Goal: Feedback & Contribution: Submit feedback/report problem

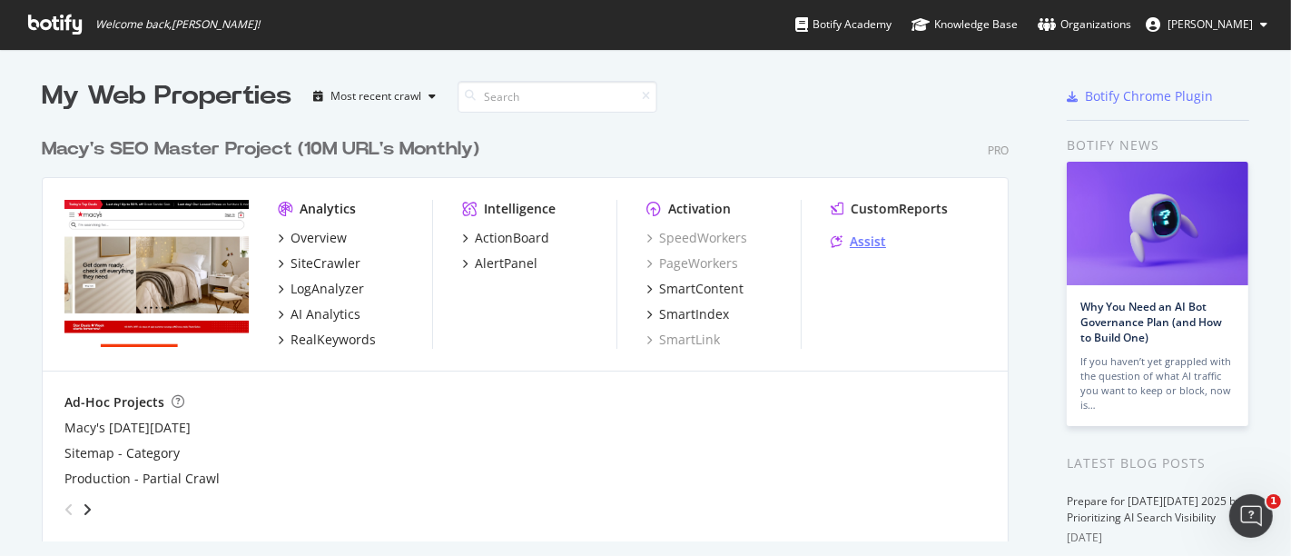
click at [852, 250] on div "Assist" at bounding box center [868, 241] width 36 height 18
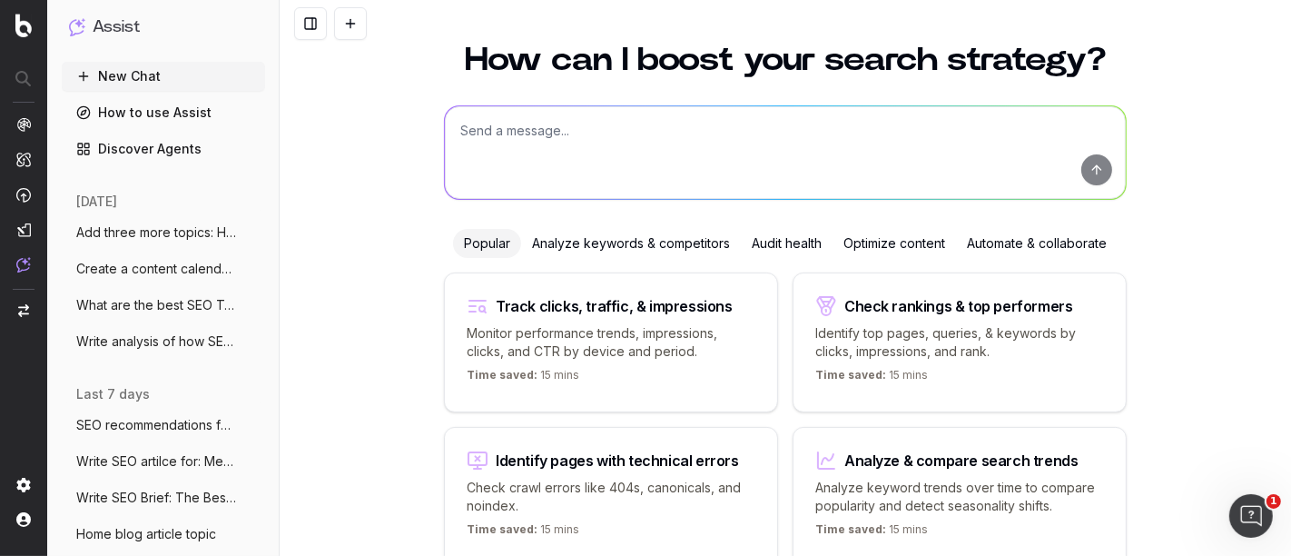
scroll to position [49, 0]
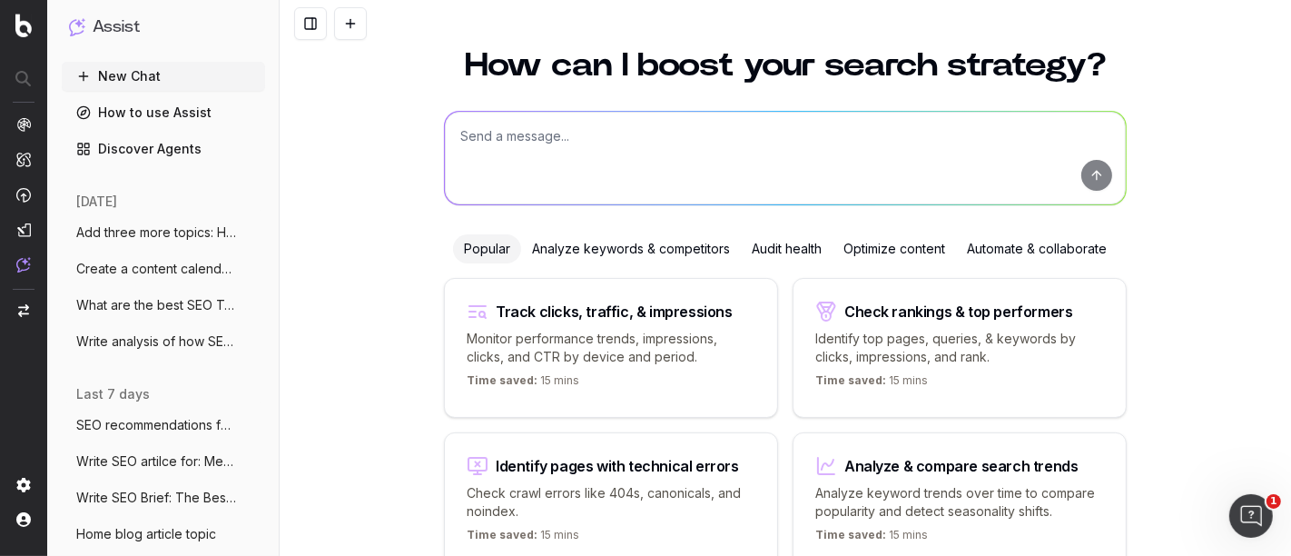
click at [578, 138] on textarea at bounding box center [785, 158] width 681 height 93
type textarea "W"
paste textarea "A Pea in the Pod Maternity Flared Bouclé Peacoat | Macy's A Pea in the Pod Wome…"
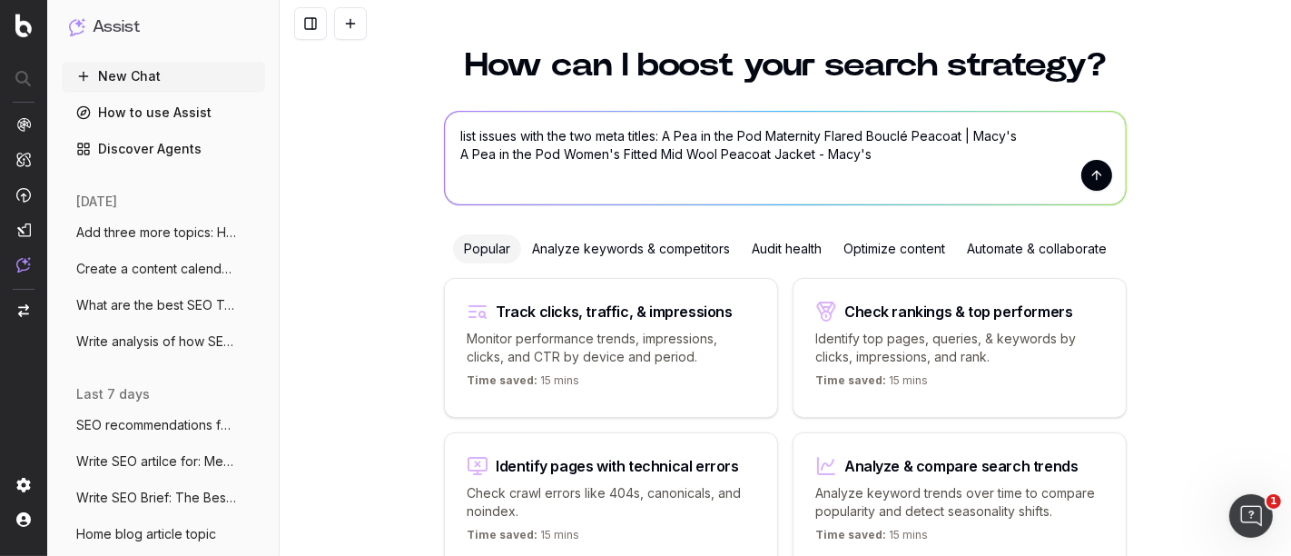
type textarea "list issues with the two meta titles: A Pea in the Pod Maternity Flared Bouclé …"
click at [1100, 176] on button "submit" at bounding box center [1097, 175] width 31 height 31
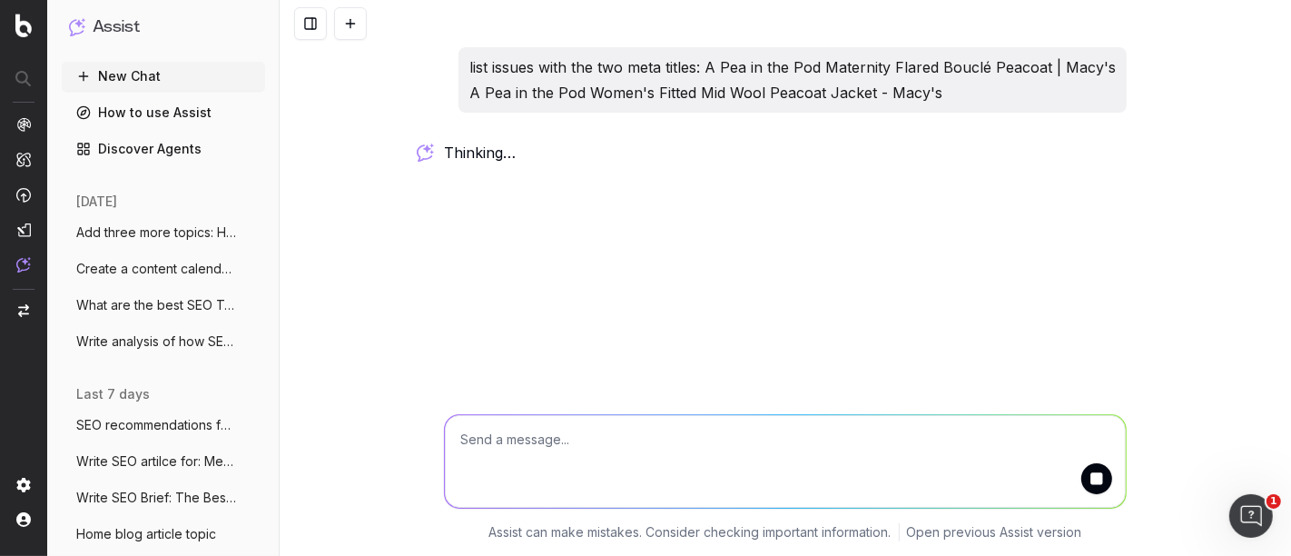
scroll to position [0, 0]
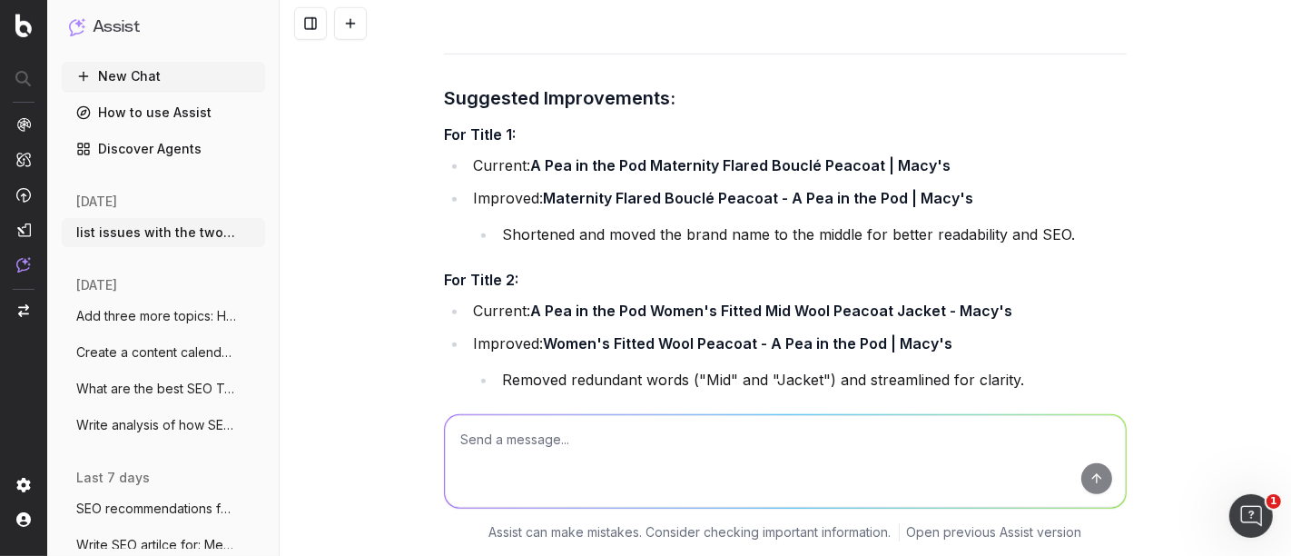
scroll to position [1340, 0]
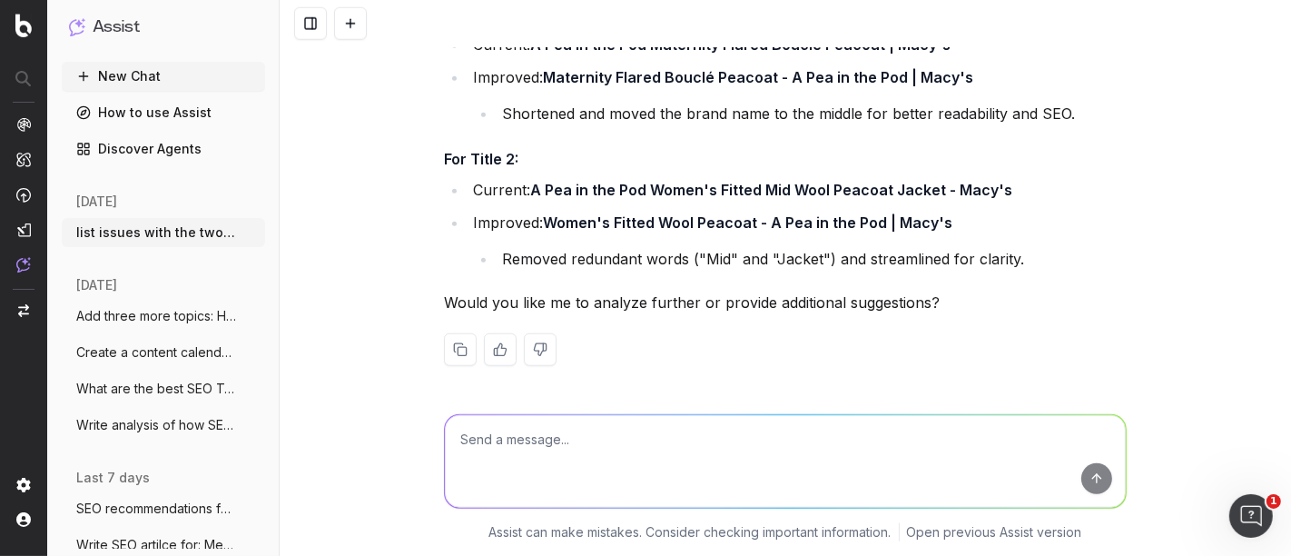
click at [642, 455] on textarea at bounding box center [785, 461] width 681 height 93
type textarea "analyse further"
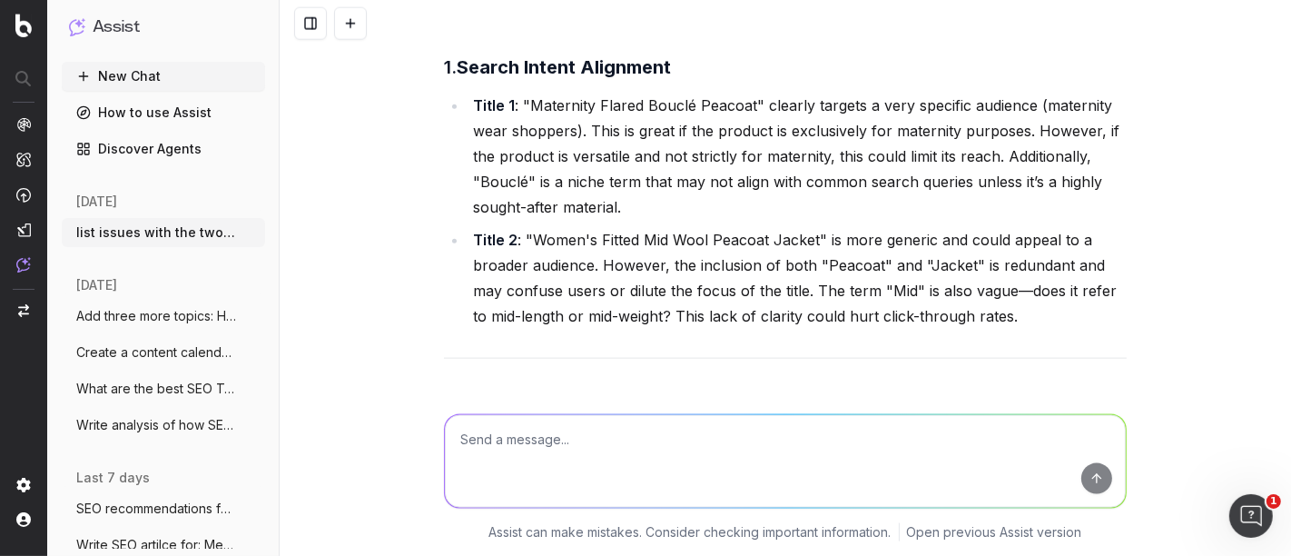
scroll to position [1836, 0]
click at [580, 125] on li "Title 1 : "Maternity Flared Bouclé Peacoat" clearly targets a very specific aud…" at bounding box center [797, 155] width 659 height 127
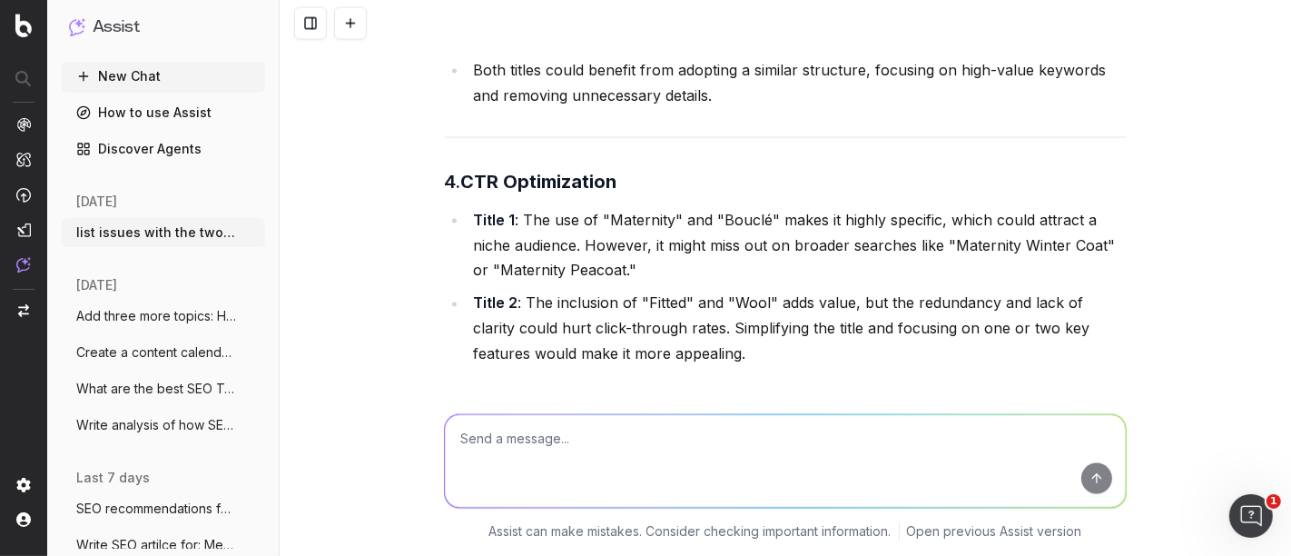
scroll to position [2646, 0]
click at [567, 457] on textarea at bounding box center [785, 461] width 681 height 93
type textarea "Make two compehensive lists for both"
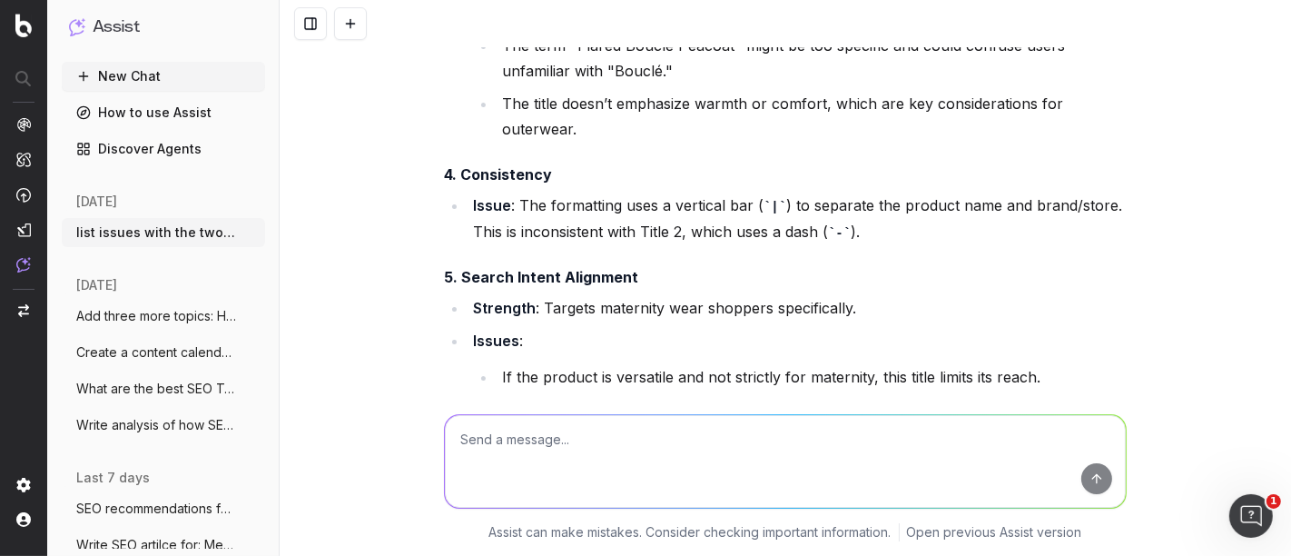
scroll to position [5220, 0]
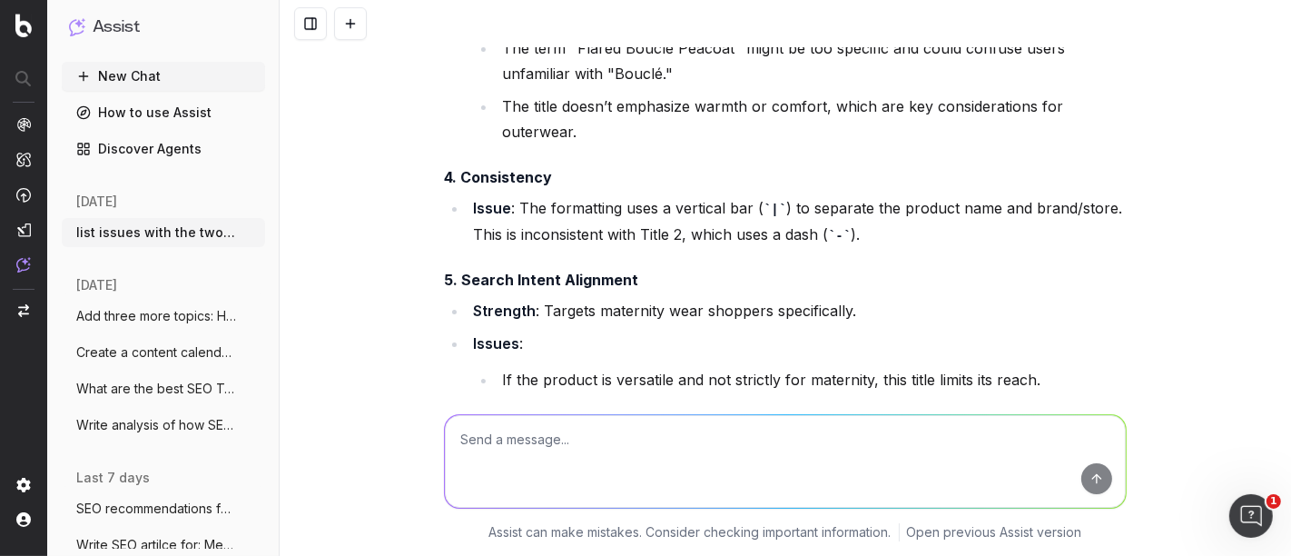
click at [538, 450] on textarea at bounding box center [785, 461] width 681 height 93
click at [602, 452] on textarea "write general feedback with" at bounding box center [785, 461] width 681 height 93
paste textarea "Hypotenuse COAT 1724939 A Pea in the Pod Maternity Flared Bouclé Peacoat | Macy…"
type textarea "write general feedback of Hypotenuse & Velou: Hypotenuse COAT 1724939 A Pea in …"
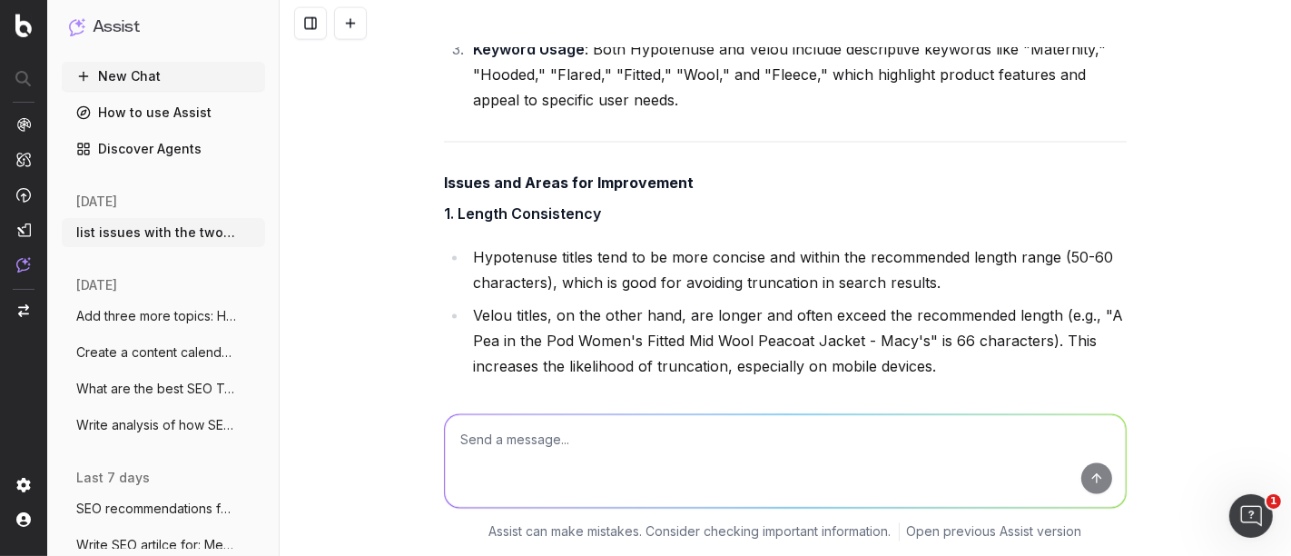
scroll to position [8250, 0]
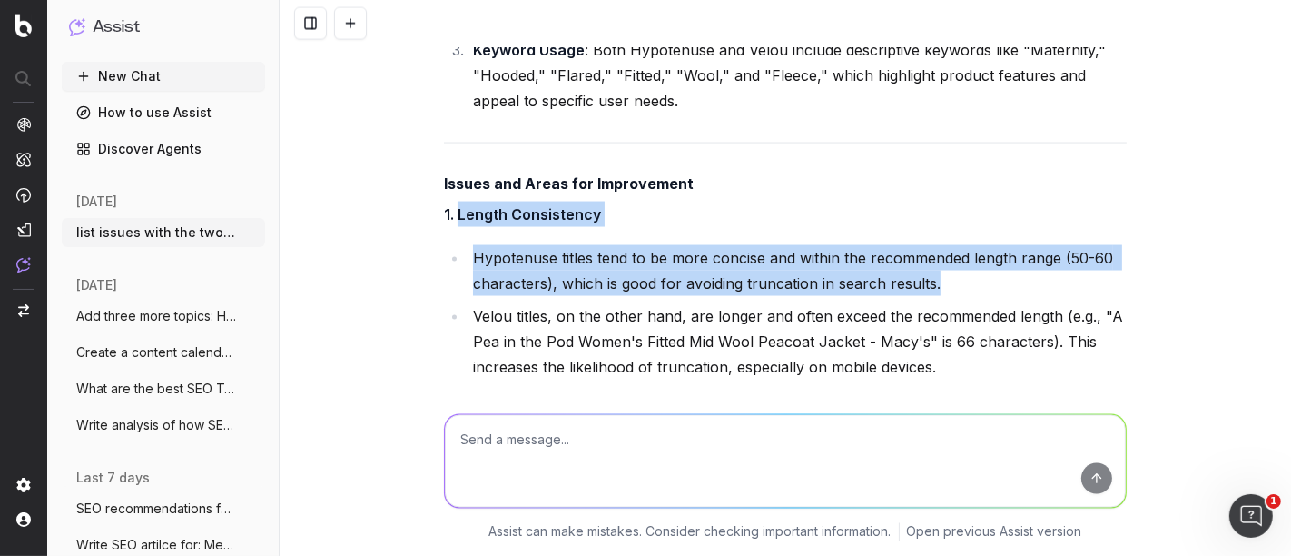
drag, startPoint x: 964, startPoint y: 241, endPoint x: 451, endPoint y: 178, distance: 516.9
click at [451, 205] on strong "1. Length Consistency" at bounding box center [522, 214] width 157 height 18
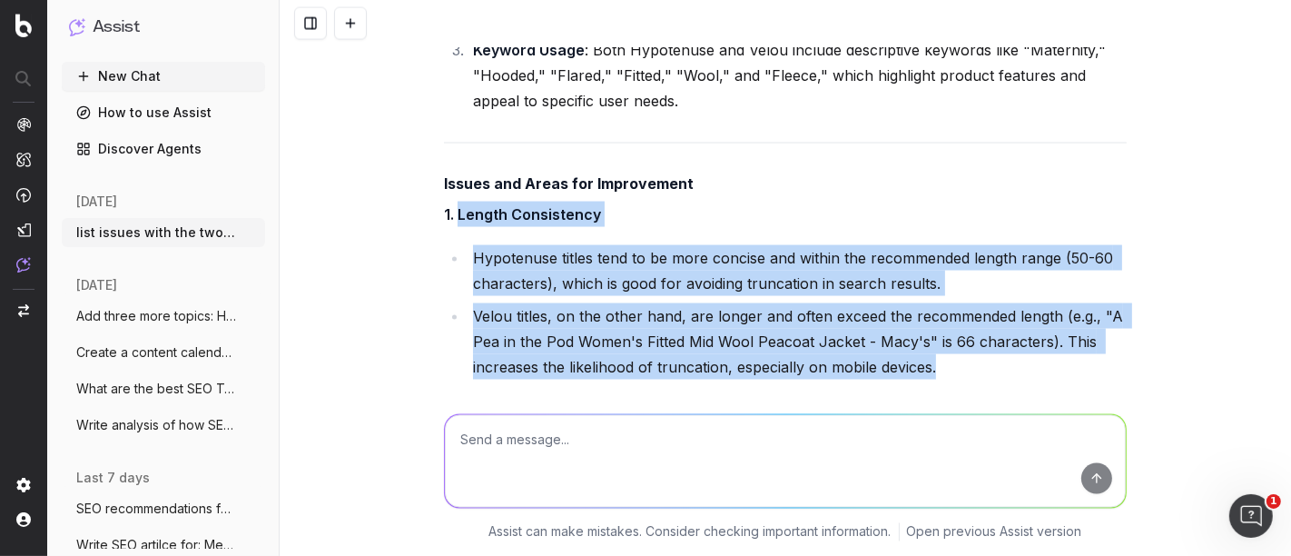
drag, startPoint x: 451, startPoint y: 178, endPoint x: 967, endPoint y: 333, distance: 538.7
copy div "Length Consistency Hypotenuse titles tend to be more concise and within the rec…"
click at [549, 245] on li "Hypotenuse titles tend to be more concise and within the recommended length ran…" at bounding box center [797, 270] width 659 height 51
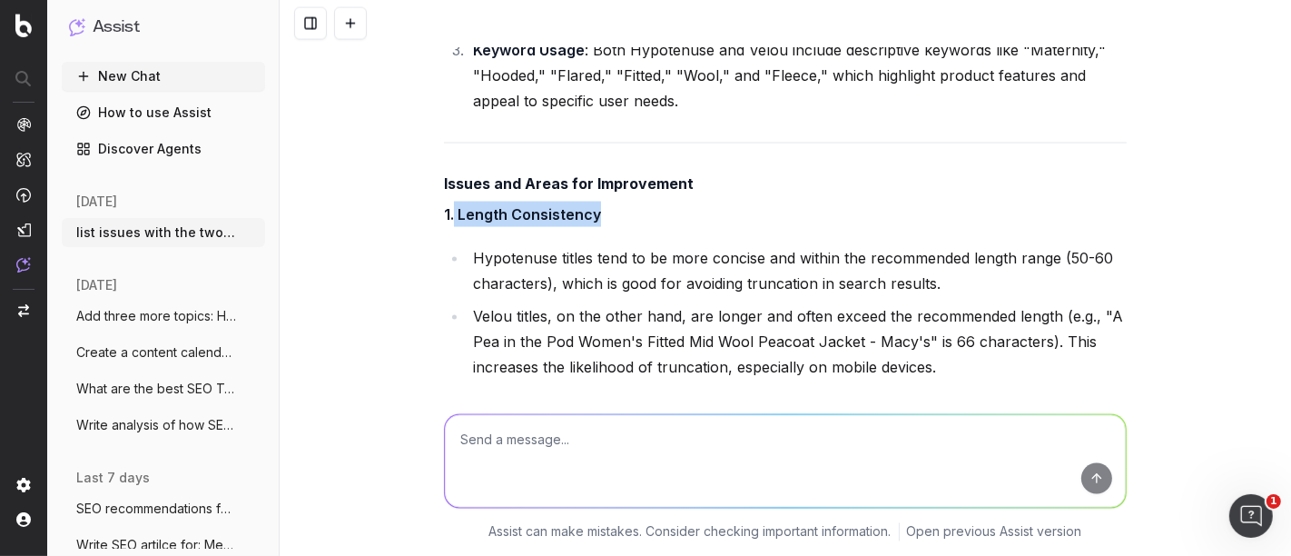
drag, startPoint x: 591, startPoint y: 177, endPoint x: 446, endPoint y: 173, distance: 145.4
click at [446, 202] on h5 "1. Length Consistency" at bounding box center [785, 214] width 683 height 25
copy strong "Length Consistency"
drag, startPoint x: 550, startPoint y: 222, endPoint x: 451, endPoint y: 222, distance: 99.0
click at [451, 245] on ul "Hypotenuse titles tend to be more concise and within the recommended length ran…" at bounding box center [785, 312] width 683 height 134
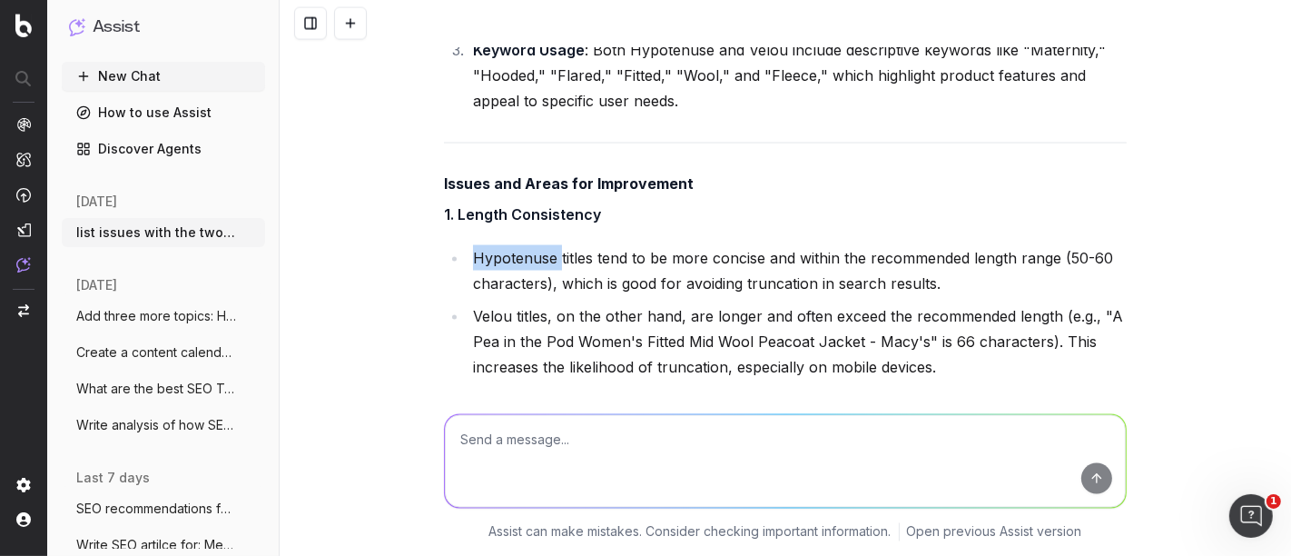
copy li "Hypotenuse"
drag, startPoint x: 505, startPoint y: 277, endPoint x: 464, endPoint y: 280, distance: 41.0
click at [468, 303] on li "Velou titles, on the other hand, are longer and often exceed the recommended le…" at bounding box center [797, 341] width 659 height 76
copy li "Velou"
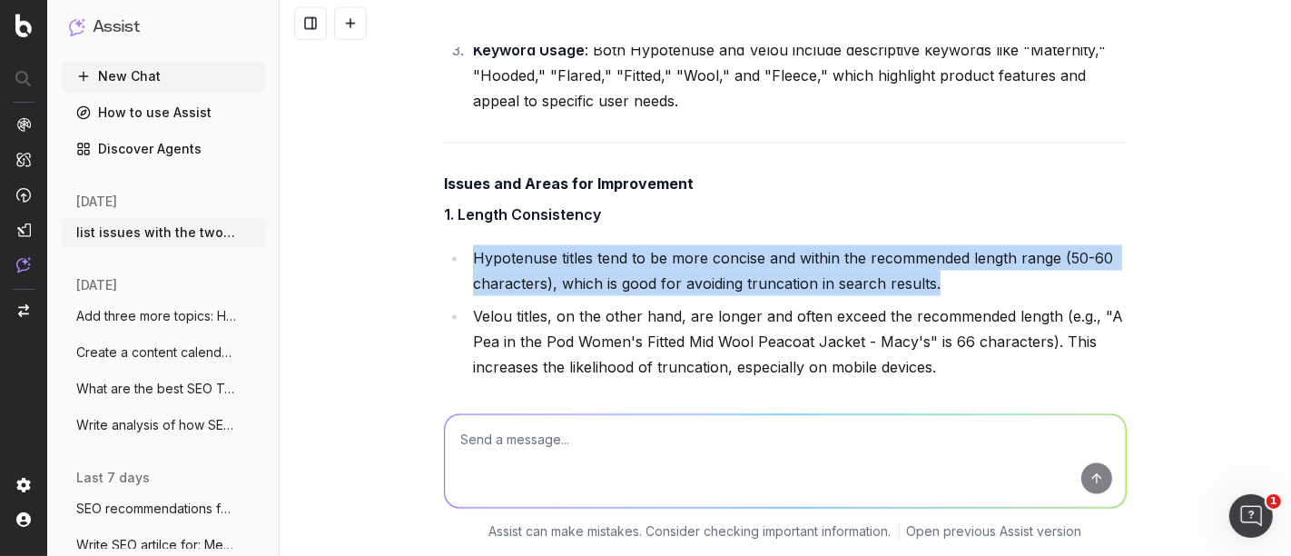
drag, startPoint x: 940, startPoint y: 247, endPoint x: 464, endPoint y: 194, distance: 478.8
copy li "Hypotenuse titles tend to be more concise and within the recommended length ran…"
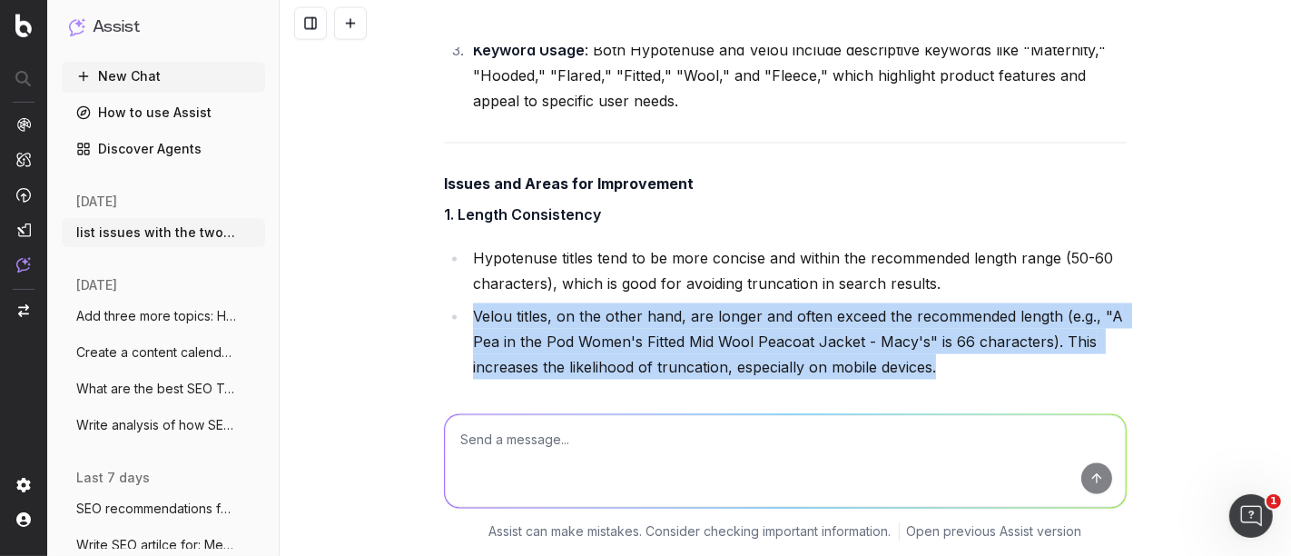
drag, startPoint x: 467, startPoint y: 278, endPoint x: 1003, endPoint y: 338, distance: 539.2
click at [1003, 338] on li "Velou titles, on the other hand, are longer and often exceed the recommended le…" at bounding box center [797, 341] width 659 height 76
copy li "Velou titles, on the other hand, are longer and often exceed the recommended le…"
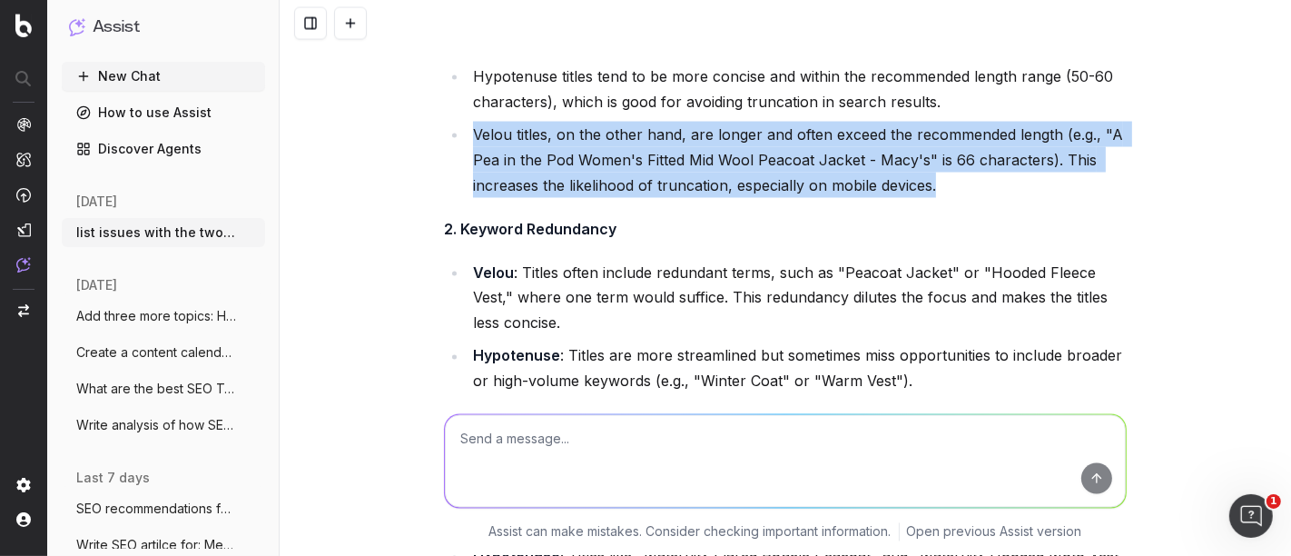
scroll to position [8435, 0]
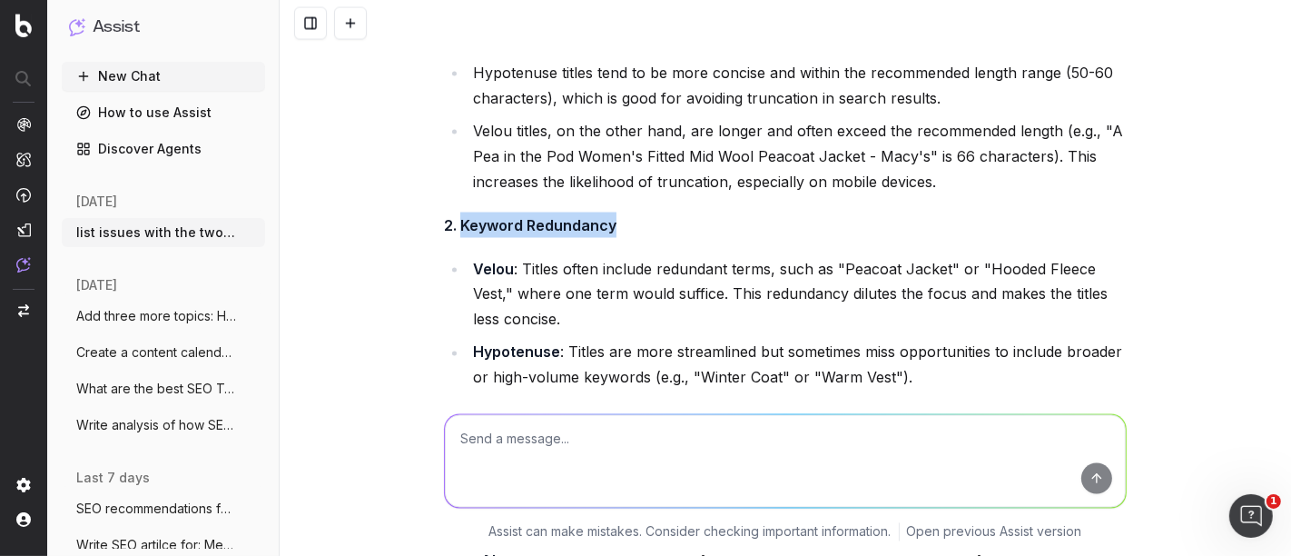
drag, startPoint x: 602, startPoint y: 180, endPoint x: 454, endPoint y: 174, distance: 148.1
copy strong "Keyword Redundancy"
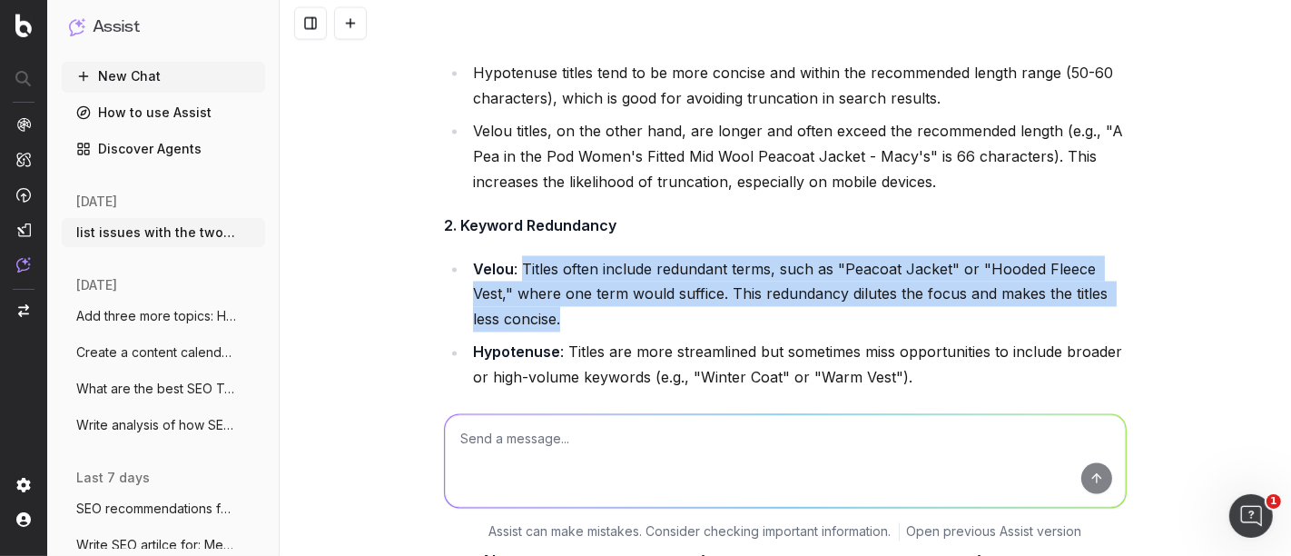
drag, startPoint x: 560, startPoint y: 285, endPoint x: 513, endPoint y: 233, distance: 70.1
click at [513, 256] on li "Velou : Titles often include redundant terms, such as "Peacoat Jacket" or "Hood…" at bounding box center [797, 294] width 659 height 76
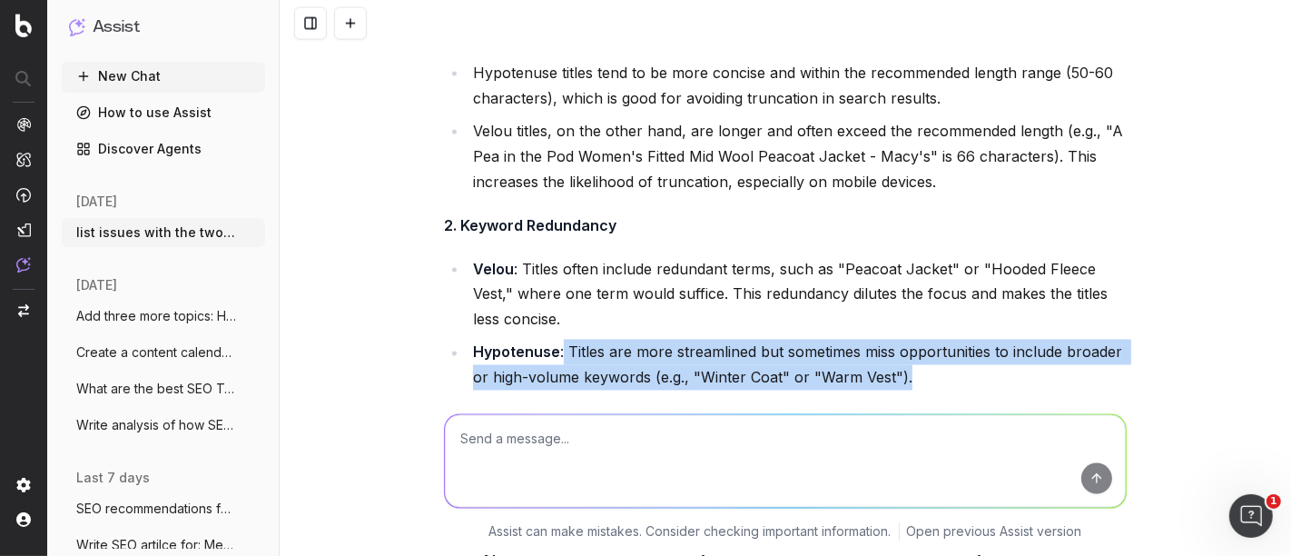
drag, startPoint x: 915, startPoint y: 344, endPoint x: 557, endPoint y: 321, distance: 359.4
click at [557, 340] on li "Hypotenuse : Titles are more streamlined but sometimes miss opportunities to in…" at bounding box center [797, 365] width 659 height 51
copy li "Titles are more streamlined but sometimes miss opportunities to include broader…"
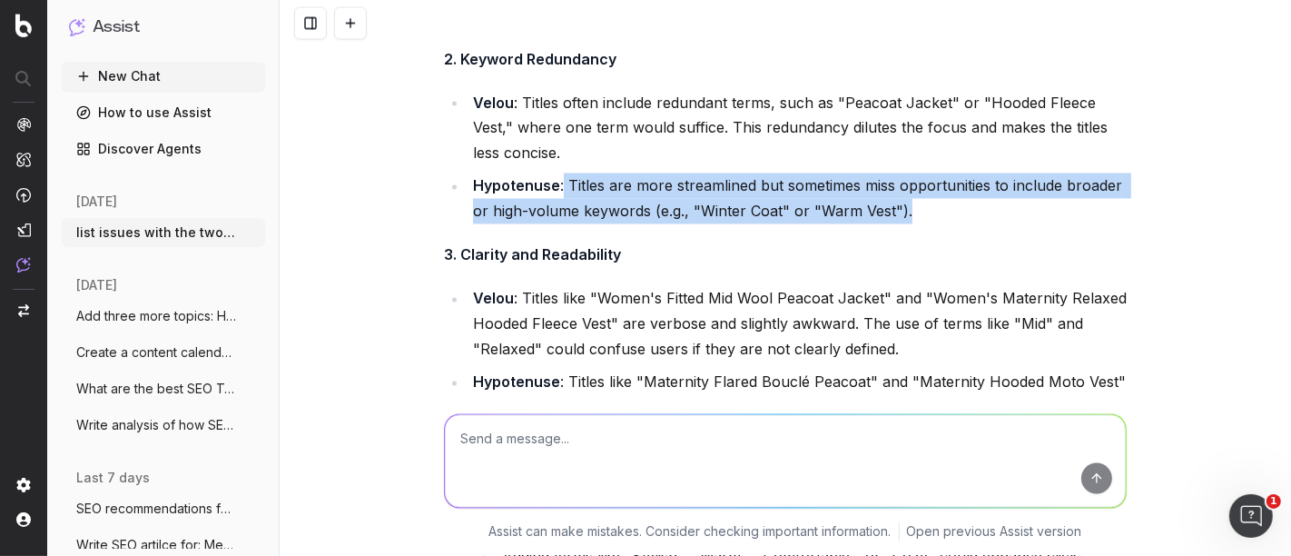
scroll to position [8603, 0]
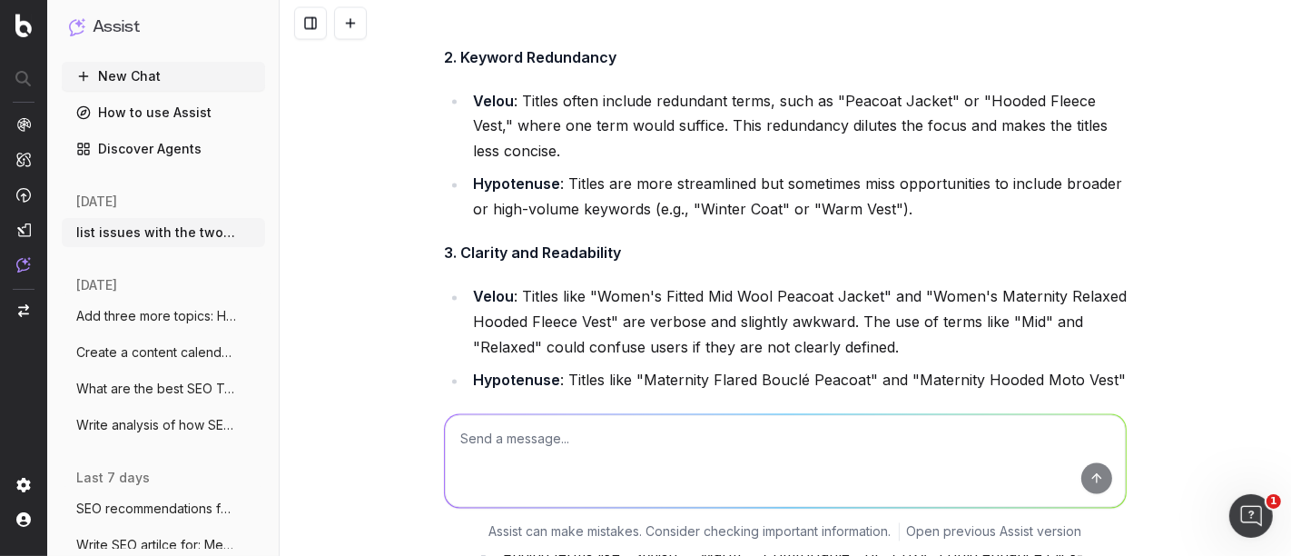
click at [507, 428] on textarea at bounding box center [785, 461] width 681 height 93
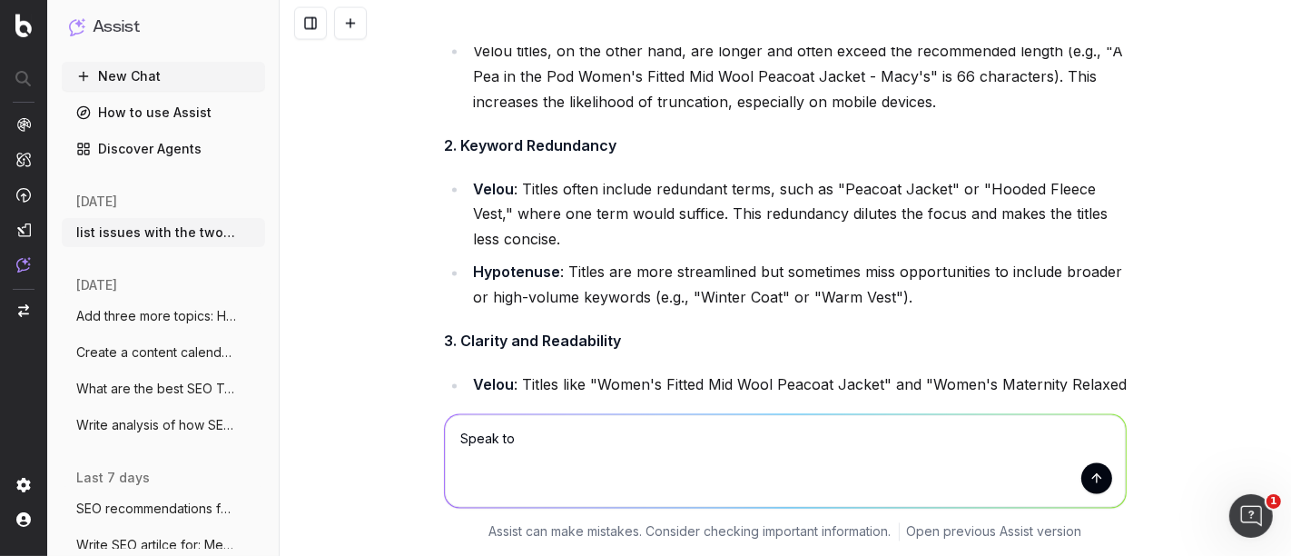
scroll to position [8518, 0]
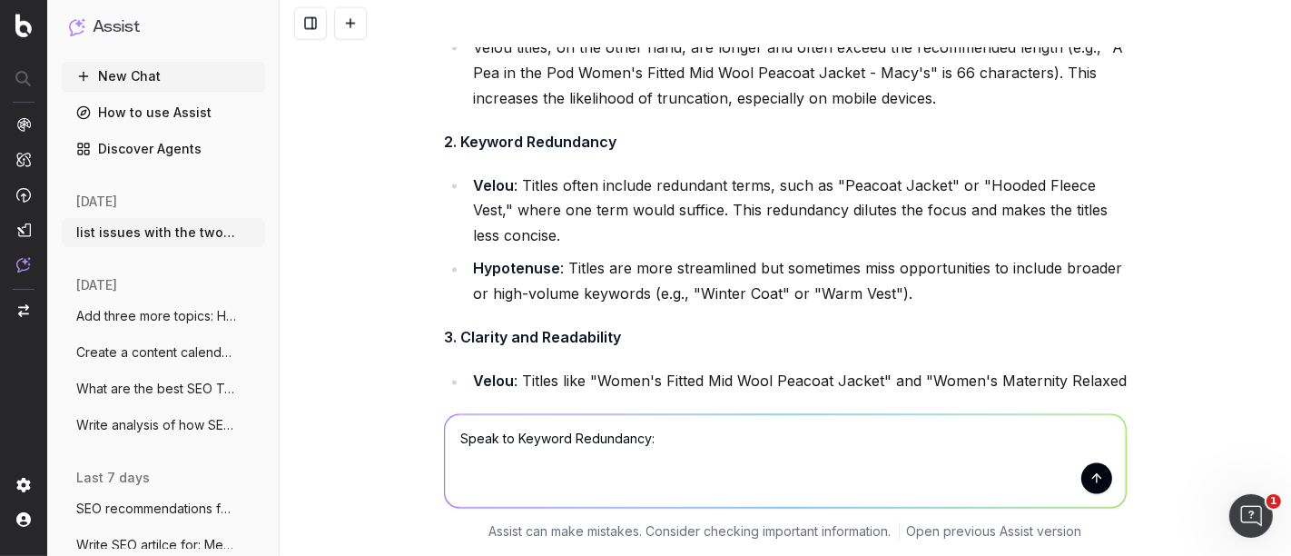
paste textarea "MANGO Floral-Print V-Neck Slip Maxi Dress | Macy's MANGO Fitted Floral V-Neck S…"
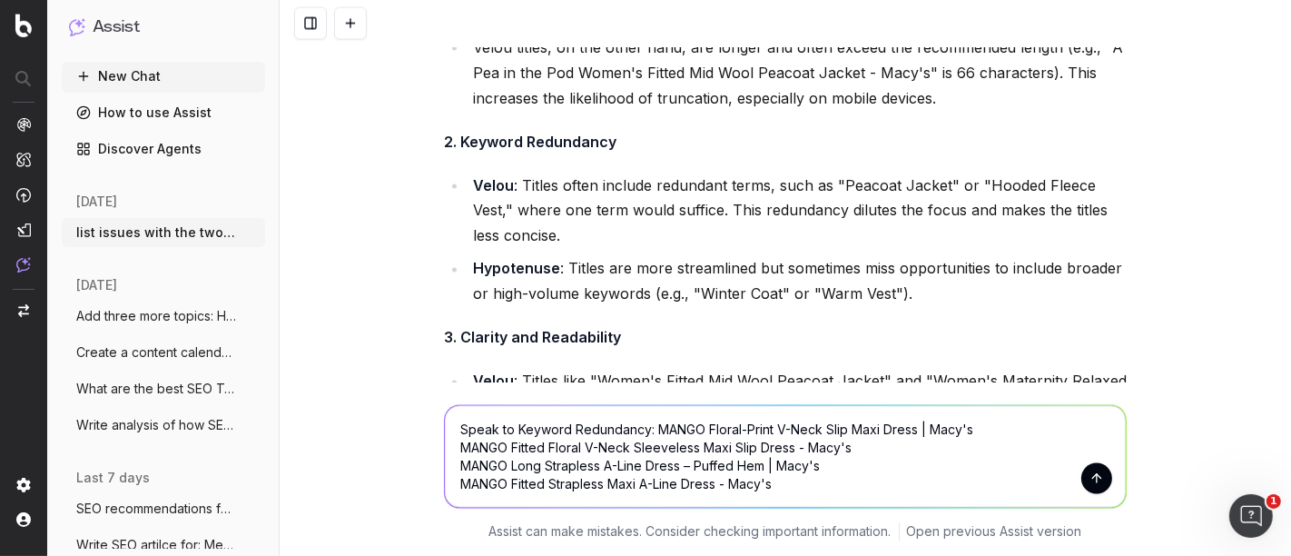
click at [645, 430] on textarea "Speak to Keyword Redundancy: MANGO Floral-Print V-Neck Slip Maxi Dress | Macy's…" at bounding box center [785, 457] width 681 height 102
drag, startPoint x: 806, startPoint y: 494, endPoint x: 648, endPoint y: 434, distance: 168.2
click at [648, 434] on textarea "Speak to Keyword Redundancy: MANGO Floral-Print V-Neck Slip Maxi Dress | Macy's…" at bounding box center [785, 457] width 681 height 102
paste textarea "Hypotenuse DRESS 21928097 MANGO Floral-Print V-Neck Slip Maxi Dress | Macy's Ve…"
type textarea "Speak to Keyword Redundancy: Hypotenuse DRESS 21928097 MANGO Floral-Print V-Nec…"
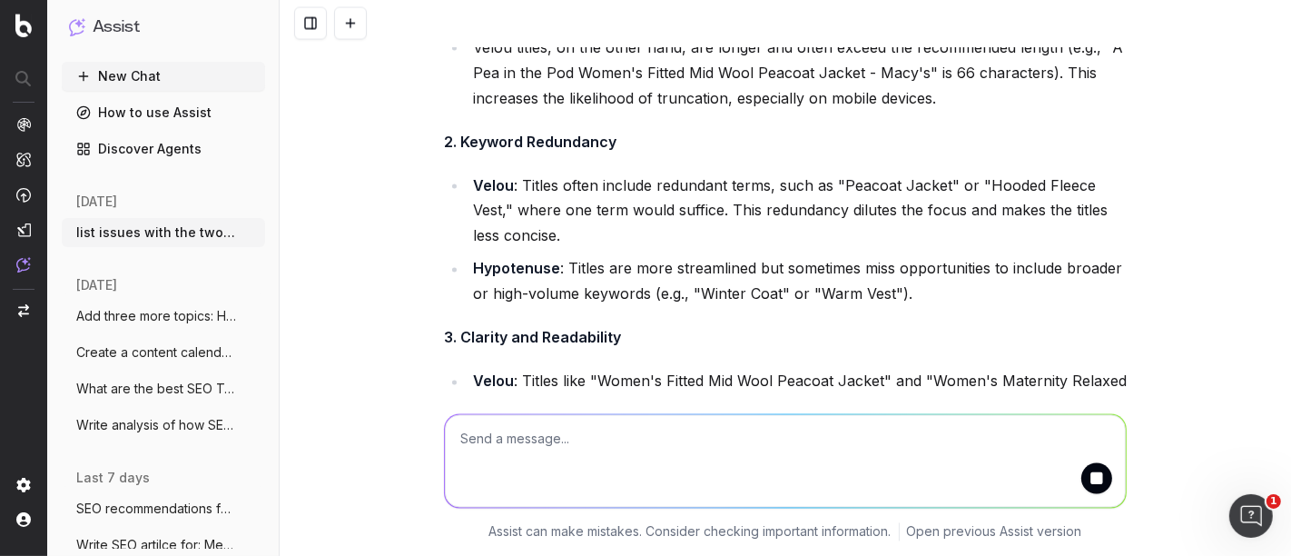
click at [648, 434] on textarea at bounding box center [785, 461] width 681 height 93
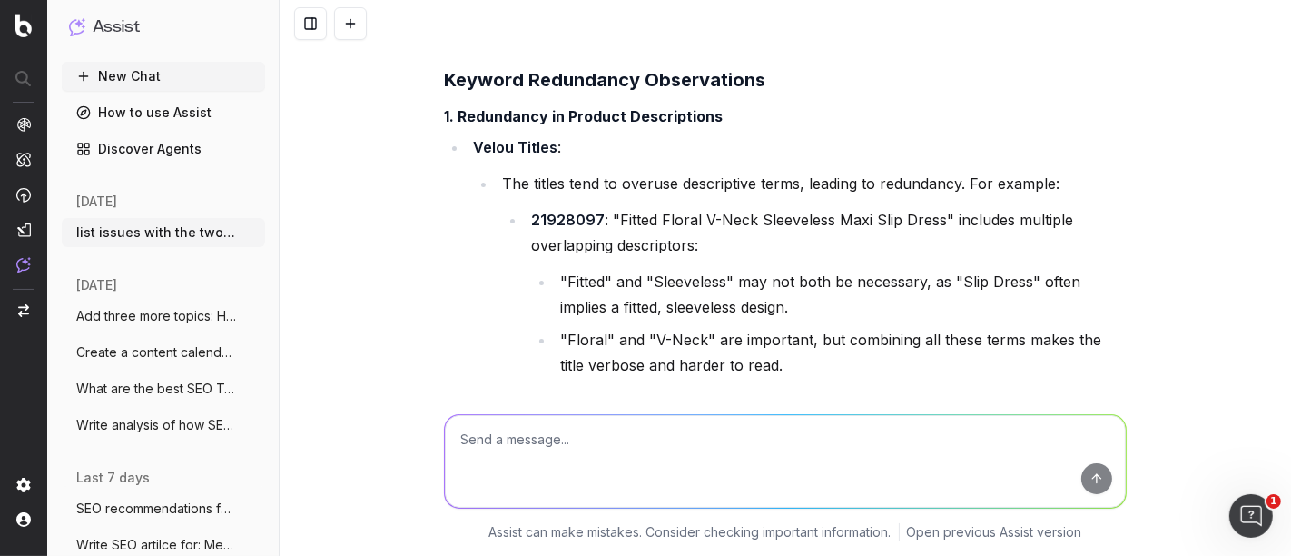
scroll to position [11738, 0]
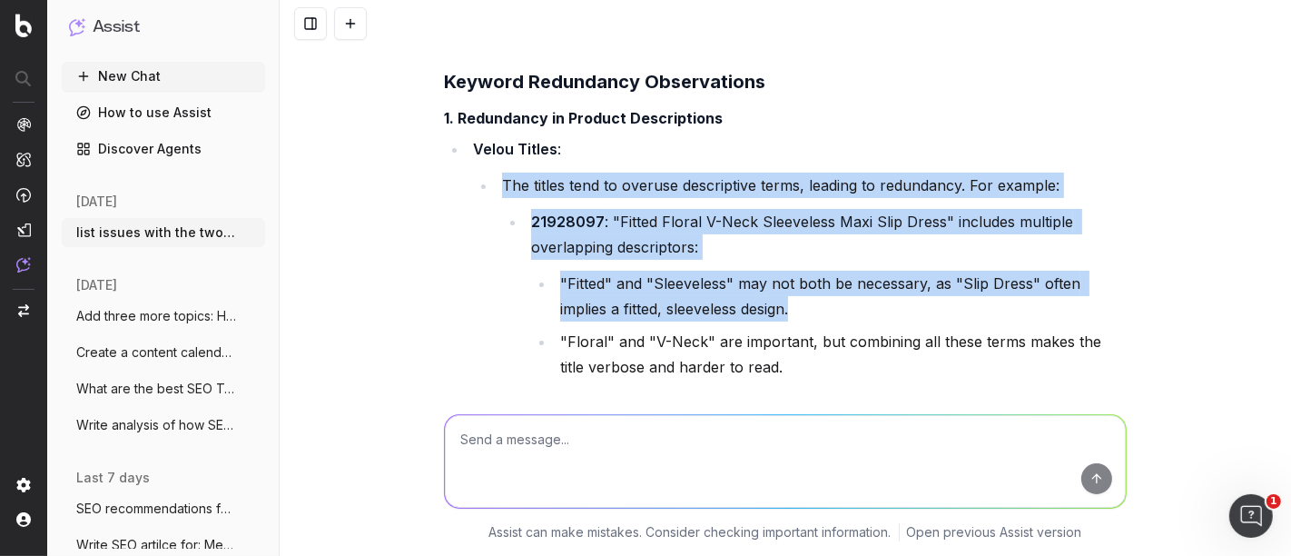
drag, startPoint x: 495, startPoint y: 144, endPoint x: 863, endPoint y: 261, distance: 385.7
click at [863, 261] on li "The titles tend to overuse descriptive terms, leading to redundancy. For exampl…" at bounding box center [812, 307] width 630 height 269
copy li "The titles tend to overuse descriptive terms, leading to redundancy. For exampl…"
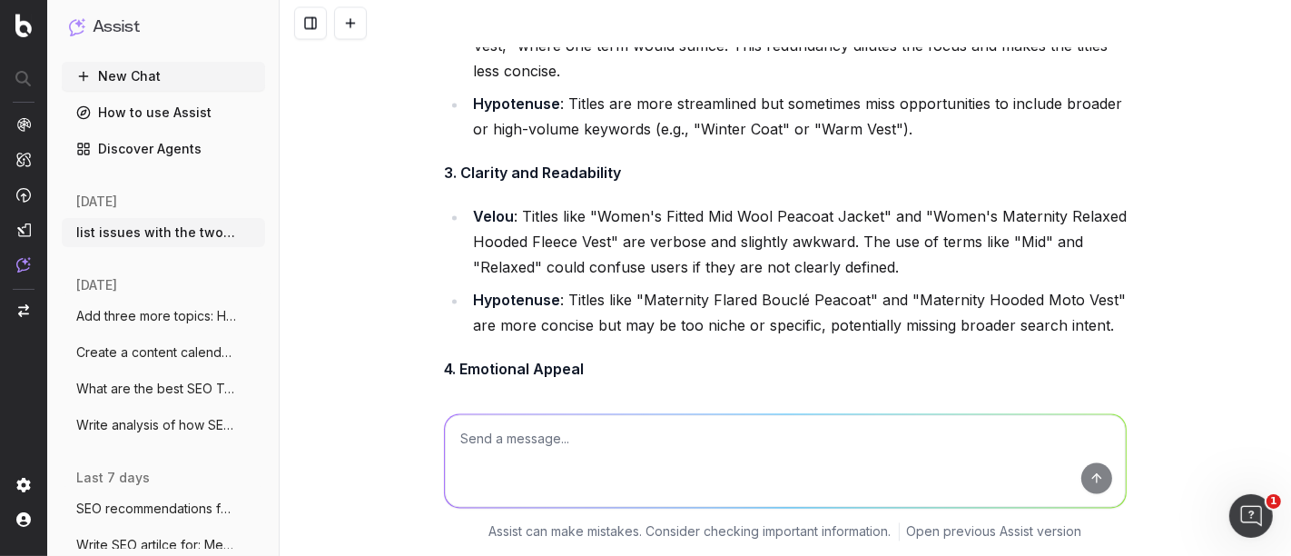
scroll to position [8681, 0]
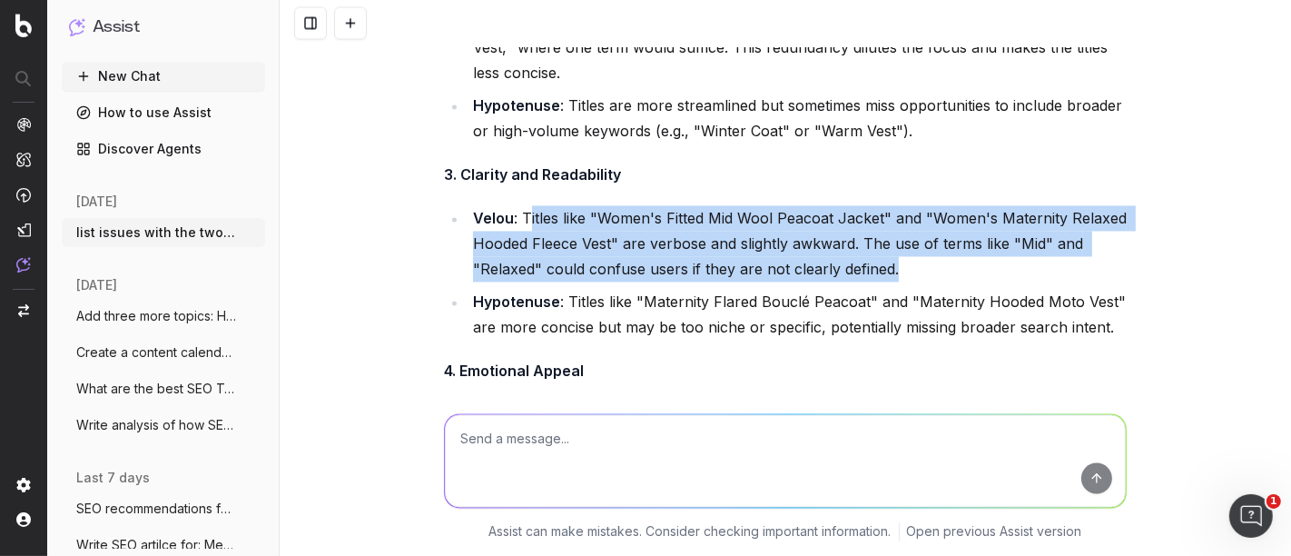
drag, startPoint x: 524, startPoint y: 178, endPoint x: 921, endPoint y: 240, distance: 401.6
click at [921, 240] on li "Velou : Titles like "Women's Fitted Mid Wool Peacoat Jacket" and "Women's Mater…" at bounding box center [797, 244] width 659 height 76
click at [925, 241] on li "Velou : Titles like "Women's Fitted Mid Wool Peacoat Jacket" and "Women's Mater…" at bounding box center [797, 244] width 659 height 76
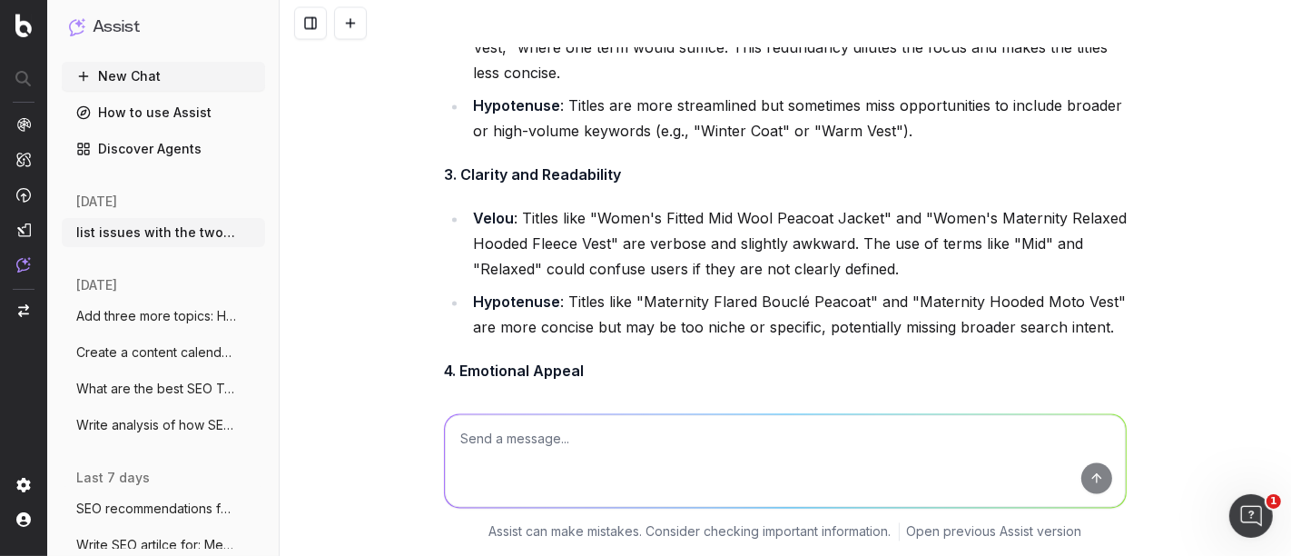
click at [541, 436] on textarea at bounding box center [785, 461] width 681 height 93
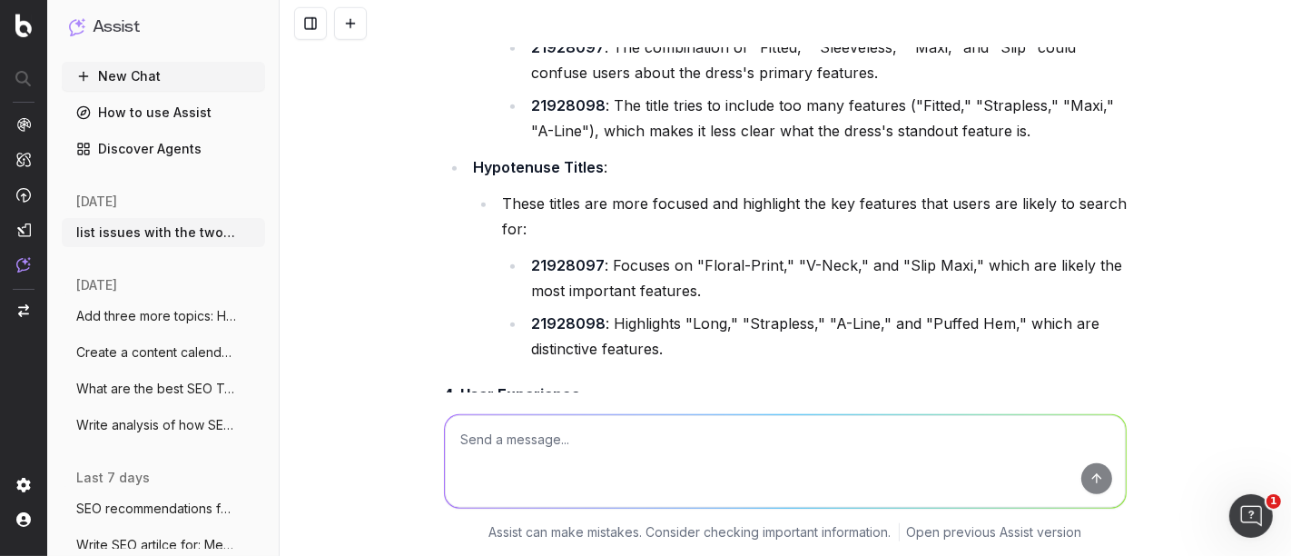
scroll to position [12654, 0]
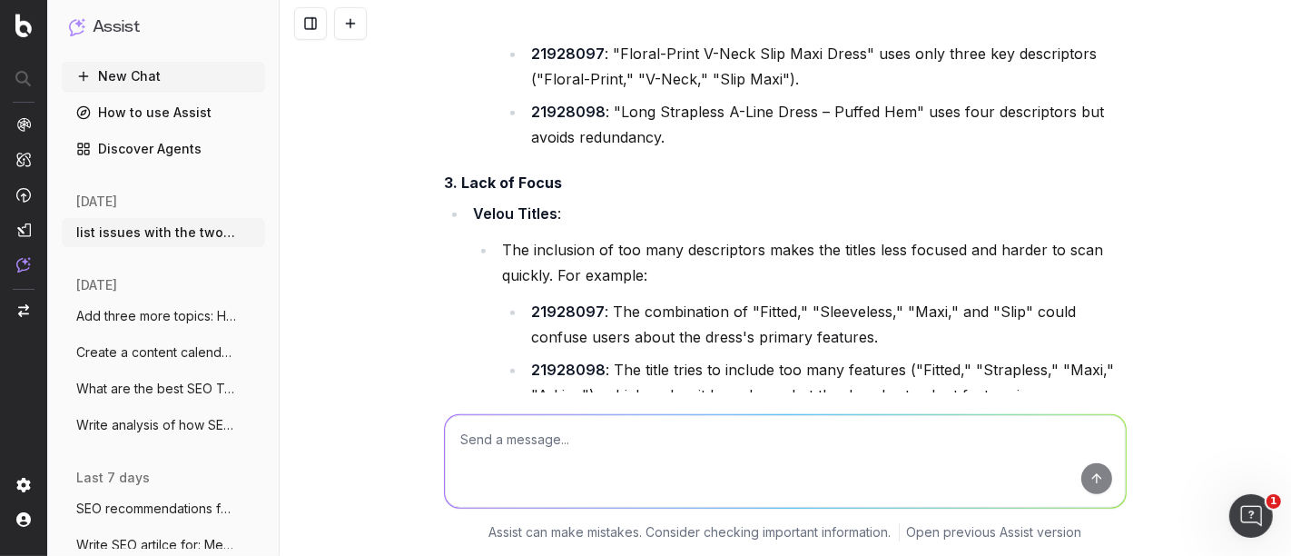
click at [582, 447] on textarea at bounding box center [785, 461] width 681 height 93
paste textarea "Hypotenuse DRESS 21928097 MANGO Floral-Print V-Neck Slip Maxi Dress | Macy's Ve…"
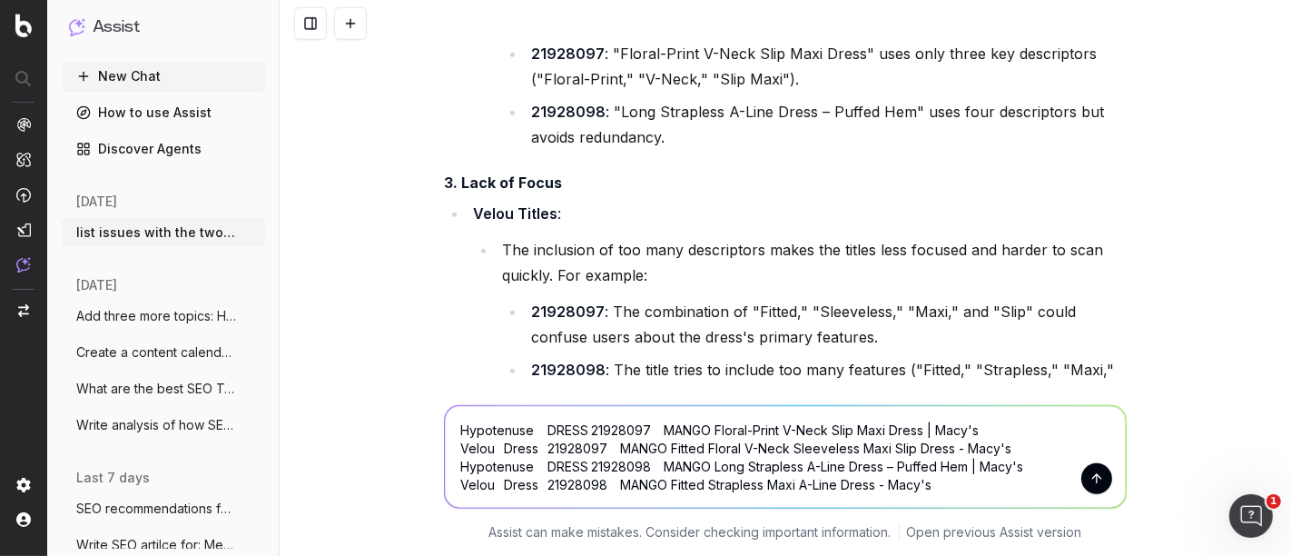
paste textarea "Hypotenuse COAT 1724939 A Pea in the Pod Maternity Flared Bouclé Peacoat | Macy…"
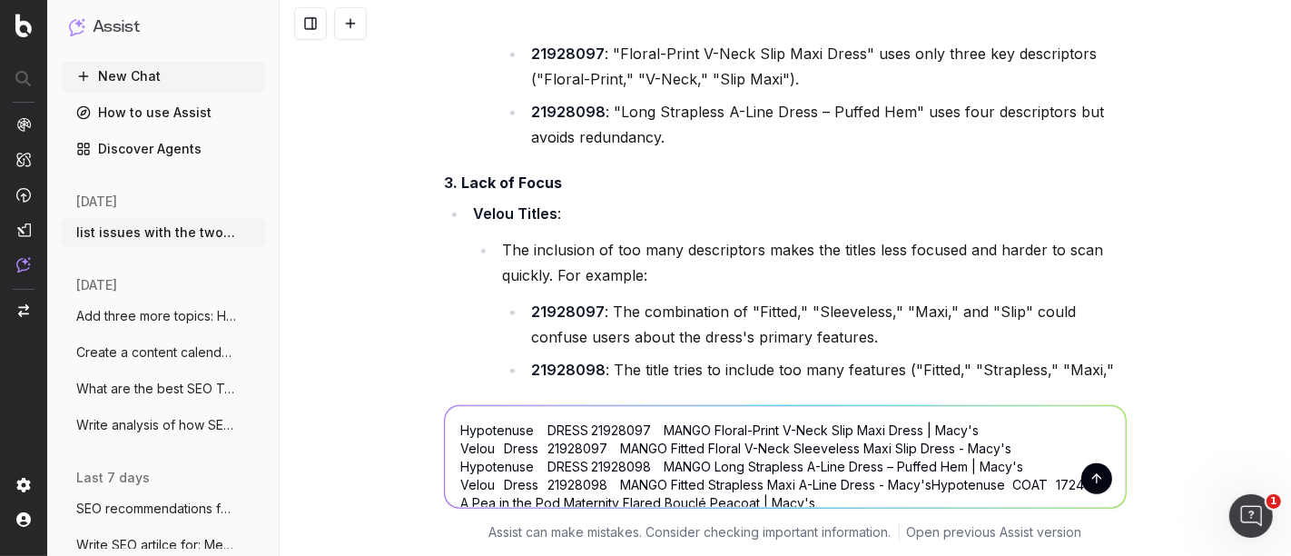
scroll to position [4, 0]
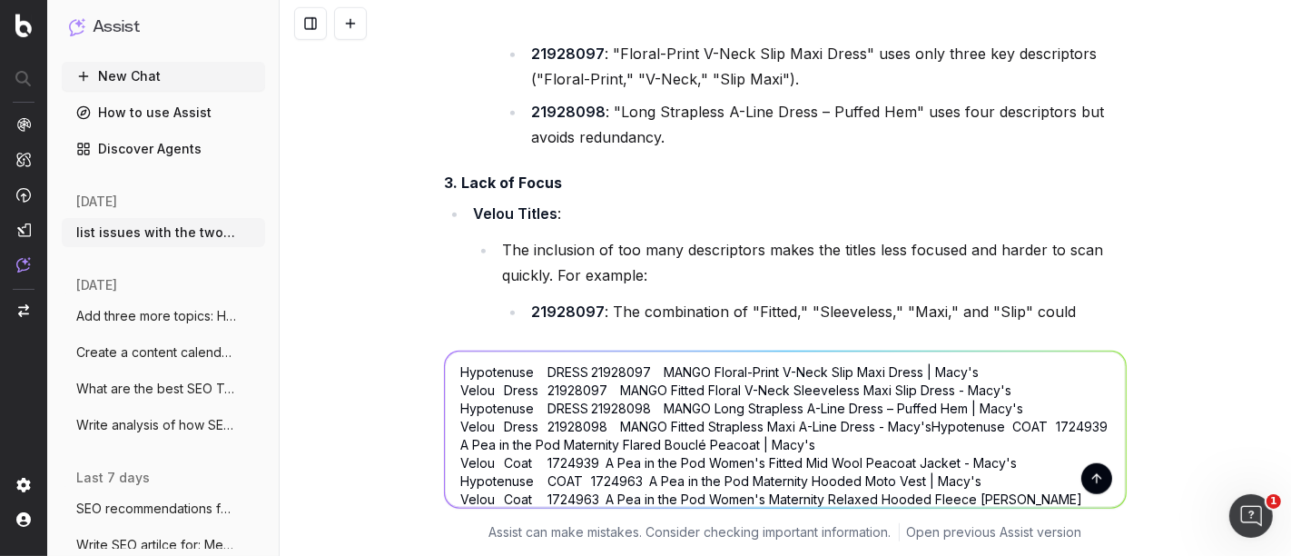
paste textarea "Hypotenuse ELECTRONICS 22830435 HP Chromebook 11 G9 – 11.6" Touchscreen, 8GB/64…"
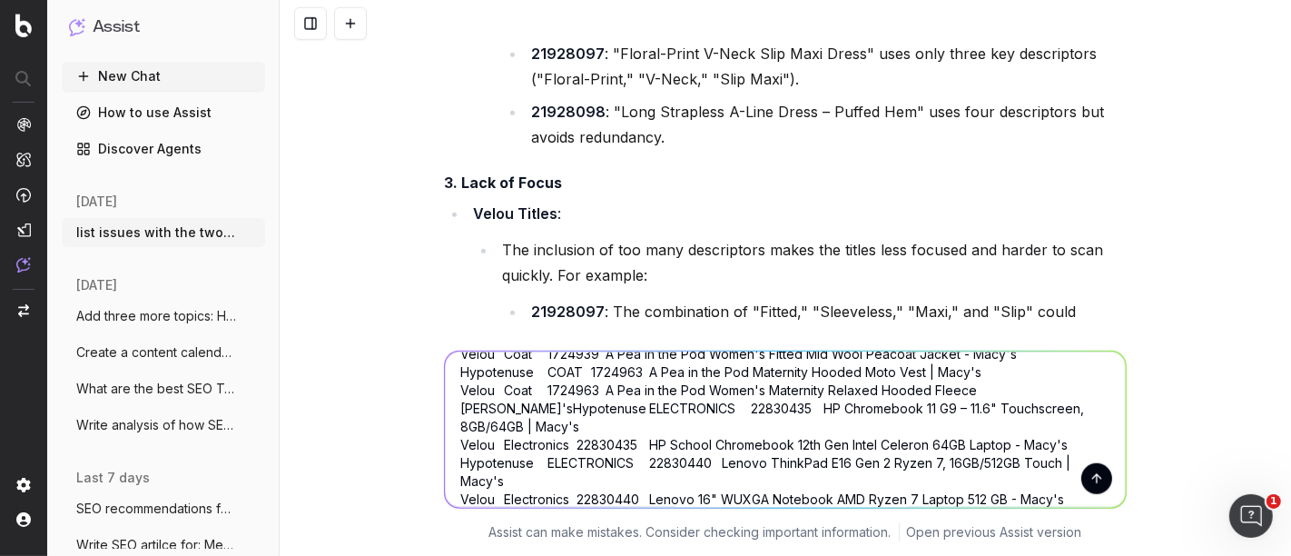
paste textarea "Hypotenuse FURNITURE 22594732 Streamdale Furniture 107.9" Modular Sectional Sof…"
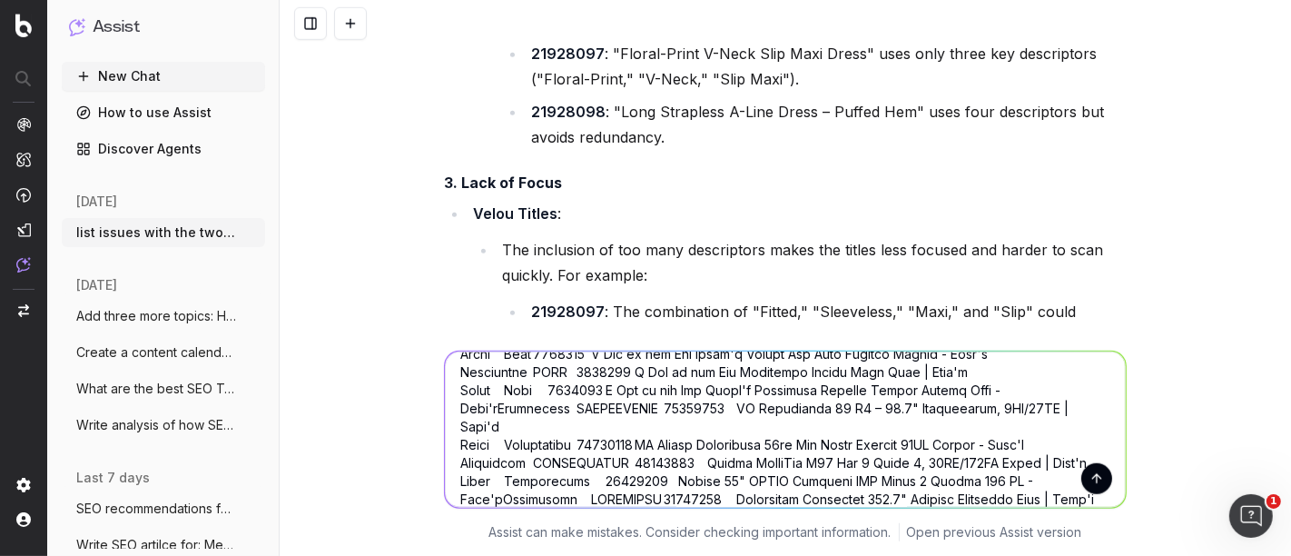
scroll to position [240, 0]
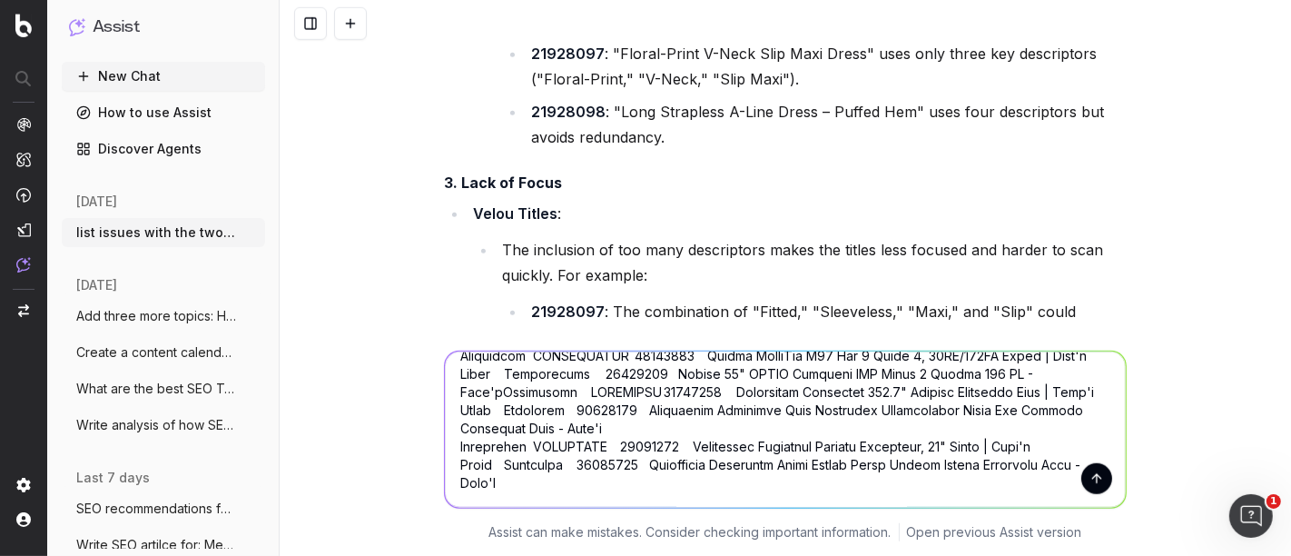
paste textarea "Hypotenuse LUGGAGE 18239721 Mirage Luggage Zoe 3-Pc Expandable Spinner Set | Ma…"
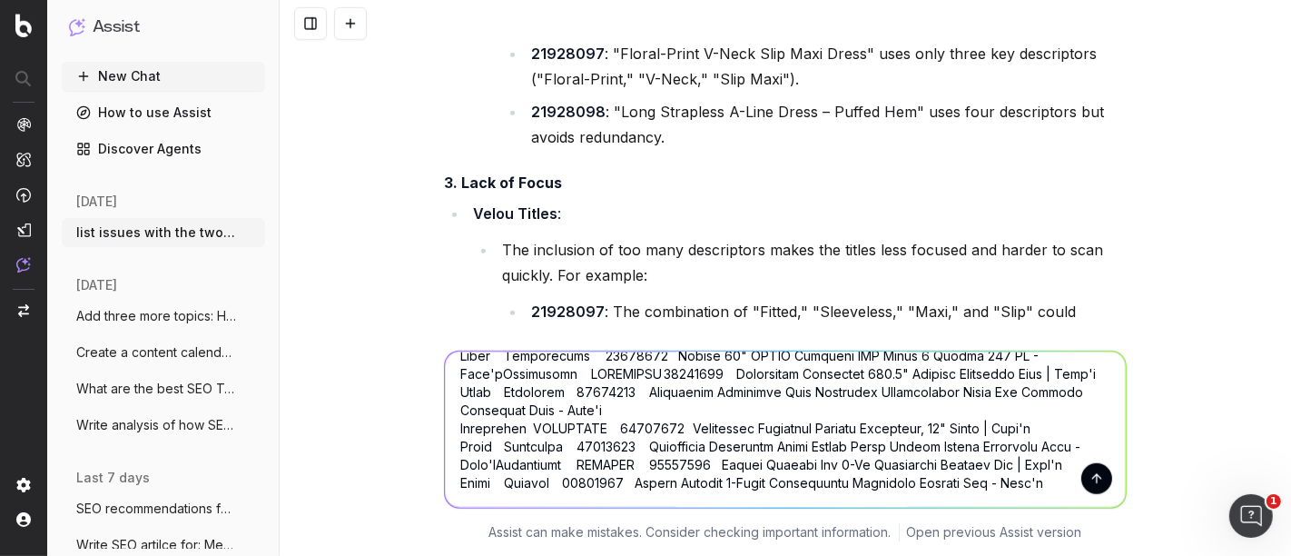
scroll to position [0, 0]
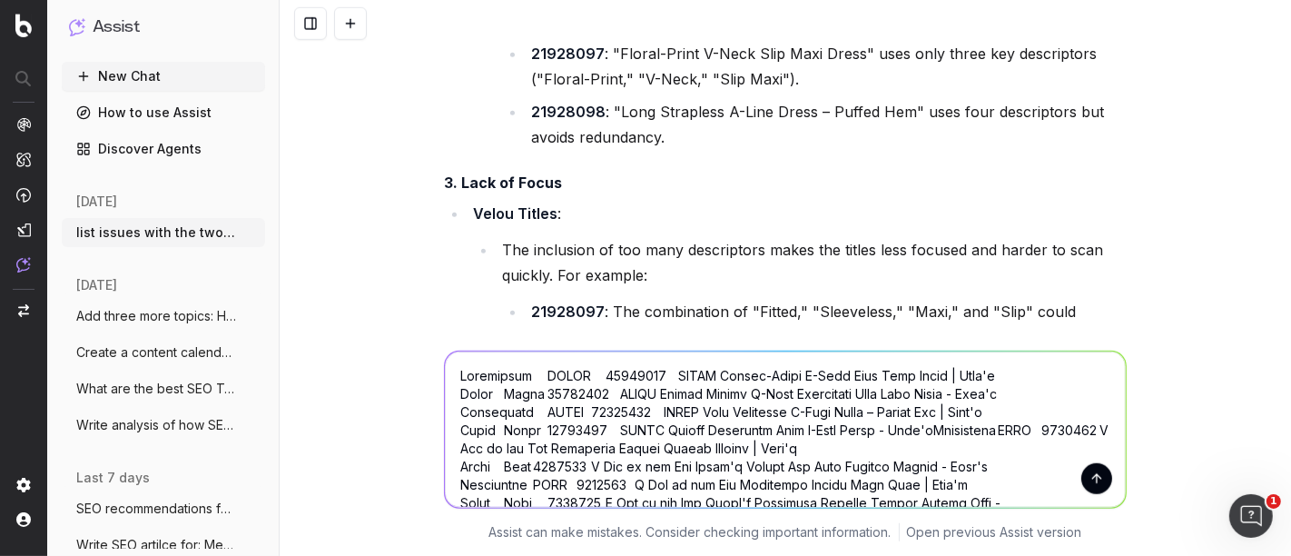
click at [449, 374] on textarea at bounding box center [785, 429] width 681 height 156
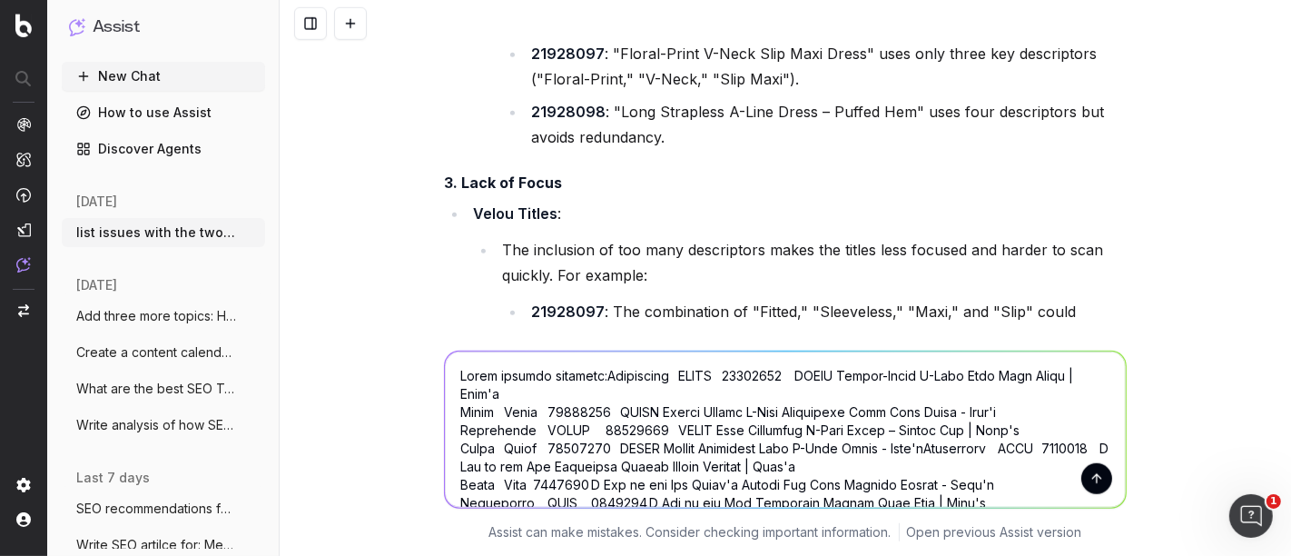
type textarea "Lorem ipsumdo sitametc: Adipiscing ELITS 21127796 DOEIU Tempor-Incid U-Labo Etd…"
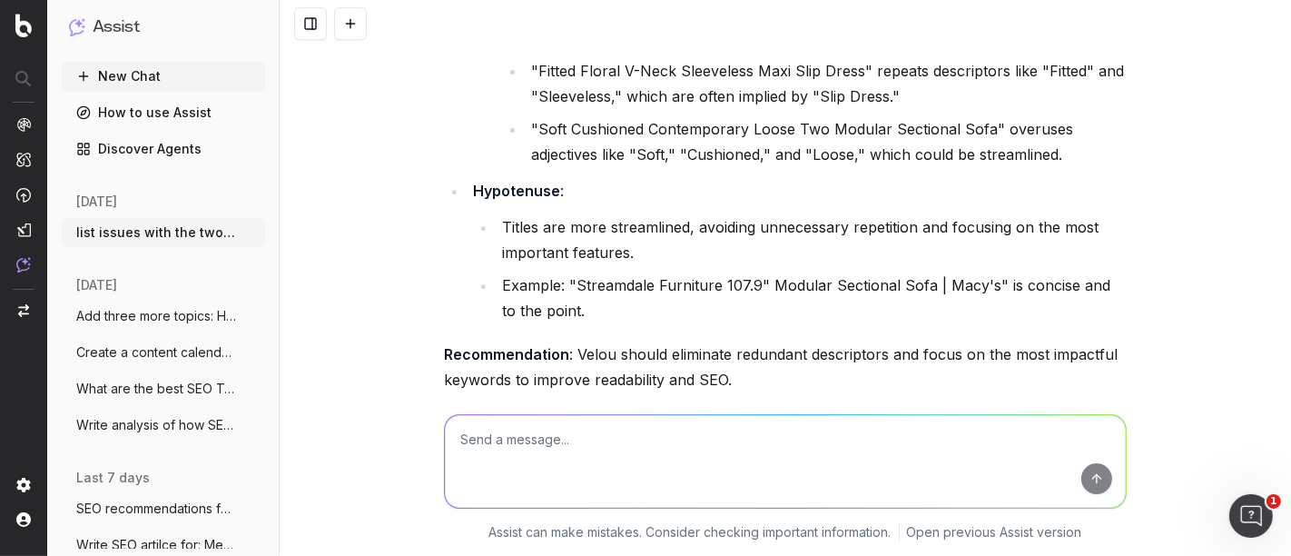
scroll to position [16776, 0]
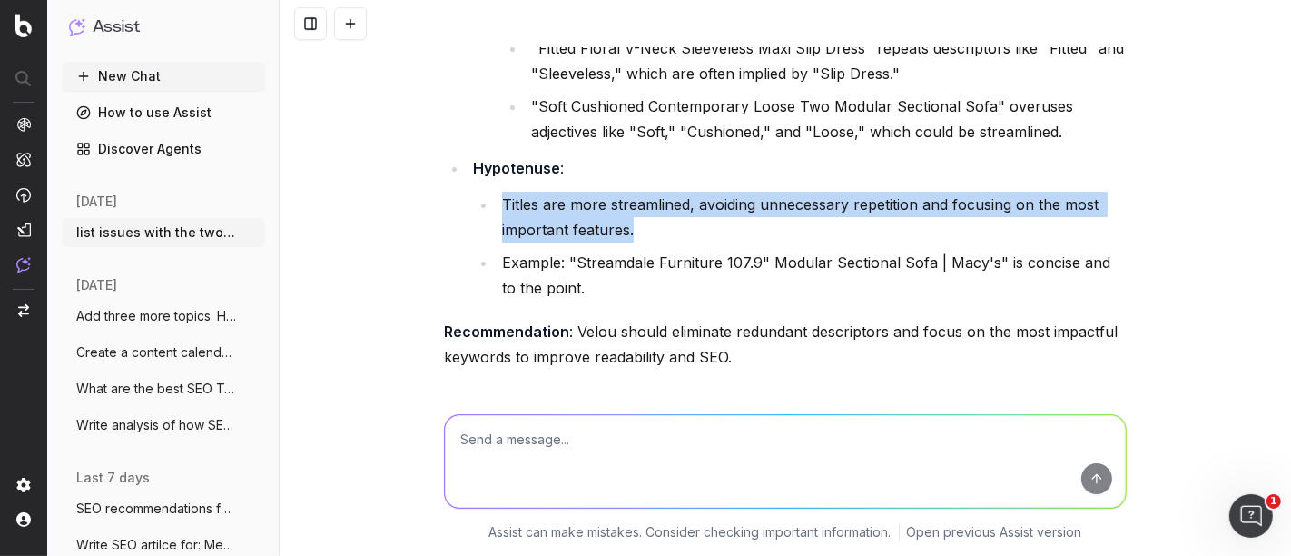
drag, startPoint x: 638, startPoint y: 236, endPoint x: 488, endPoint y: 208, distance: 152.5
click at [488, 208] on ul "Titles are more streamlined, avoiding unnecessary repetition and focusing on th…" at bounding box center [800, 246] width 654 height 109
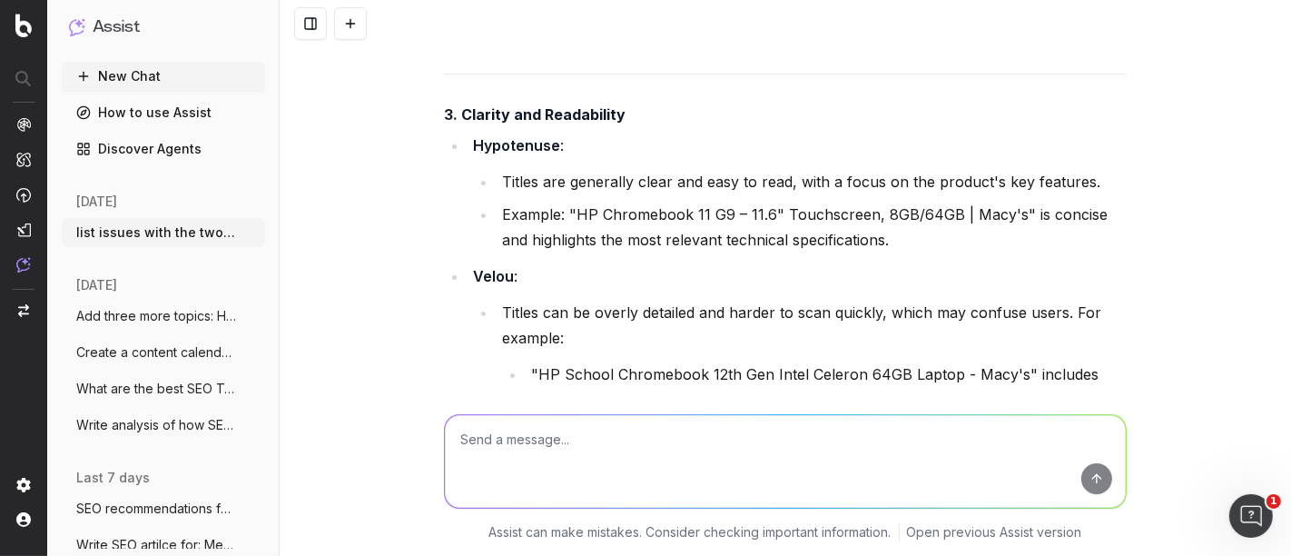
scroll to position [17103, 0]
drag, startPoint x: 621, startPoint y: 117, endPoint x: 453, endPoint y: 125, distance: 168.2
click at [453, 124] on h4 "3. Clarity and Readability" at bounding box center [785, 113] width 683 height 22
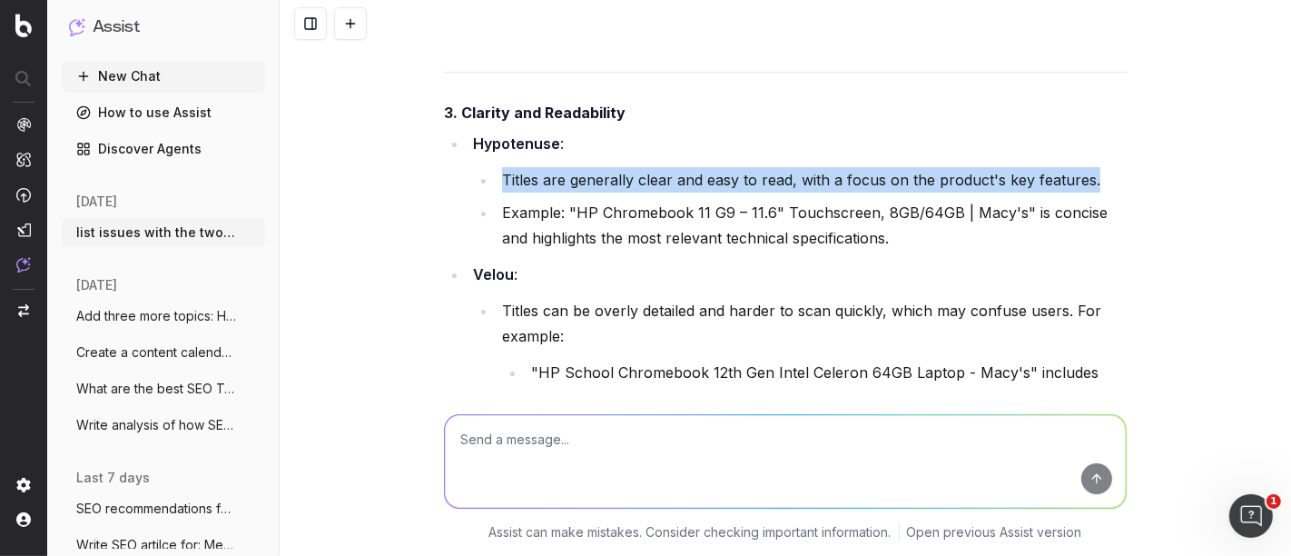
drag, startPoint x: 495, startPoint y: 183, endPoint x: 1128, endPoint y: 163, distance: 633.3
click at [1128, 163] on div "list issues with the two meta titles: A Pea in the Pod Maternity Flared Bouclé …" at bounding box center [786, 278] width 1012 height 556
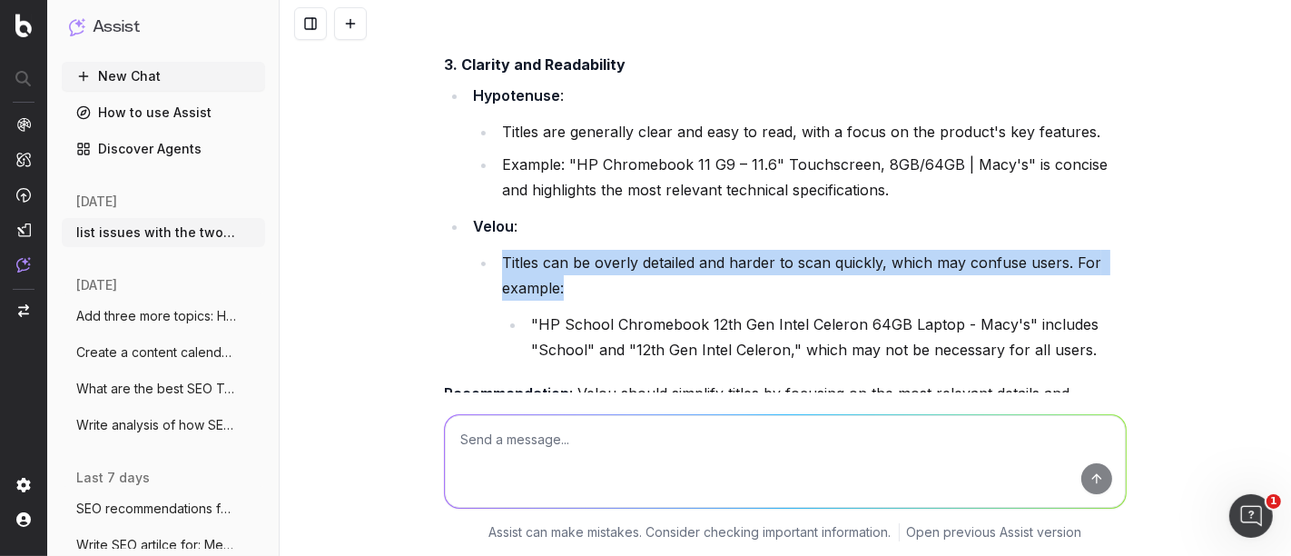
drag, startPoint x: 566, startPoint y: 296, endPoint x: 494, endPoint y: 272, distance: 75.8
click at [497, 272] on li "Titles can be overly detailed and harder to scan quickly, which may confuse use…" at bounding box center [812, 306] width 630 height 113
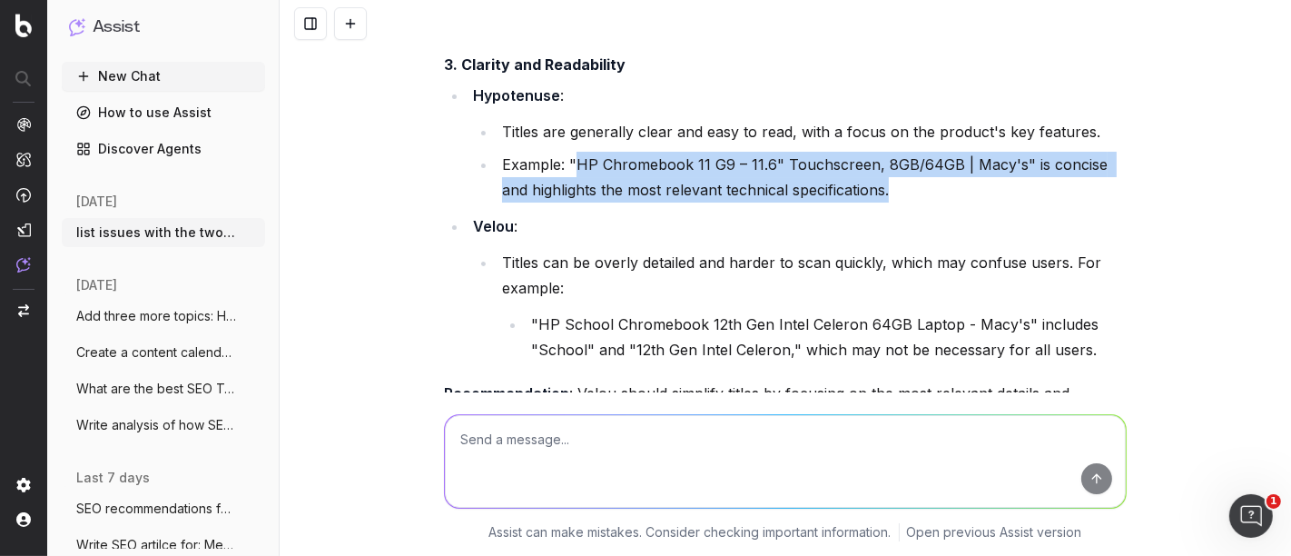
drag, startPoint x: 875, startPoint y: 199, endPoint x: 566, endPoint y: 167, distance: 310.4
click at [566, 167] on li "Example: "HP Chromebook 11 G9 – 11.6" Touchscreen, 8GB/64GB | Macy's" is concis…" at bounding box center [812, 177] width 630 height 51
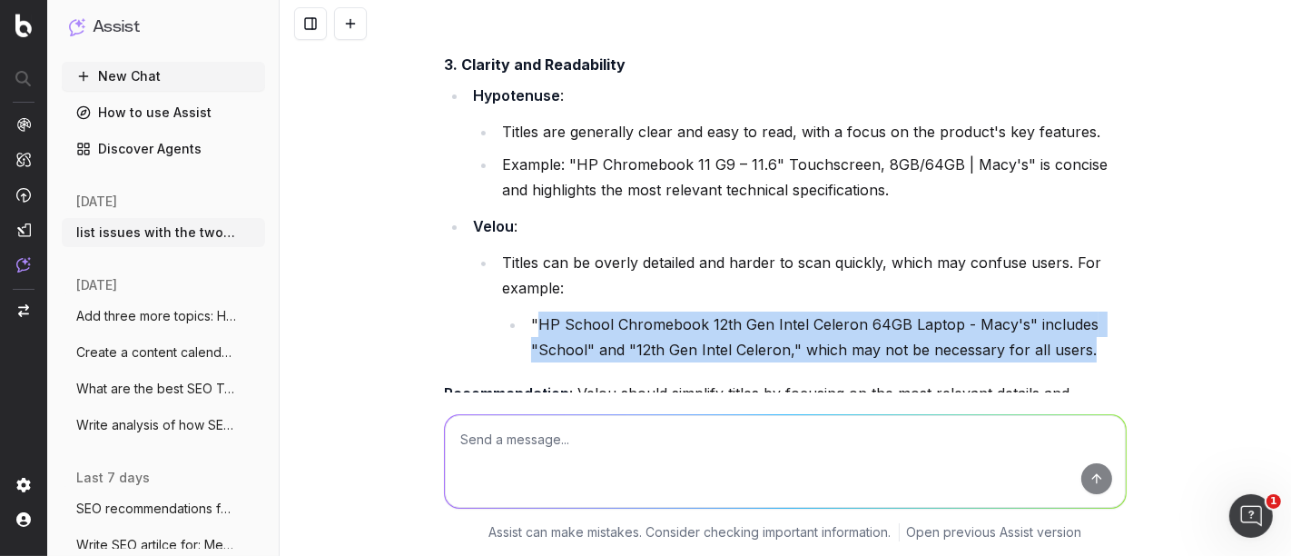
drag, startPoint x: 529, startPoint y: 335, endPoint x: 1098, endPoint y: 360, distance: 569.0
click at [1098, 360] on li ""HP School Chromebook 12th Gen Intel Celeron 64GB Laptop - Macy's" includes "Sc…" at bounding box center [826, 336] width 601 height 51
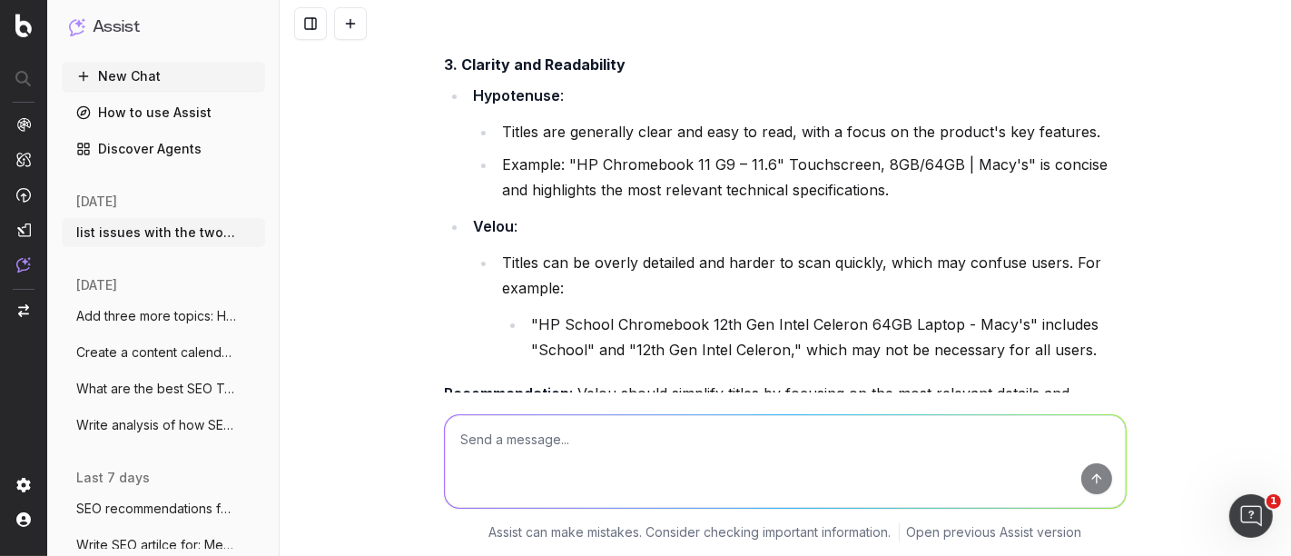
click at [868, 201] on li "Example: "HP Chromebook 11 G9 – 11.6" Touchscreen, 8GB/64GB | Macy's" is concis…" at bounding box center [812, 177] width 630 height 51
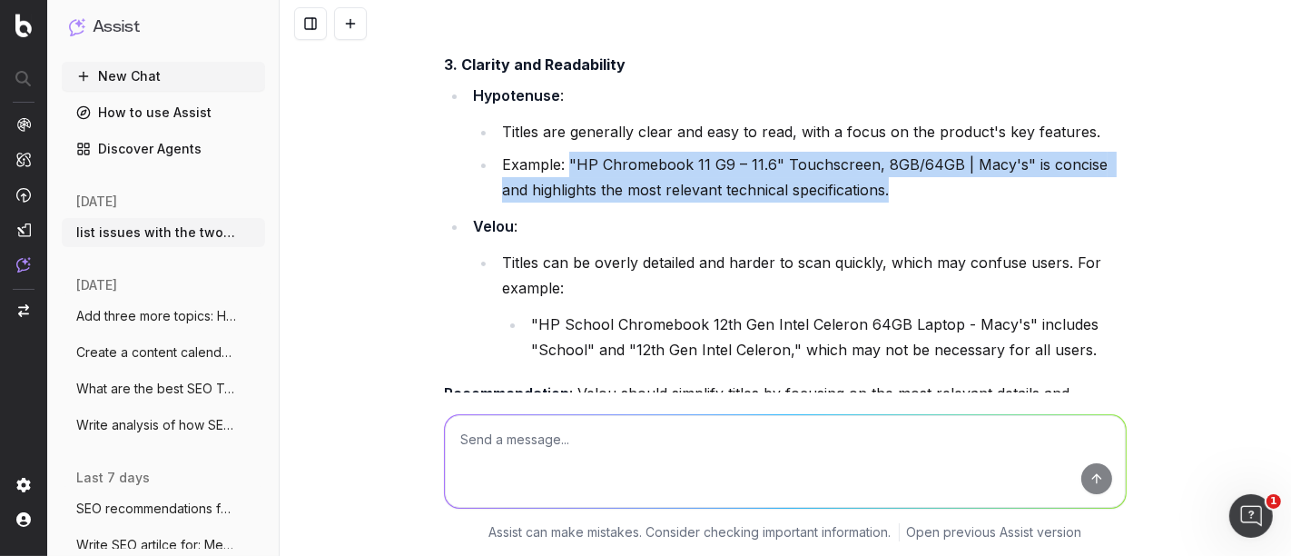
drag, startPoint x: 953, startPoint y: 204, endPoint x: 563, endPoint y: 158, distance: 392.3
click at [563, 158] on li "Example: "HP Chromebook 11 G9 – 11.6" Touchscreen, 8GB/64GB | Macy's" is concis…" at bounding box center [812, 177] width 630 height 51
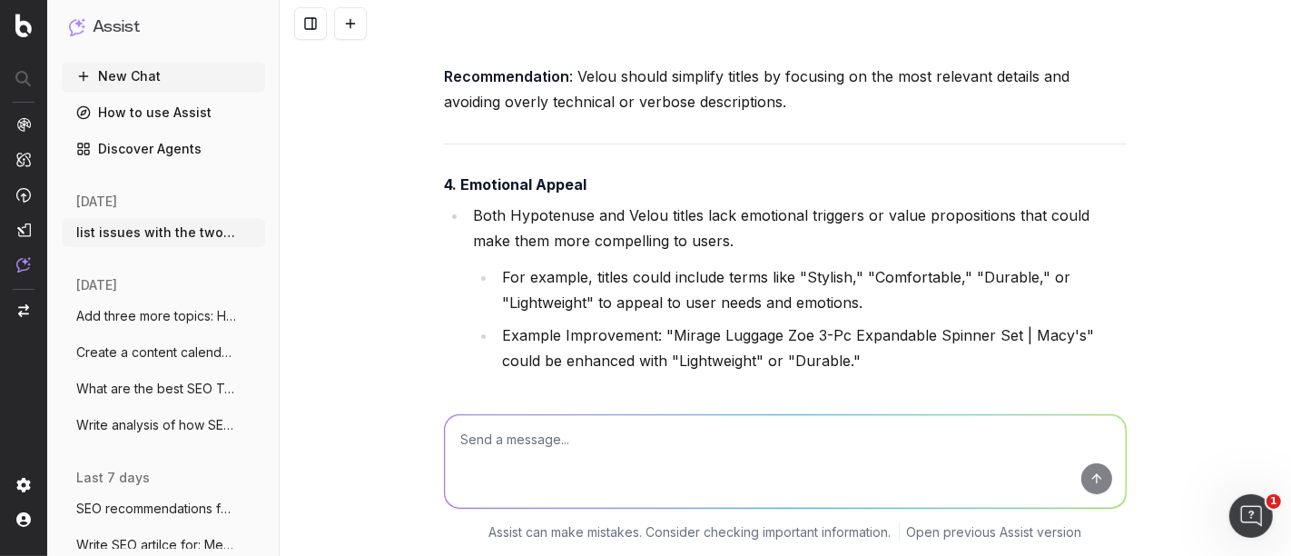
scroll to position [17475, 0]
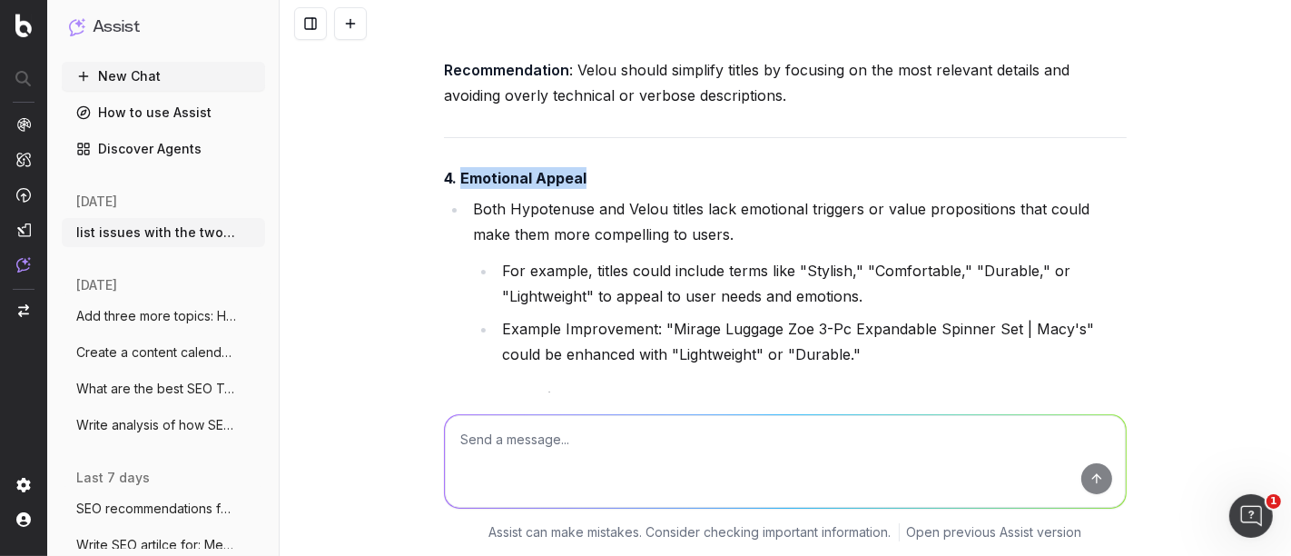
drag, startPoint x: 583, startPoint y: 184, endPoint x: 454, endPoint y: 184, distance: 129.0
click at [454, 184] on h4 "4. Emotional Appeal" at bounding box center [785, 178] width 683 height 22
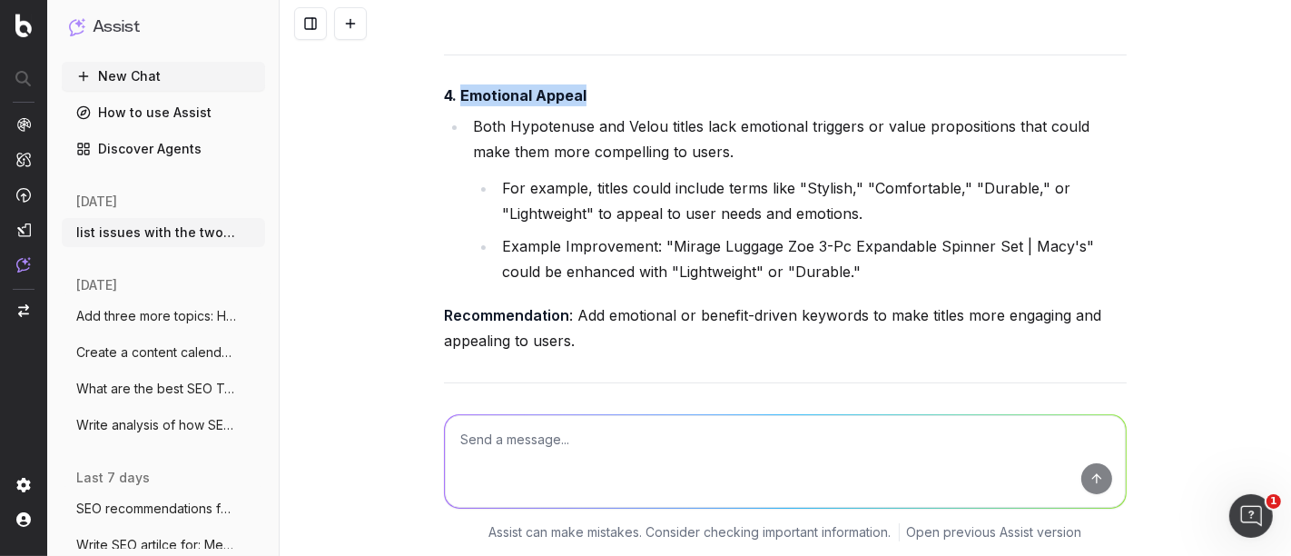
scroll to position [17558, 0]
click at [668, 159] on li "Both Hypotenuse and Velou titles lack emotional triggers or value propositions …" at bounding box center [797, 198] width 659 height 171
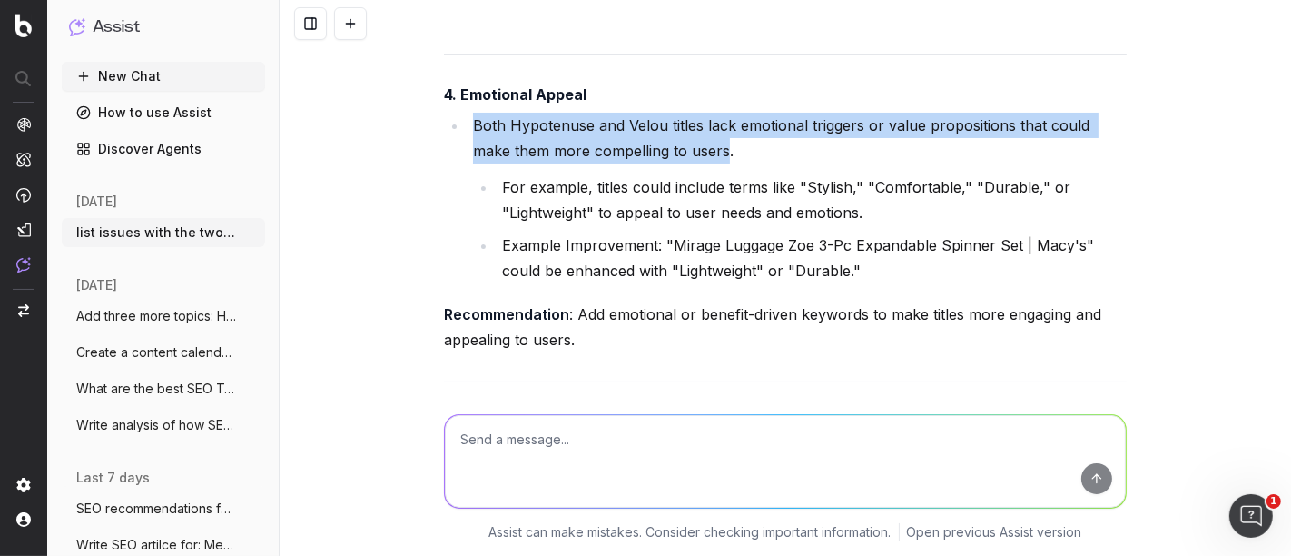
drag, startPoint x: 678, startPoint y: 156, endPoint x: 451, endPoint y: 131, distance: 228.5
click at [451, 131] on ul "Both Hypotenuse and Velou titles lack emotional triggers or value propositions …" at bounding box center [785, 198] width 683 height 171
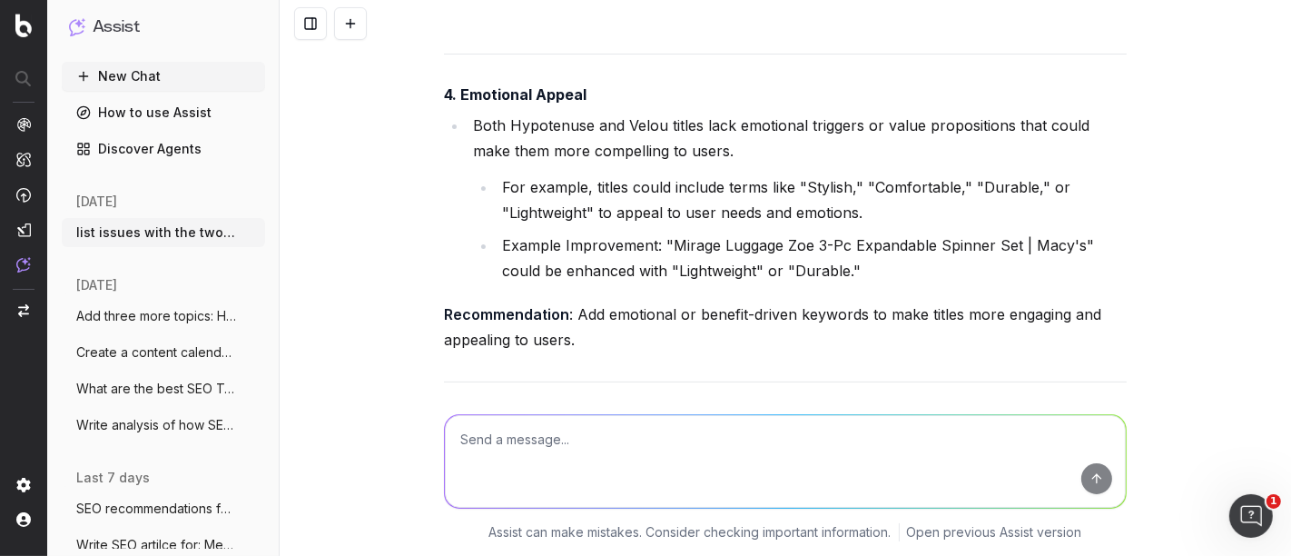
click at [566, 268] on li "Example Improvement: "Mirage Luggage Zoe 3-Pc Expandable Spinner Set | Macy's" …" at bounding box center [812, 257] width 630 height 51
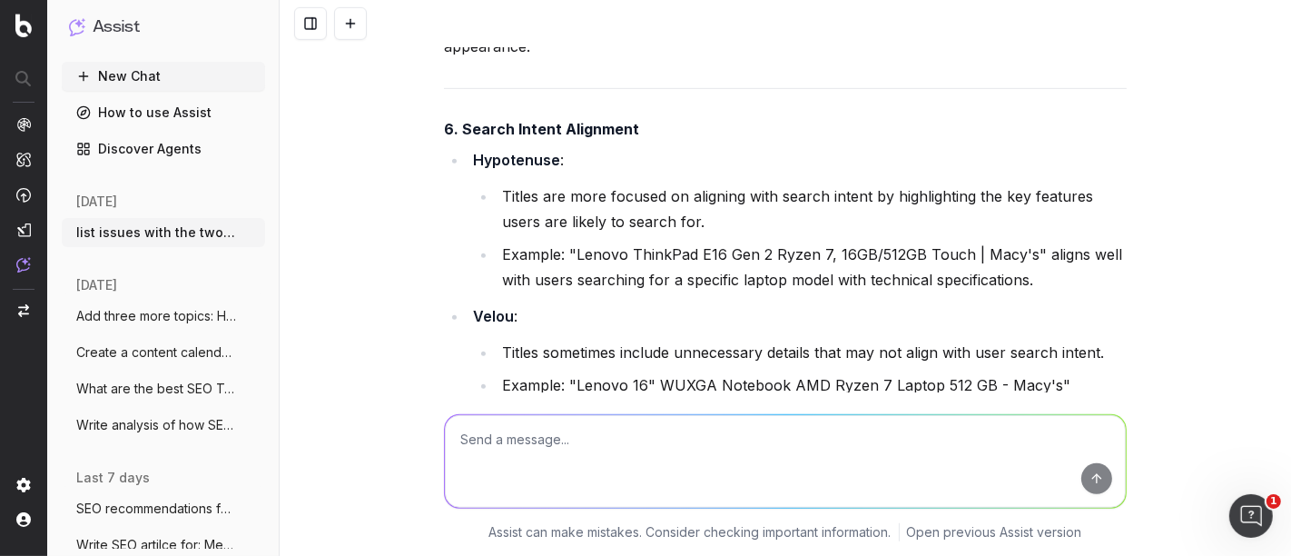
scroll to position [18238, 0]
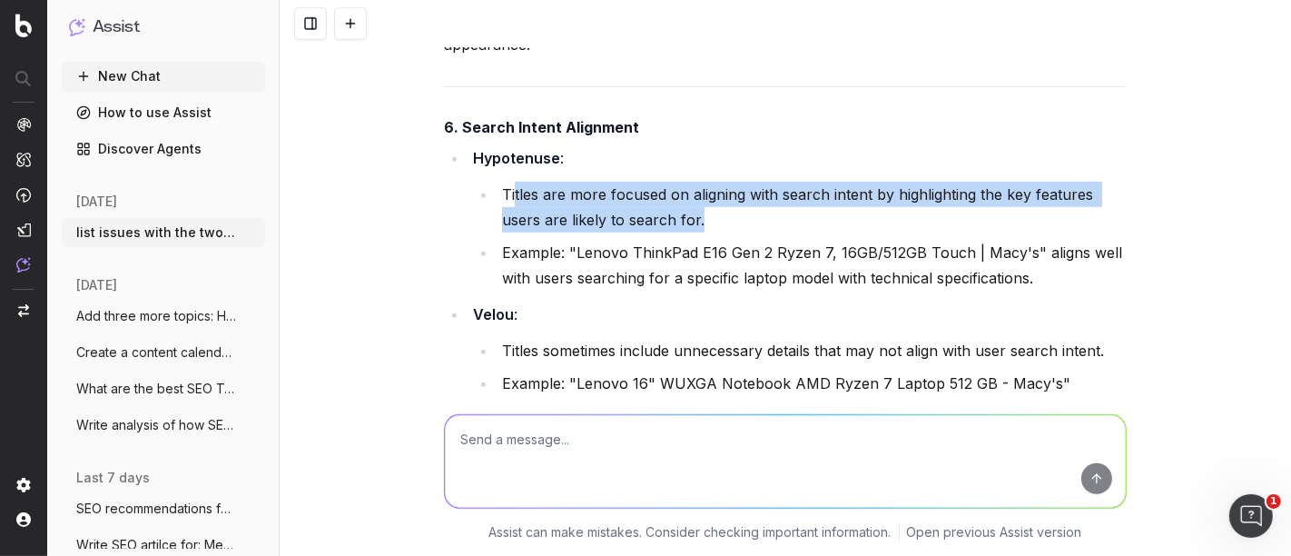
drag, startPoint x: 509, startPoint y: 203, endPoint x: 713, endPoint y: 231, distance: 206.1
click at [713, 231] on li "Titles are more focused on aligning with search intent by highlighting the key …" at bounding box center [812, 207] width 630 height 51
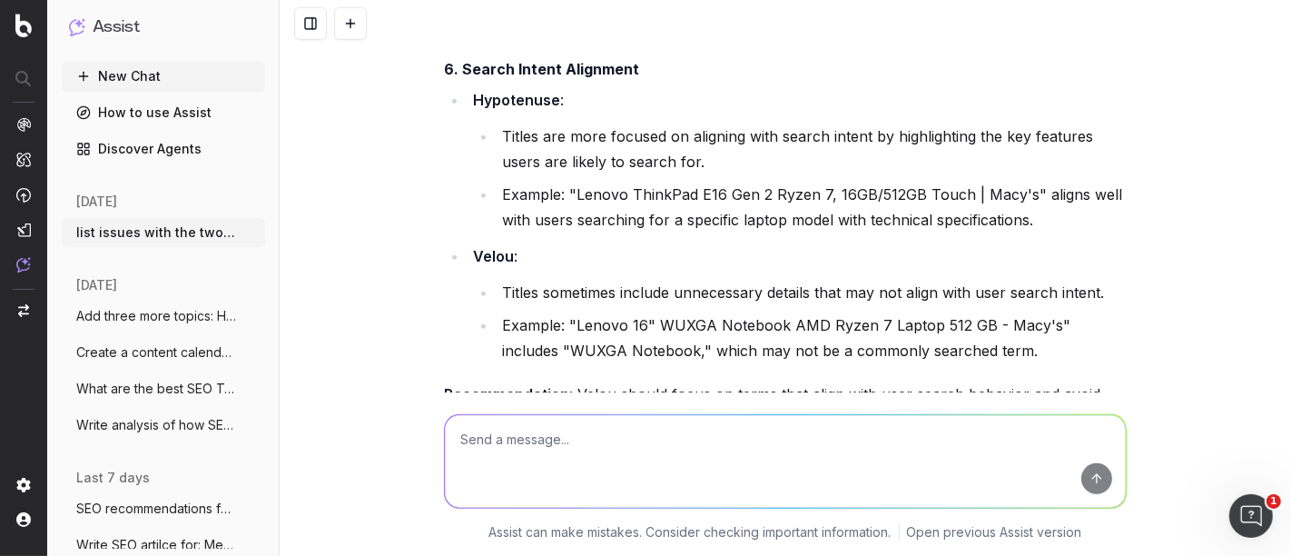
scroll to position [18298, 0]
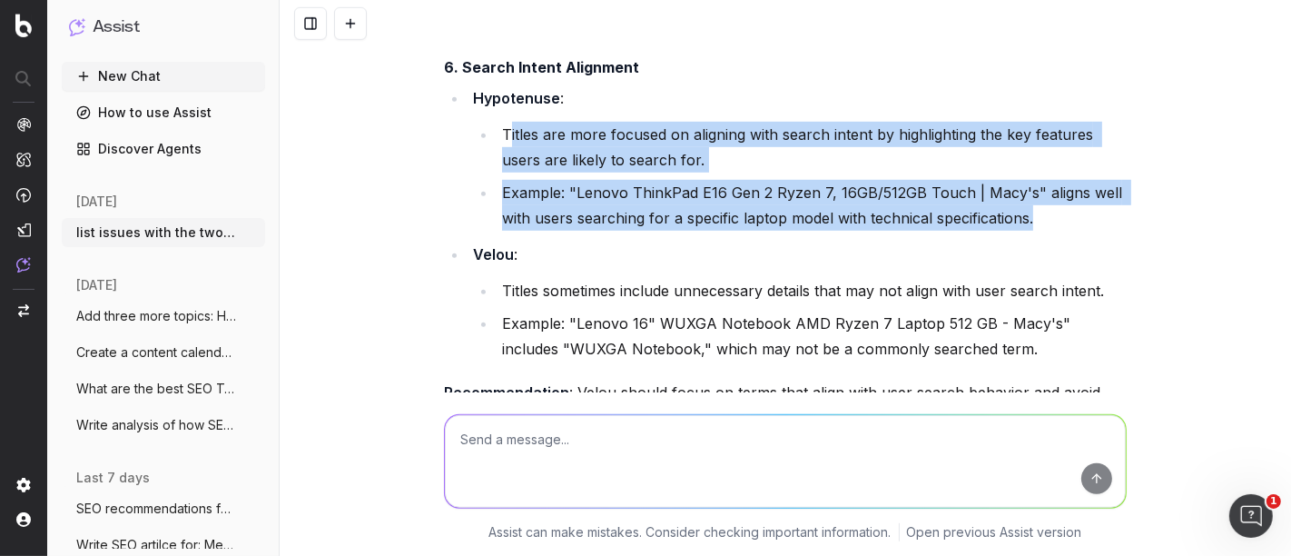
drag, startPoint x: 502, startPoint y: 136, endPoint x: 1073, endPoint y: 211, distance: 575.2
click at [1073, 211] on ul "Titles are more focused on aligning with search intent by highlighting the key …" at bounding box center [800, 176] width 654 height 109
click at [919, 193] on li "Example: "Lenovo ThinkPad E16 Gen 2 Ryzen 7, 16GB/512GB Touch | Macy's" aligns …" at bounding box center [812, 205] width 630 height 51
drag, startPoint x: 1036, startPoint y: 213, endPoint x: 482, endPoint y: 132, distance: 560.0
click at [482, 132] on ul "Titles are more focused on aligning with search intent by highlighting the key …" at bounding box center [800, 176] width 654 height 109
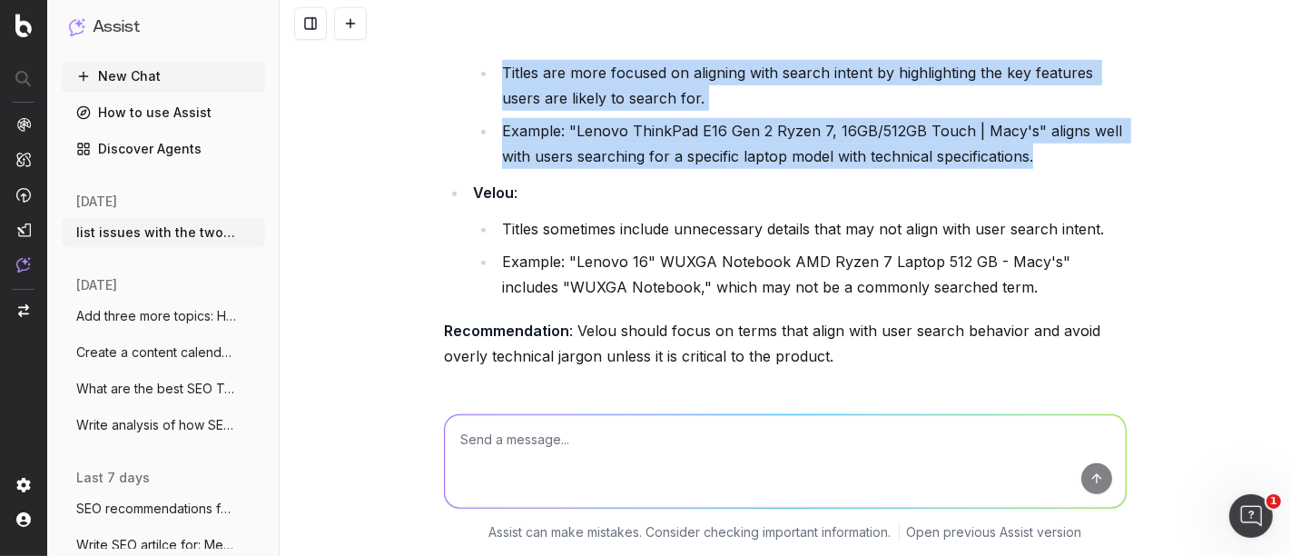
scroll to position [18360, 0]
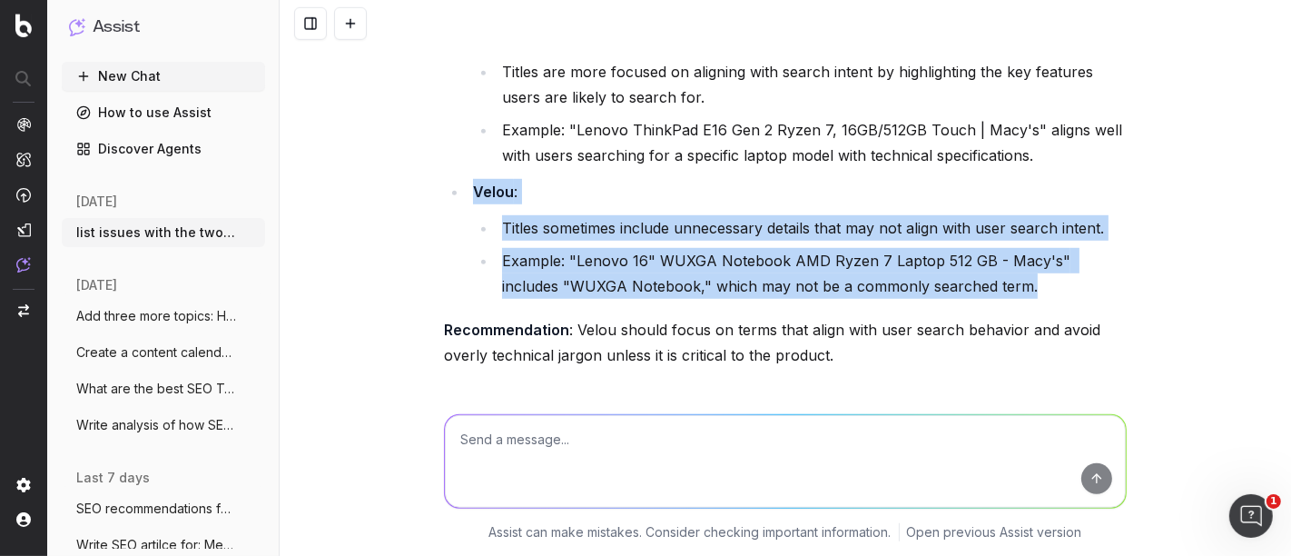
drag, startPoint x: 975, startPoint y: 289, endPoint x: 467, endPoint y: 198, distance: 516.6
click at [468, 198] on li "Velou : Titles sometimes include unnecessary details that may not align with us…" at bounding box center [797, 239] width 659 height 120
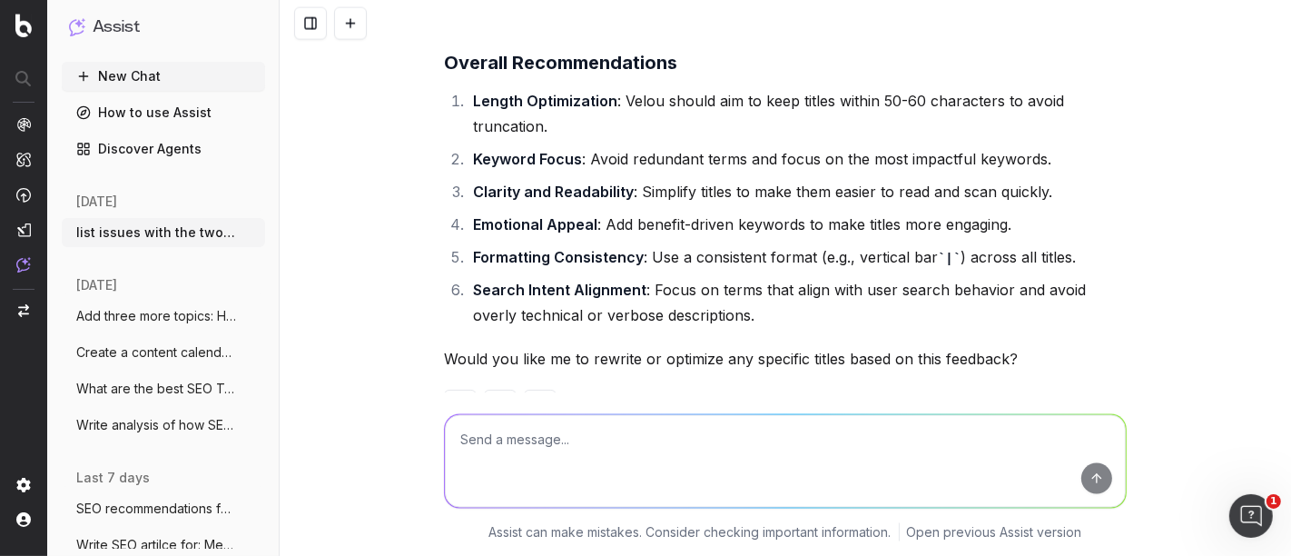
scroll to position [19662, 0]
click at [519, 466] on textarea at bounding box center [785, 461] width 681 height 93
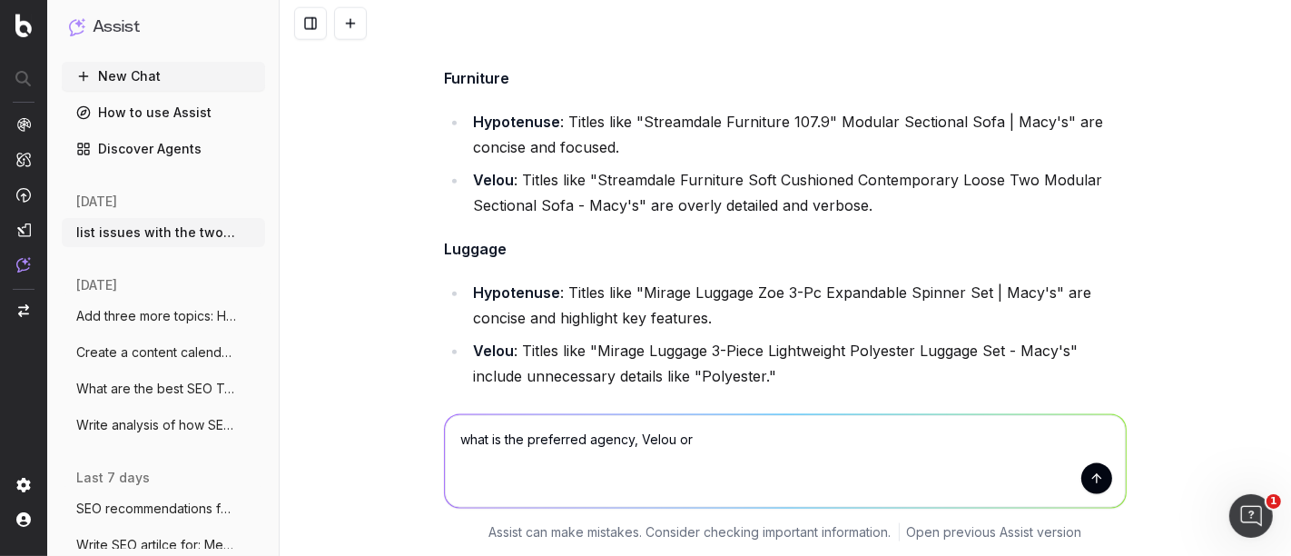
scroll to position [19263, 0]
type textarea "what is the preferred agency, Velou or Hypotenuse"
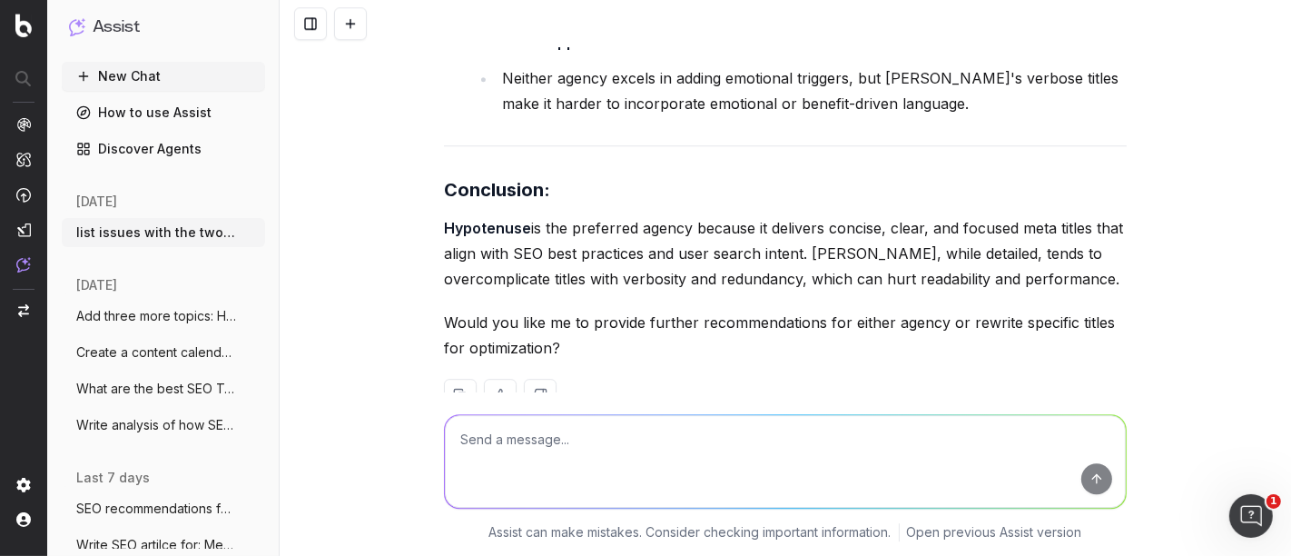
scroll to position [21703, 0]
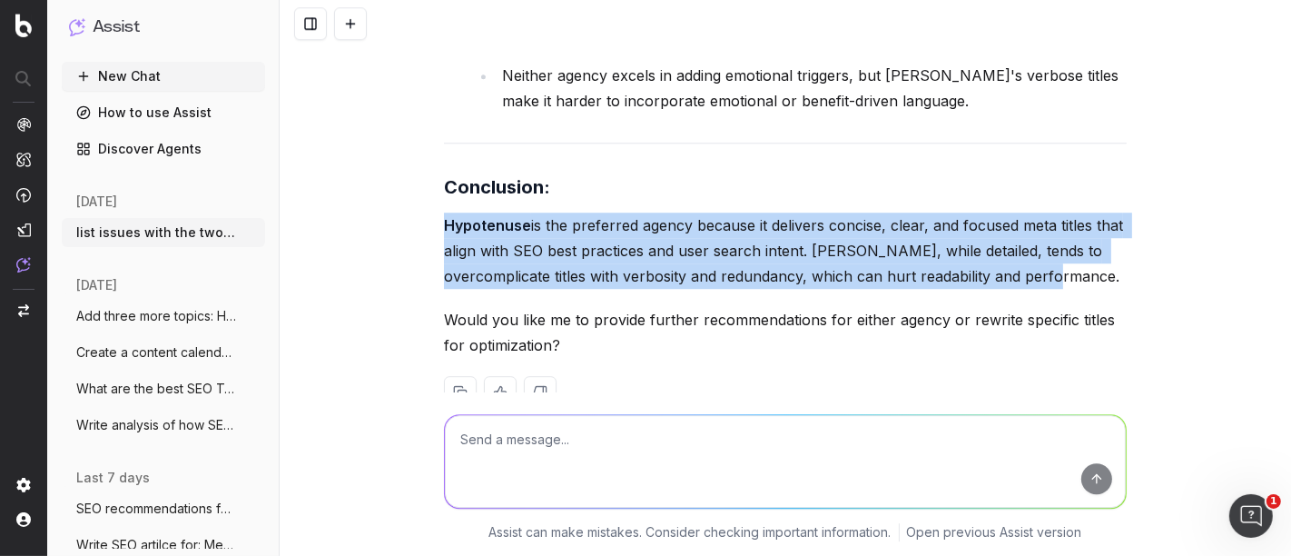
drag, startPoint x: 440, startPoint y: 191, endPoint x: 1037, endPoint y: 248, distance: 600.3
click at [1037, 248] on p "Hypotenuse is the preferred agency because it delivers concise, clear, and focu…" at bounding box center [785, 251] width 683 height 76
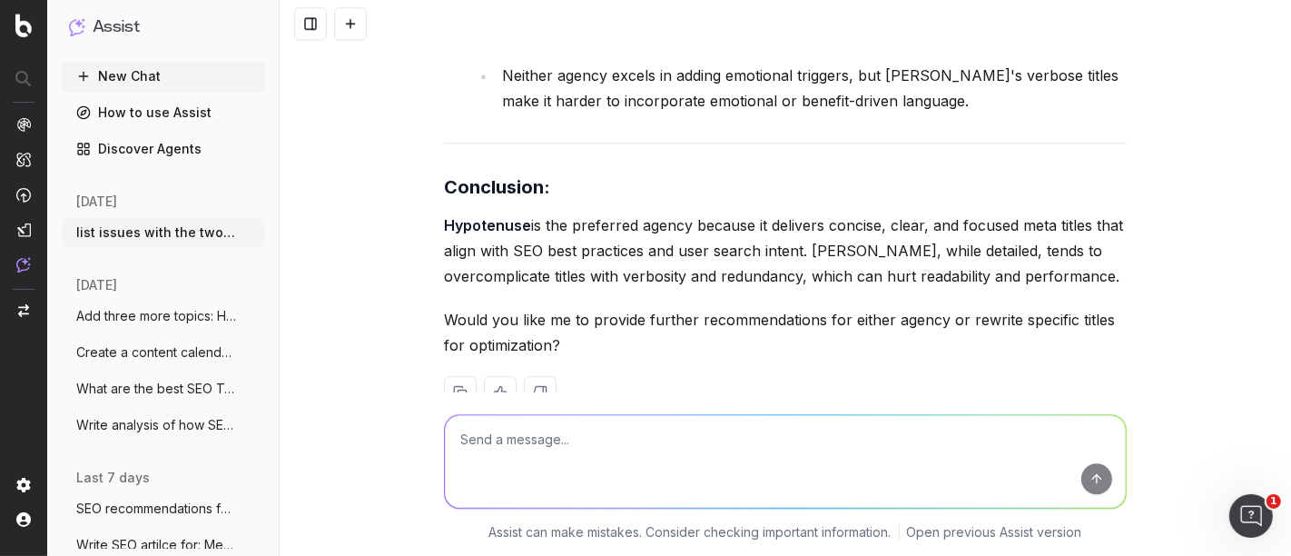
click at [519, 460] on textarea at bounding box center [785, 461] width 681 height 93
paste textarea "Hypotenuse COAT 1724939 A Pea in the Pod Women's Maternity Boucle Flared Wool-B…"
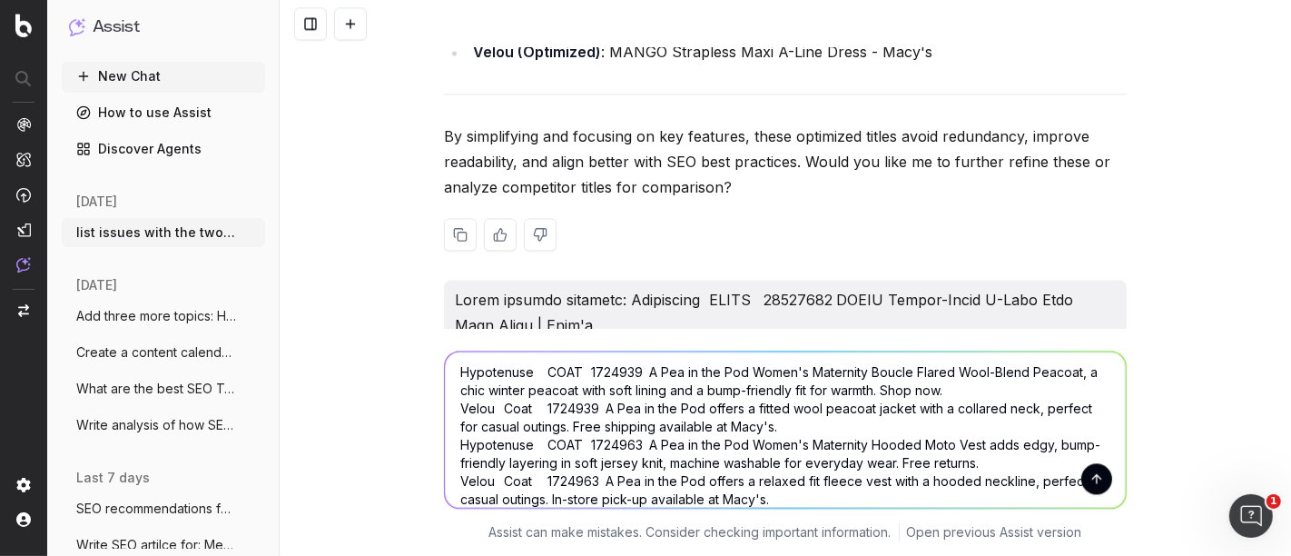
scroll to position [14910, 0]
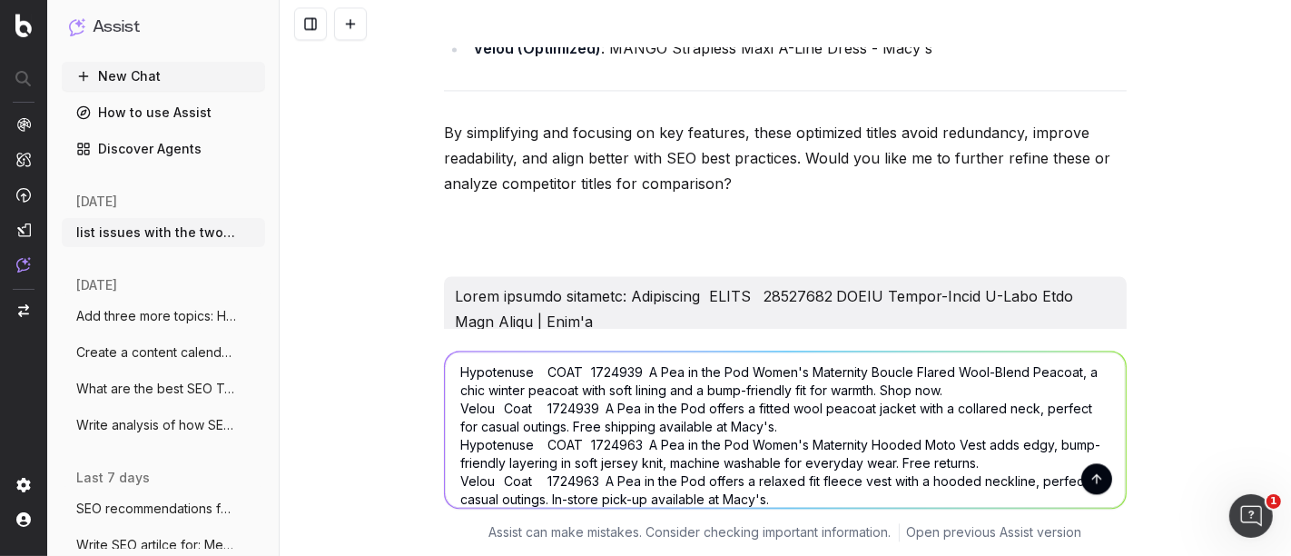
drag, startPoint x: 609, startPoint y: 254, endPoint x: 446, endPoint y: 252, distance: 163.5
click at [449, 377] on textarea "Hypotenuse COAT 1724939 A Pea in the Pod Women's Maternity Boucle Flared Wool-B…" at bounding box center [785, 429] width 681 height 156
paste textarea "Write general feedback:"
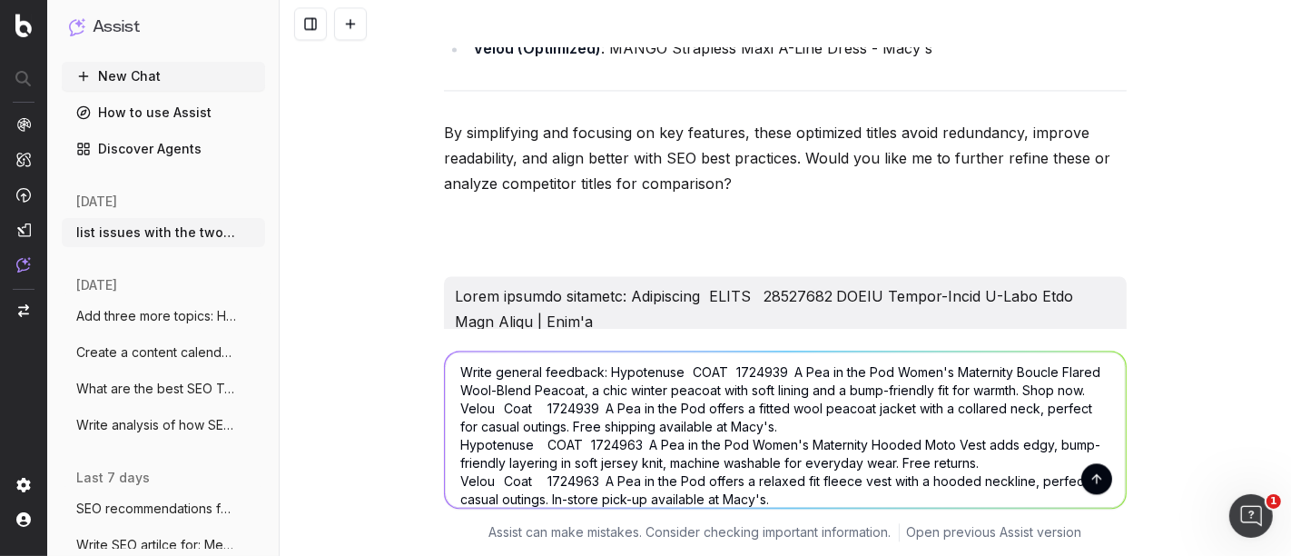
type textarea "Write general feedback: Hypotenuse COAT 1724939 A Pea in the Pod Women's Matern…"
click at [1082, 470] on button "submit" at bounding box center [1097, 478] width 31 height 31
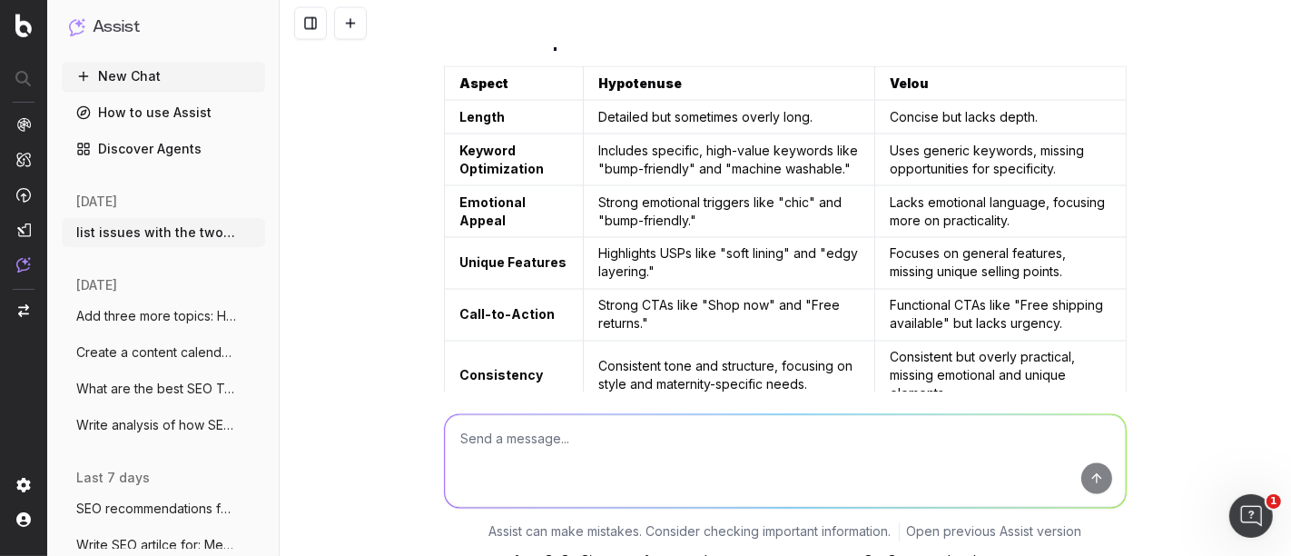
scroll to position [25901, 0]
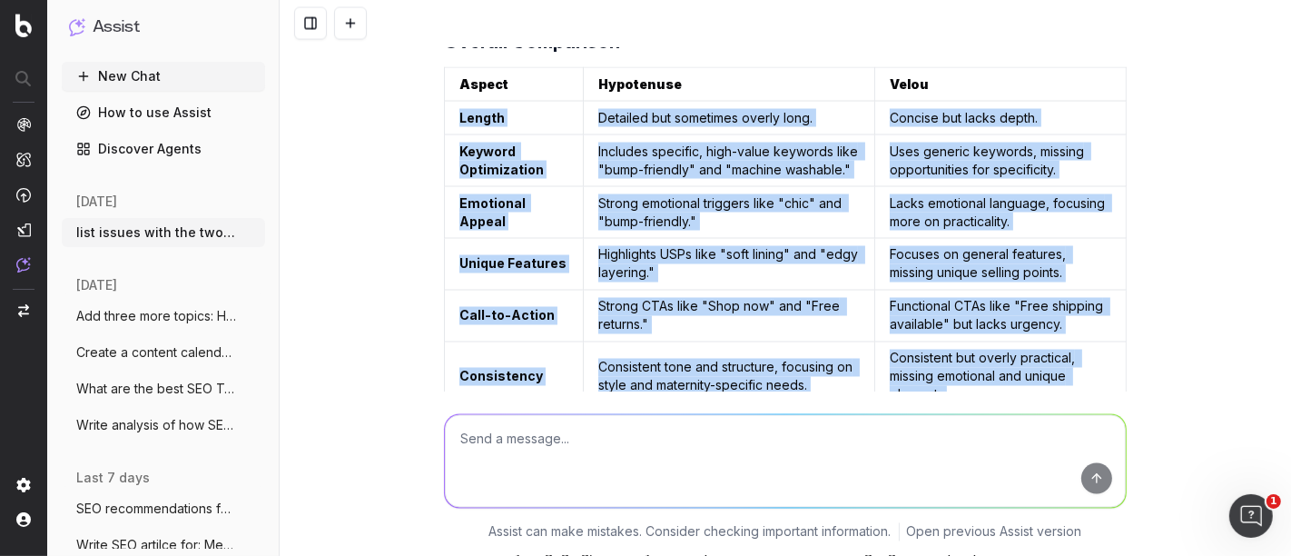
drag, startPoint x: 450, startPoint y: 92, endPoint x: 955, endPoint y: 361, distance: 573.3
click at [955, 361] on tbody "Length Detailed but sometimes overly long. Concise but lacks depth. Keyword Opt…" at bounding box center [786, 257] width 682 height 311
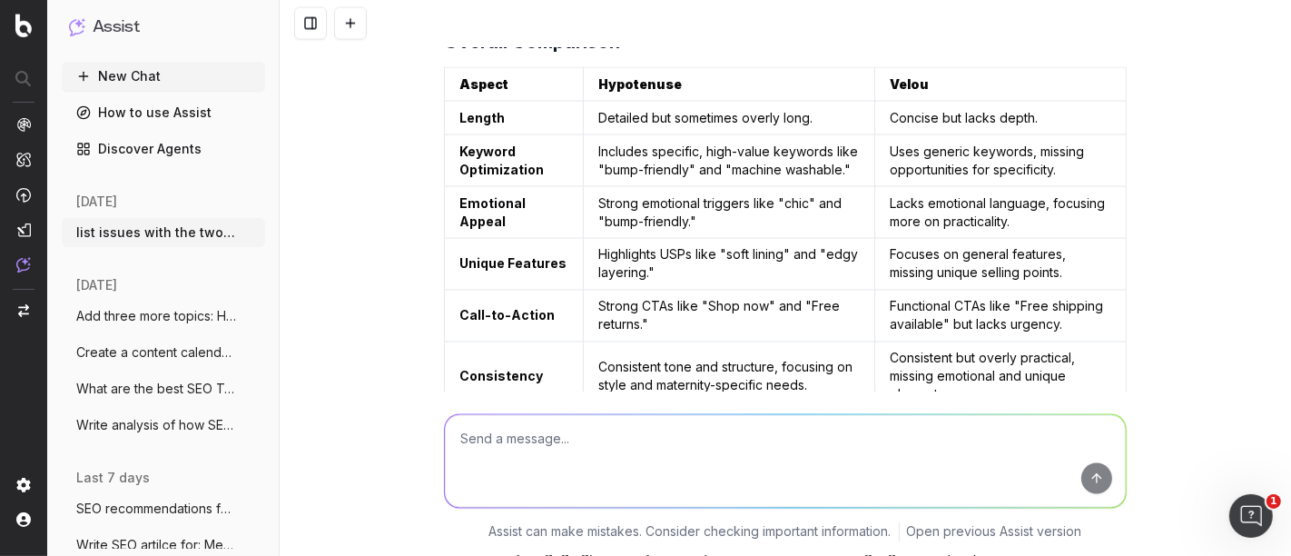
click at [534, 440] on textarea at bounding box center [785, 461] width 681 height 93
paste textarea "Hypotenuse COAT 1724939 A Pea in the Pod Women's Maternity Boucle Flared Wool-B…"
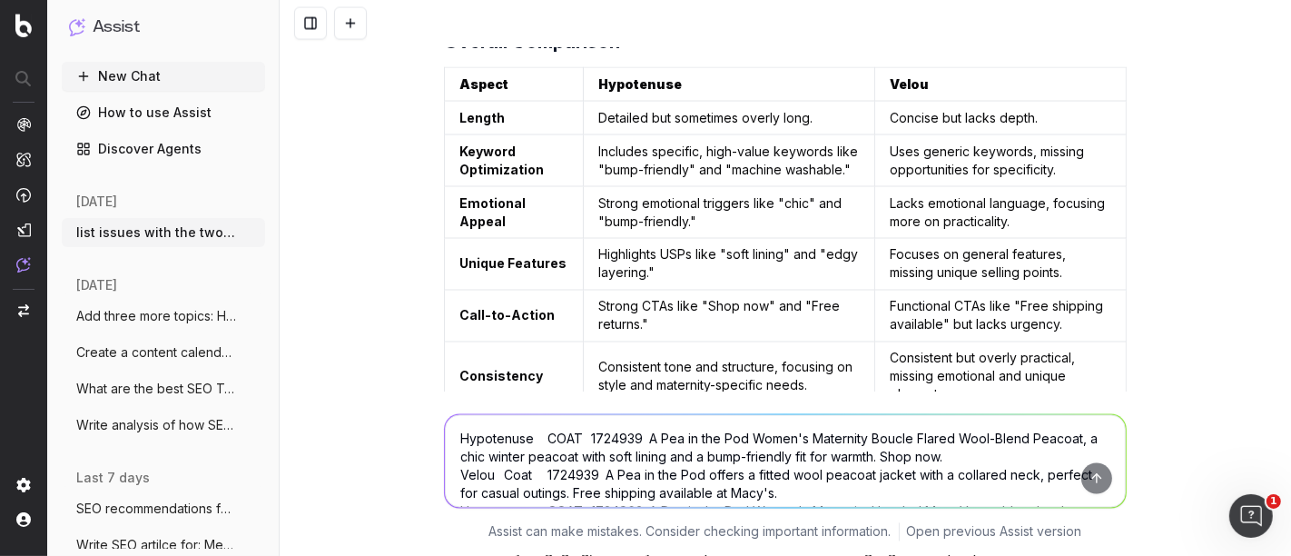
scroll to position [4, 0]
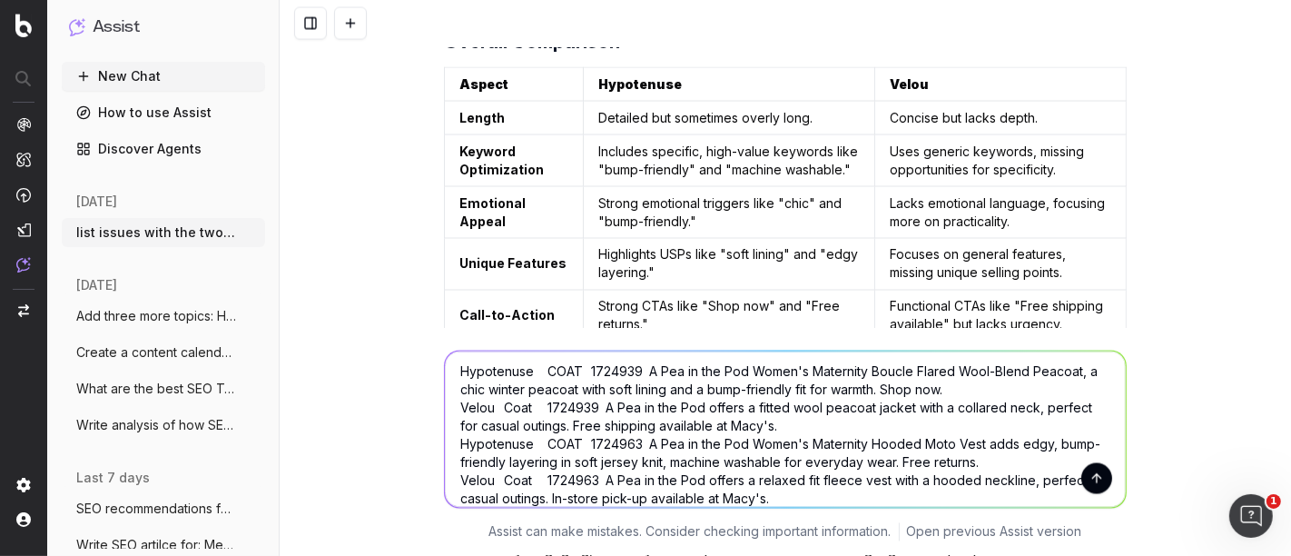
paste textarea "Hypotenuse DRESS 21063442 Shine on game day in the Gameday Couture Women's Phil…"
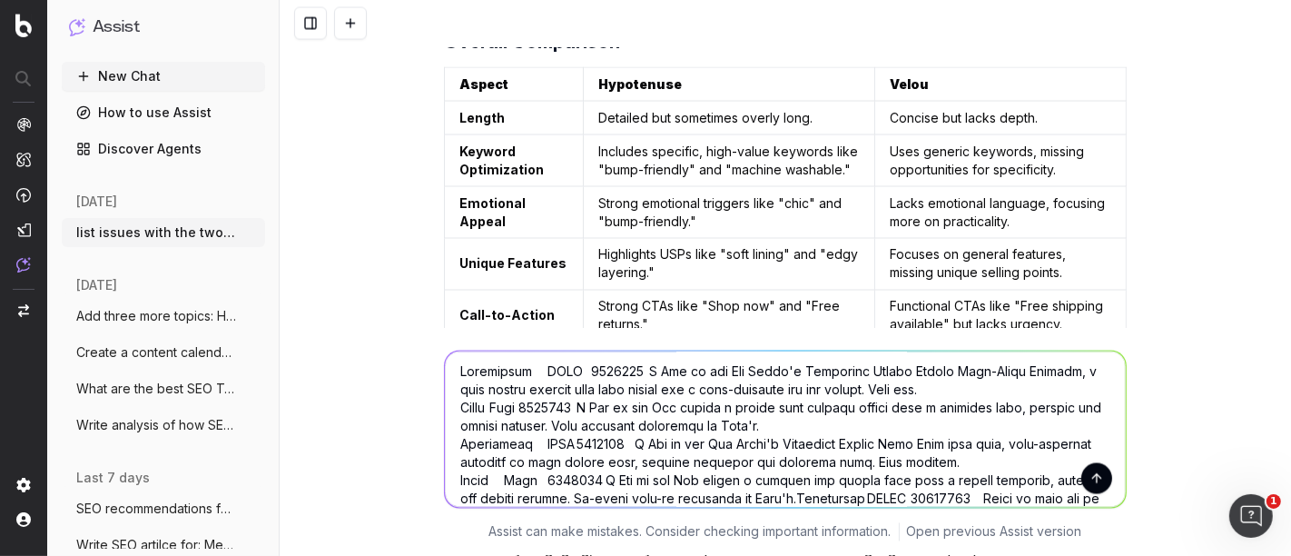
scroll to position [76, 0]
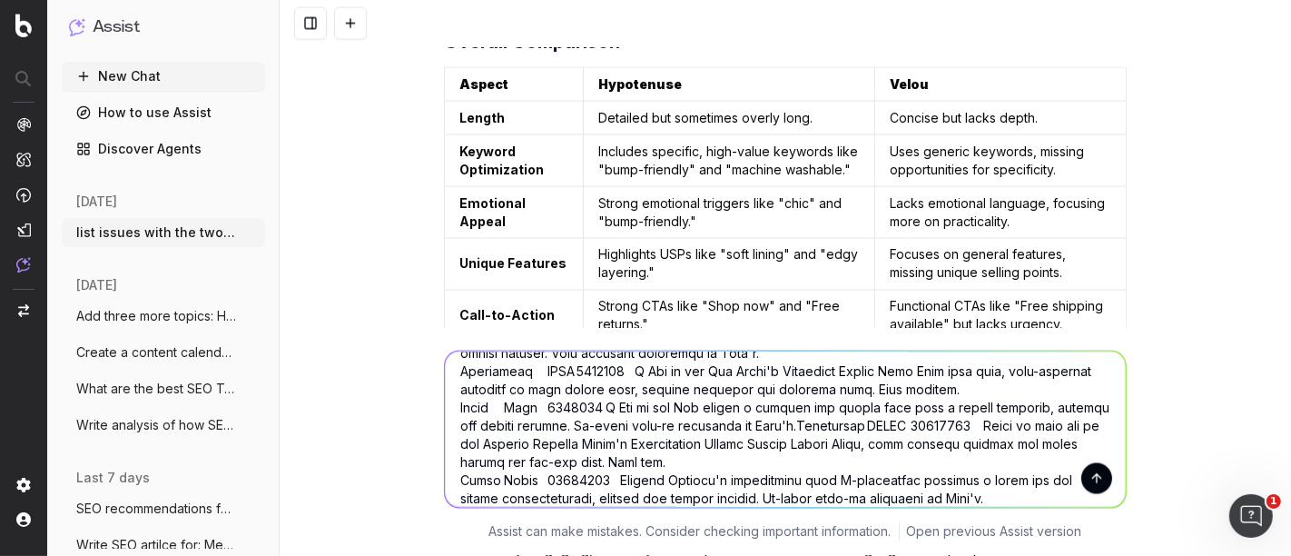
paste textarea "Hypotenuse ELECTRONICS 22830435 HP Chromebook 11 G9 Education Edition touchscre…"
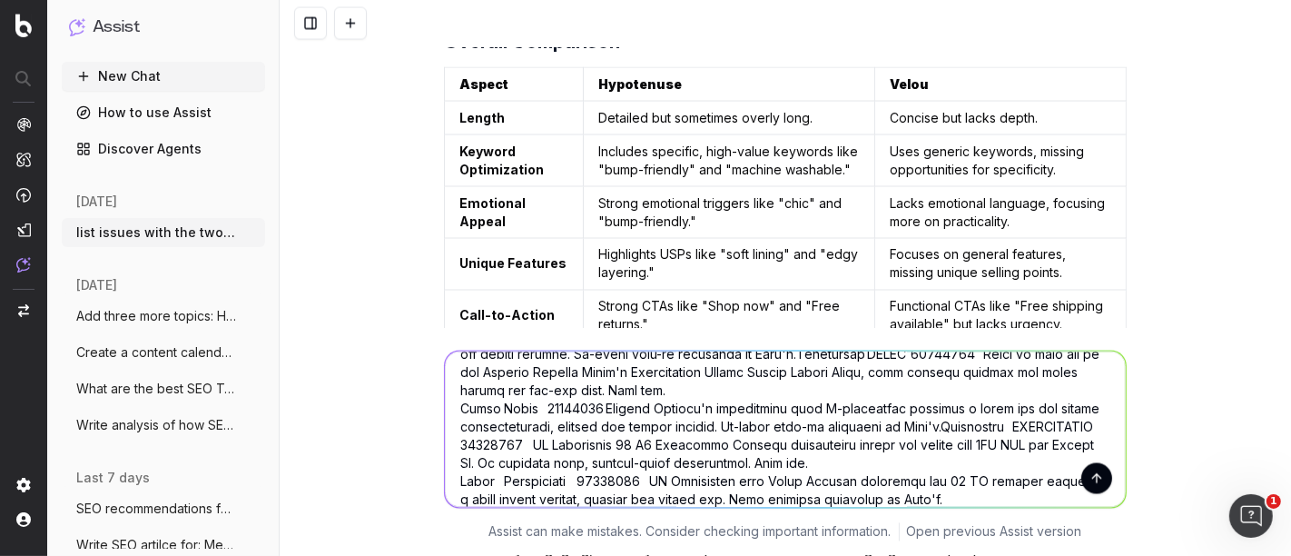
paste textarea "FRAGRANCE 16809595 Scent Beauty Stetson Original Men's Cologne, 3.5 oz blends w…"
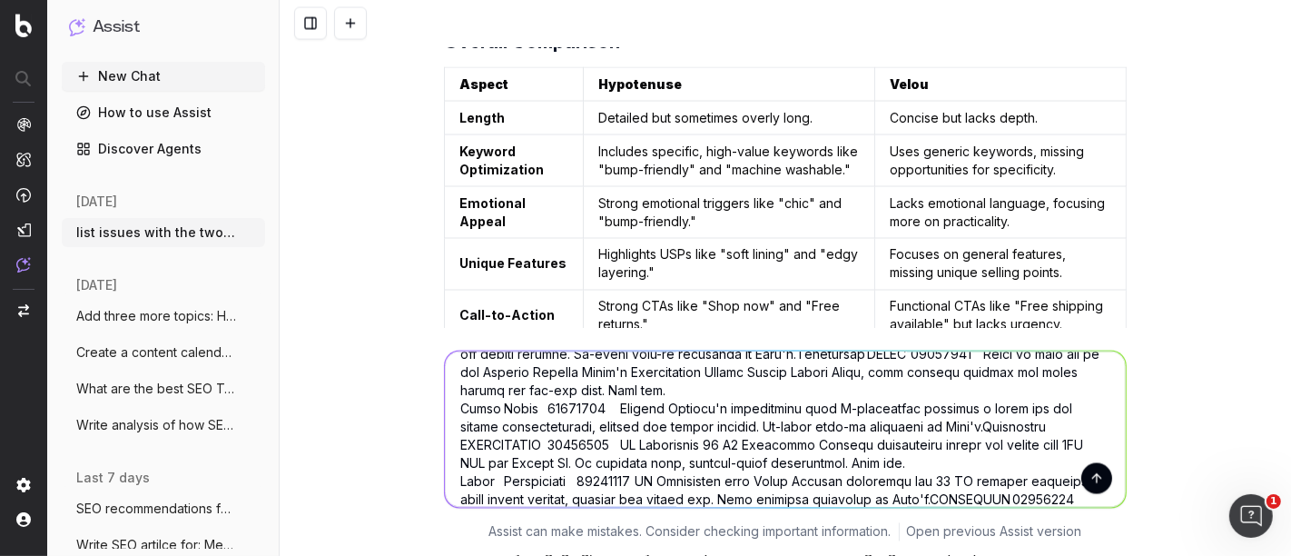
scroll to position [222, 0]
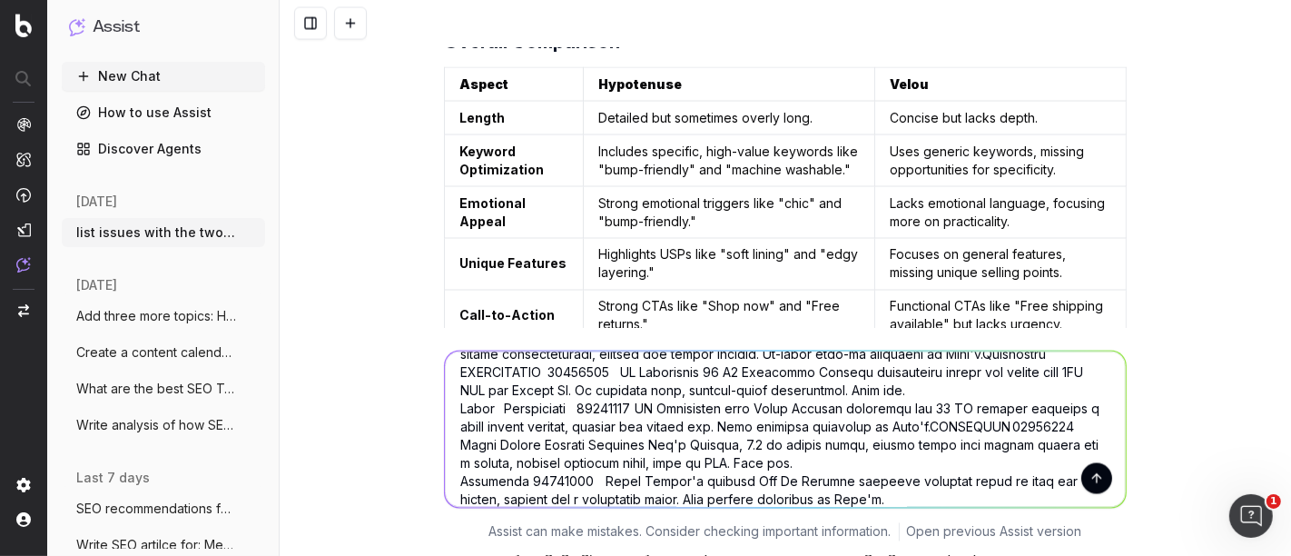
paste textarea "Hypotenuse FURNITURE 22594732 Streamdale Furniture 107.9" Chenille Modular Chai…"
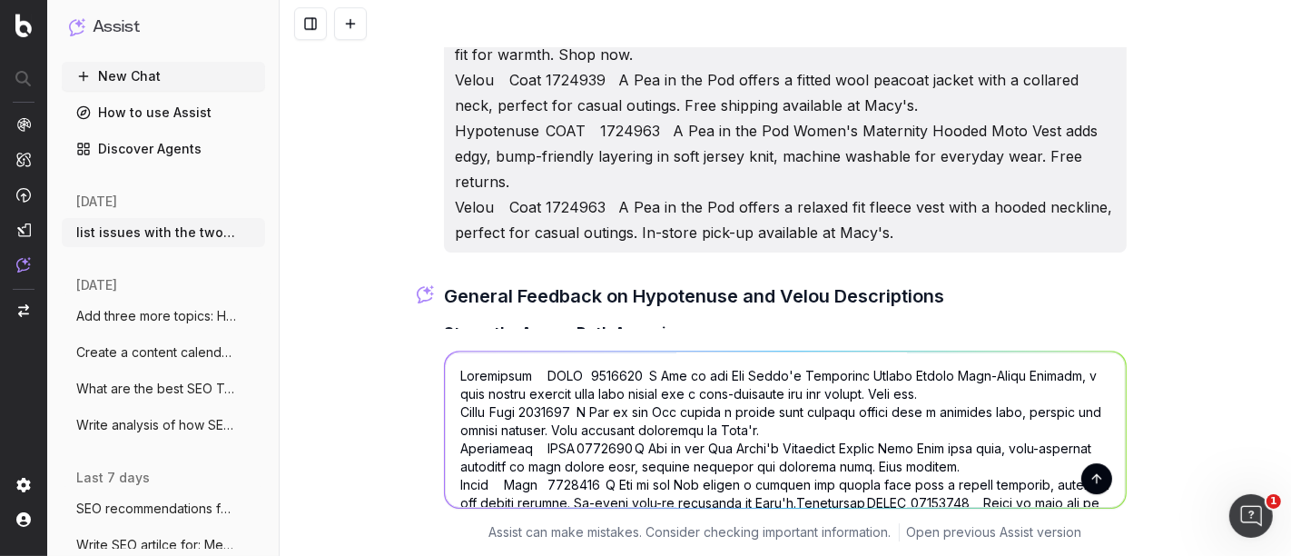
scroll to position [22172, 0]
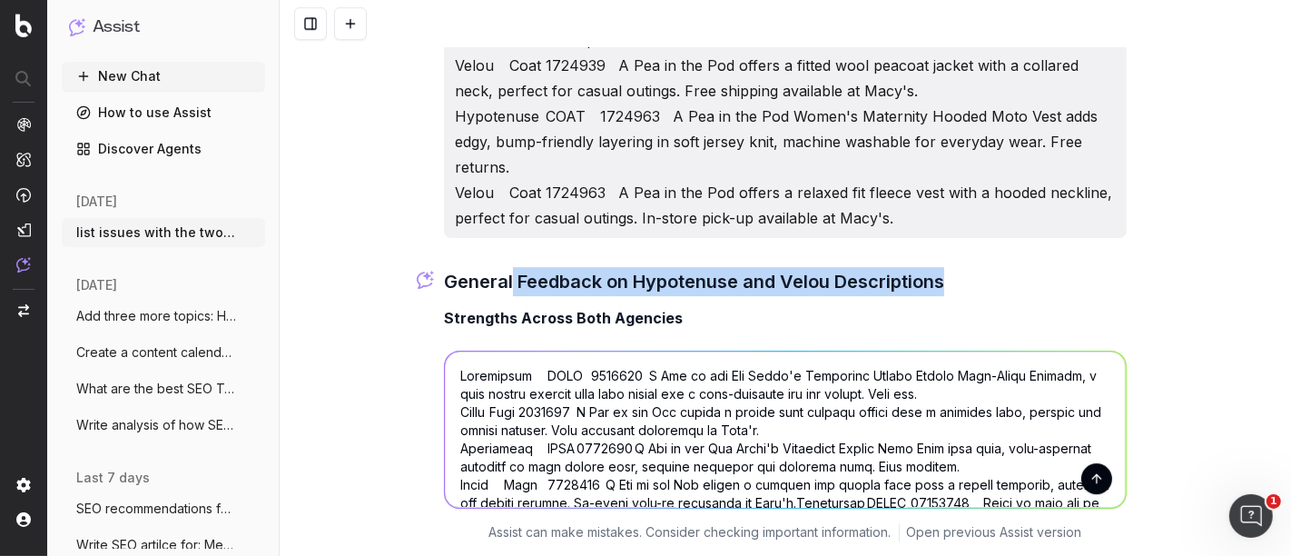
drag, startPoint x: 942, startPoint y: 255, endPoint x: 503, endPoint y: 256, distance: 438.6
click at [503, 267] on h3 "General Feedback on Hypotenuse and Velou Descriptions" at bounding box center [785, 281] width 683 height 29
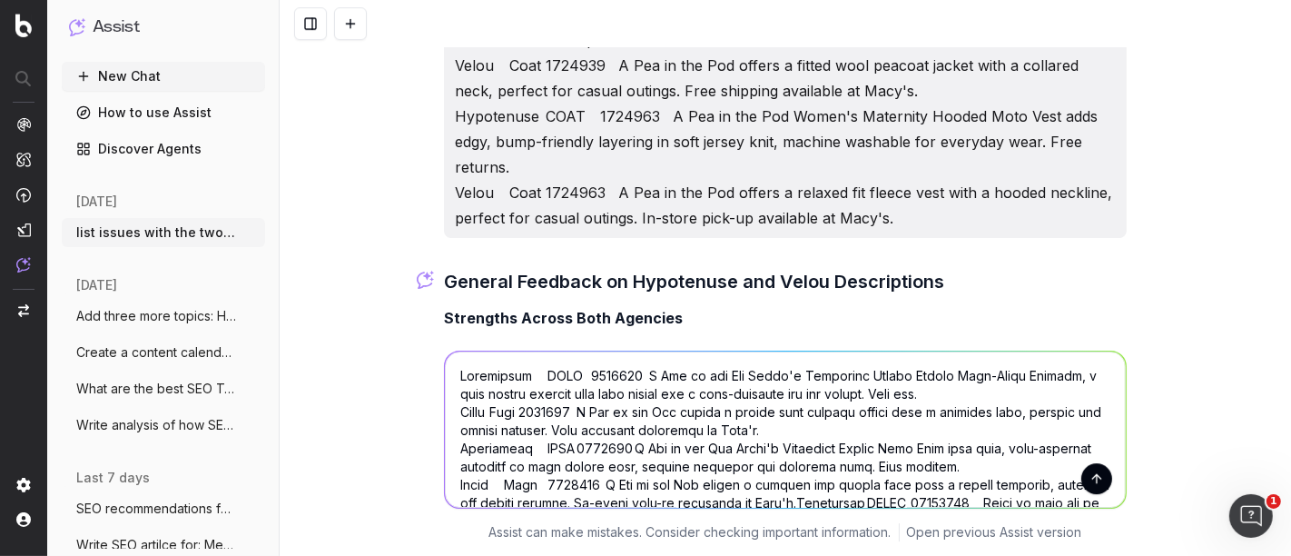
click at [456, 376] on textarea at bounding box center [785, 429] width 681 height 156
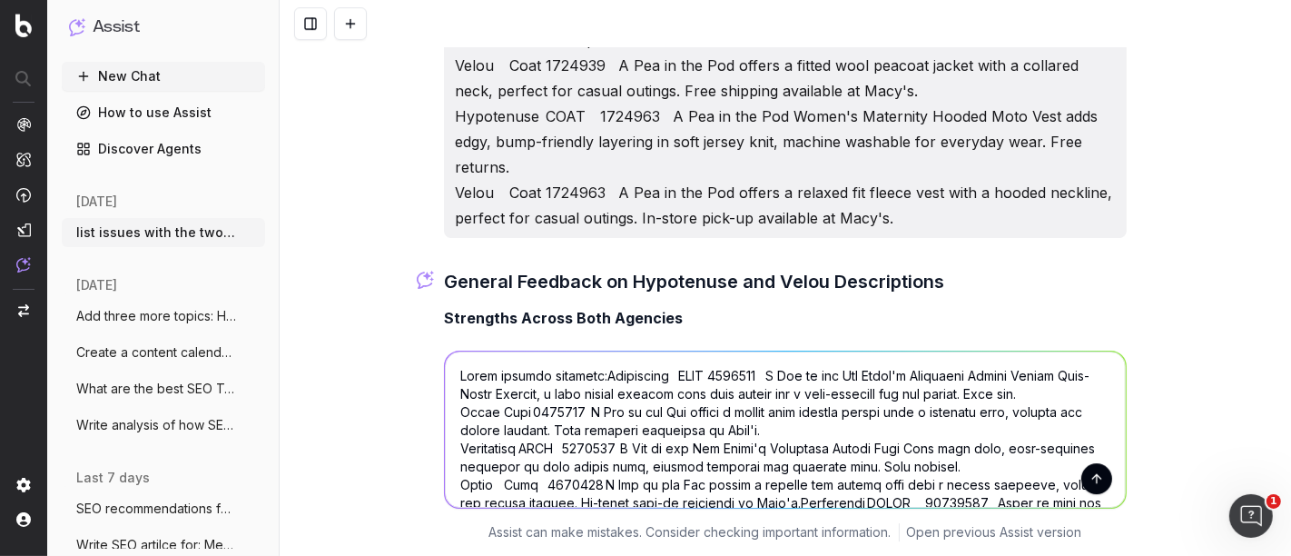
type textarea "Write general feedback: Hypotenuse COAT 1724939 A Pea in the Pod Women's Matern…"
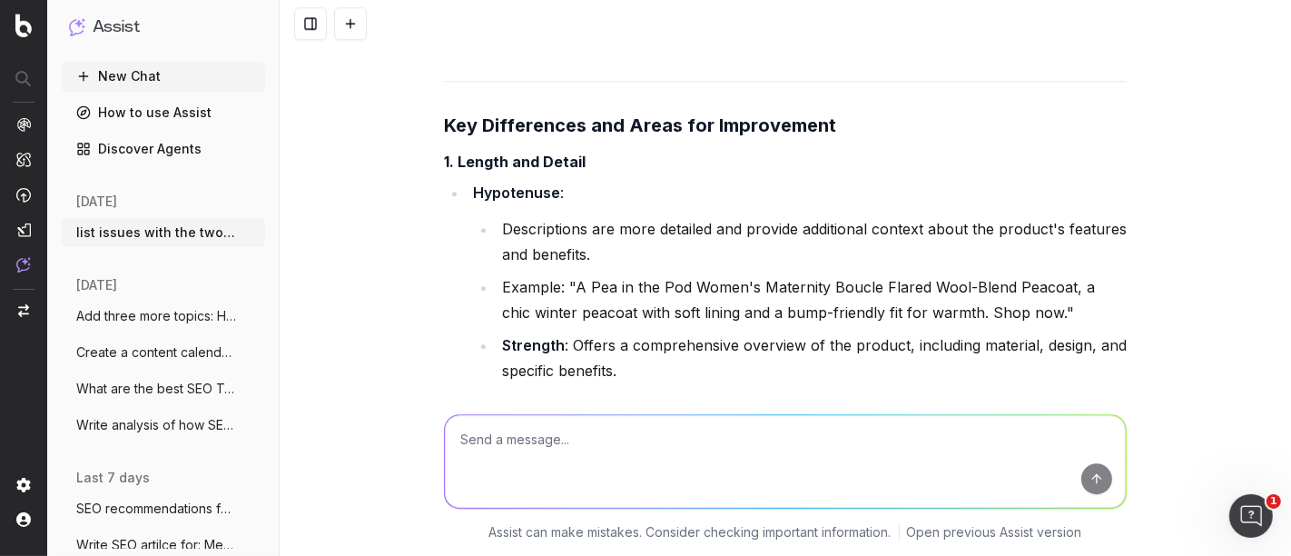
scroll to position [27707, 0]
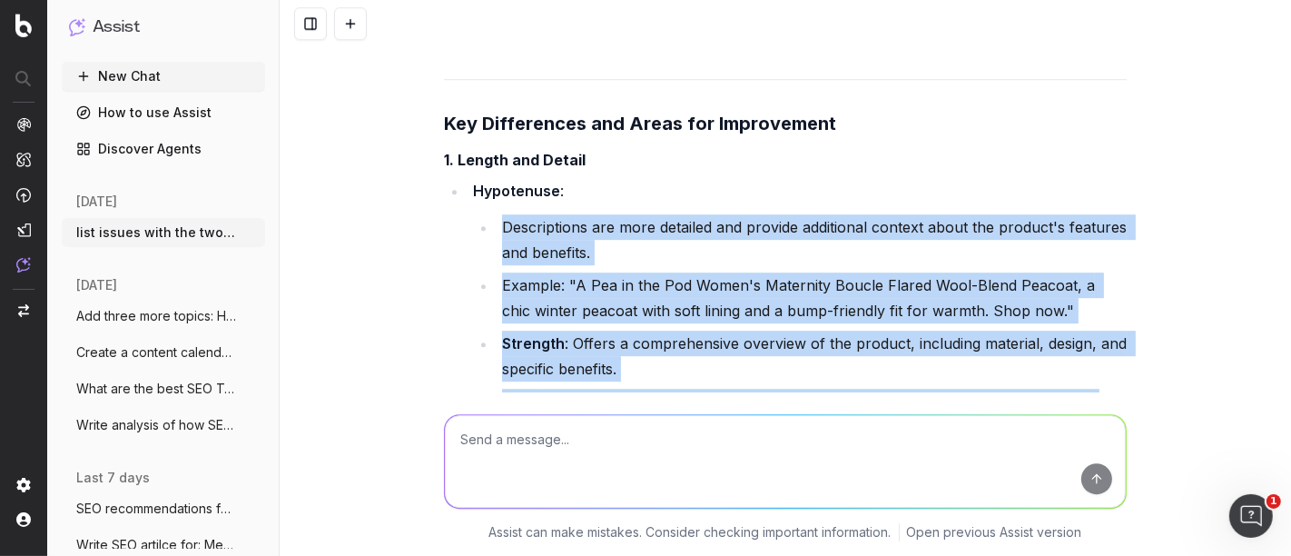
drag, startPoint x: 498, startPoint y: 167, endPoint x: 1105, endPoint y: 331, distance: 629.4
click at [1105, 331] on ul "Descriptions are more detailed and provide additional context about the product…" at bounding box center [800, 314] width 654 height 200
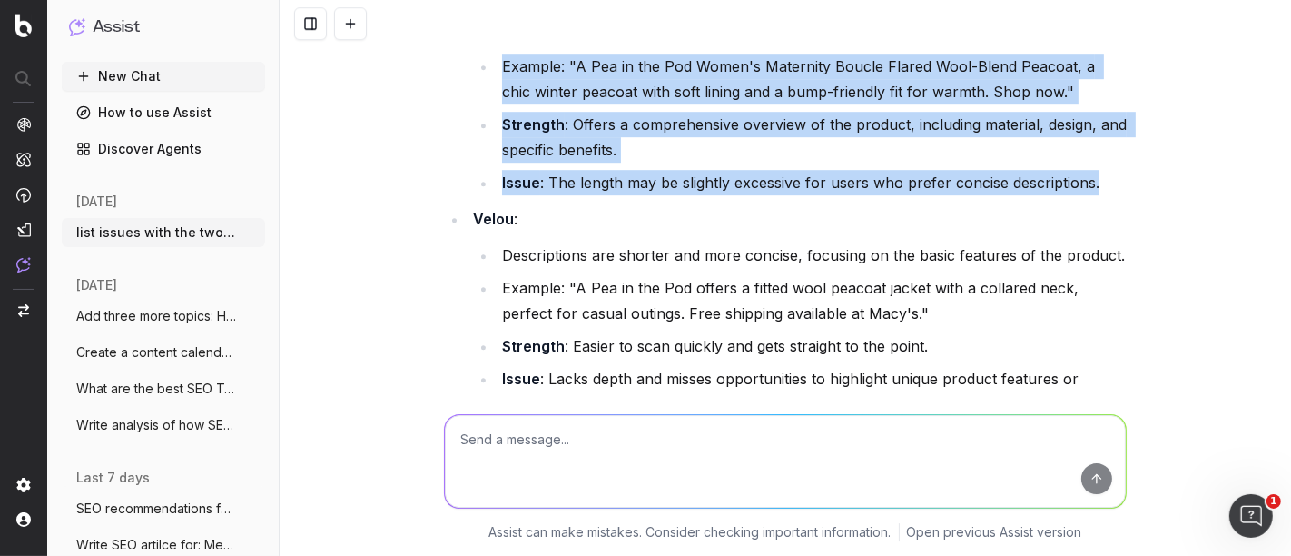
scroll to position [27931, 0]
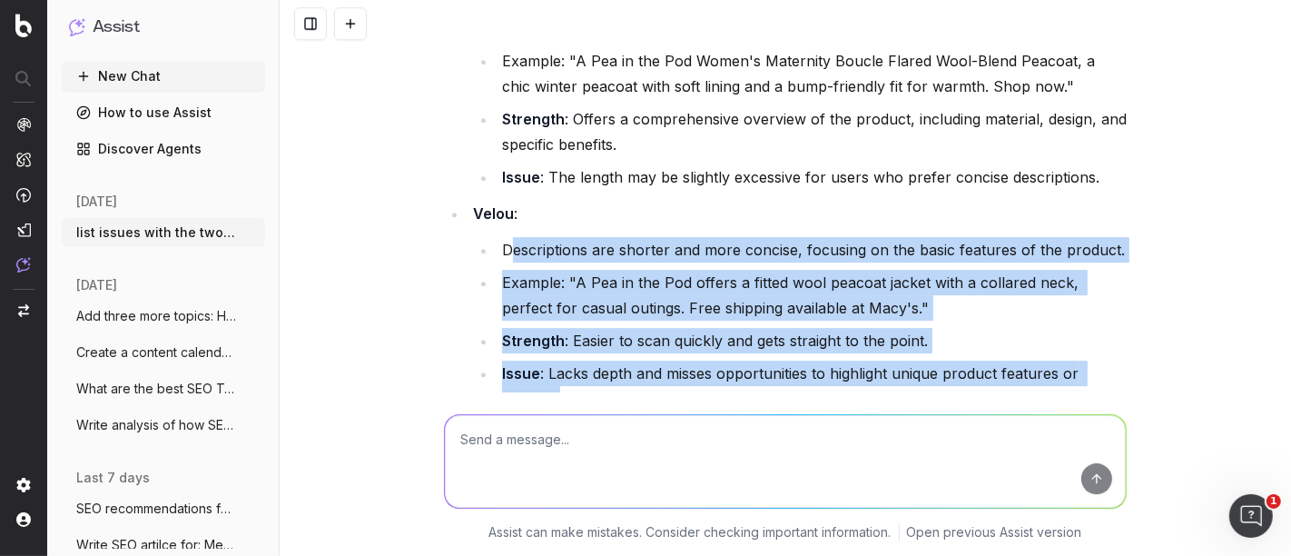
drag, startPoint x: 500, startPoint y: 188, endPoint x: 664, endPoint y: 331, distance: 217.5
click at [664, 331] on ul "Descriptions are shorter and more concise, focusing on the basic features of th…" at bounding box center [800, 324] width 654 height 174
click at [606, 361] on li "Issue : Lacks depth and misses opportunities to highlight unique product featur…" at bounding box center [812, 386] width 630 height 51
drag, startPoint x: 606, startPoint y: 346, endPoint x: 487, endPoint y: 198, distance: 189.9
click at [487, 237] on ul "Descriptions are shorter and more concise, focusing on the basic features of th…" at bounding box center [800, 324] width 654 height 174
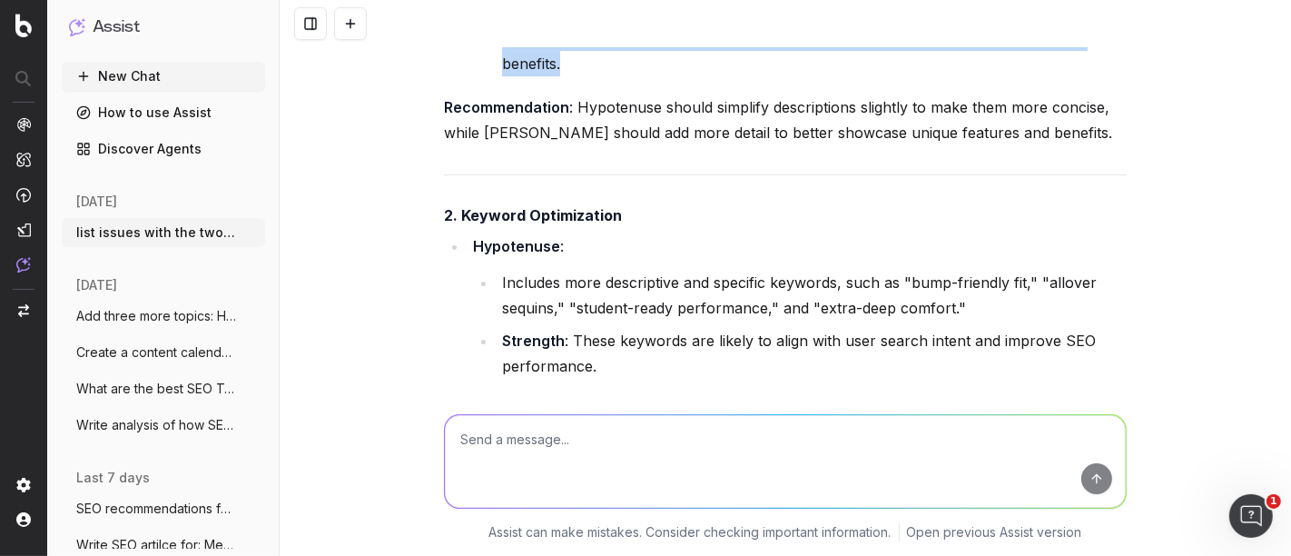
scroll to position [28280, 0]
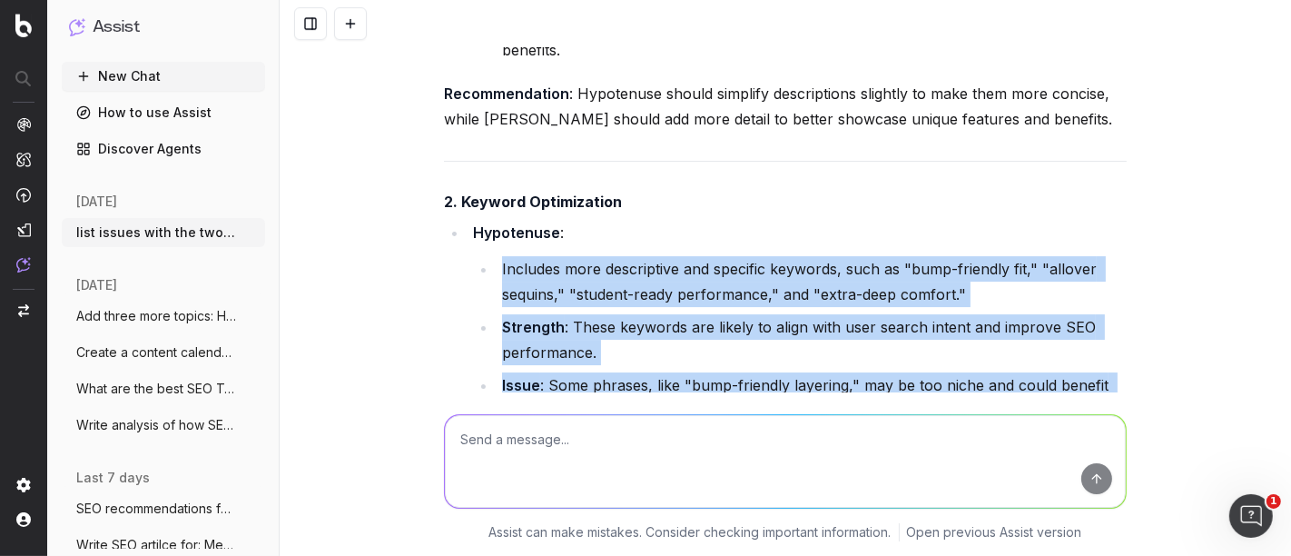
drag, startPoint x: 496, startPoint y: 213, endPoint x: 855, endPoint y: 346, distance: 382.4
click at [855, 346] on ul "Includes more descriptive and specific keywords, such as "bump-friendly fit," "…" at bounding box center [800, 339] width 654 height 167
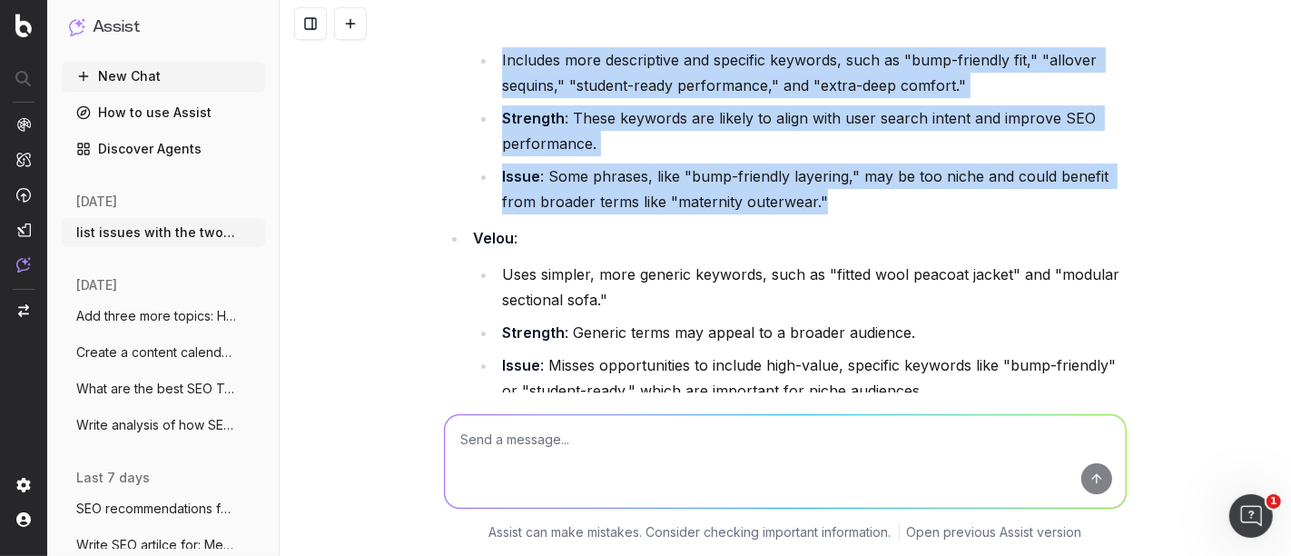
scroll to position [28495, 0]
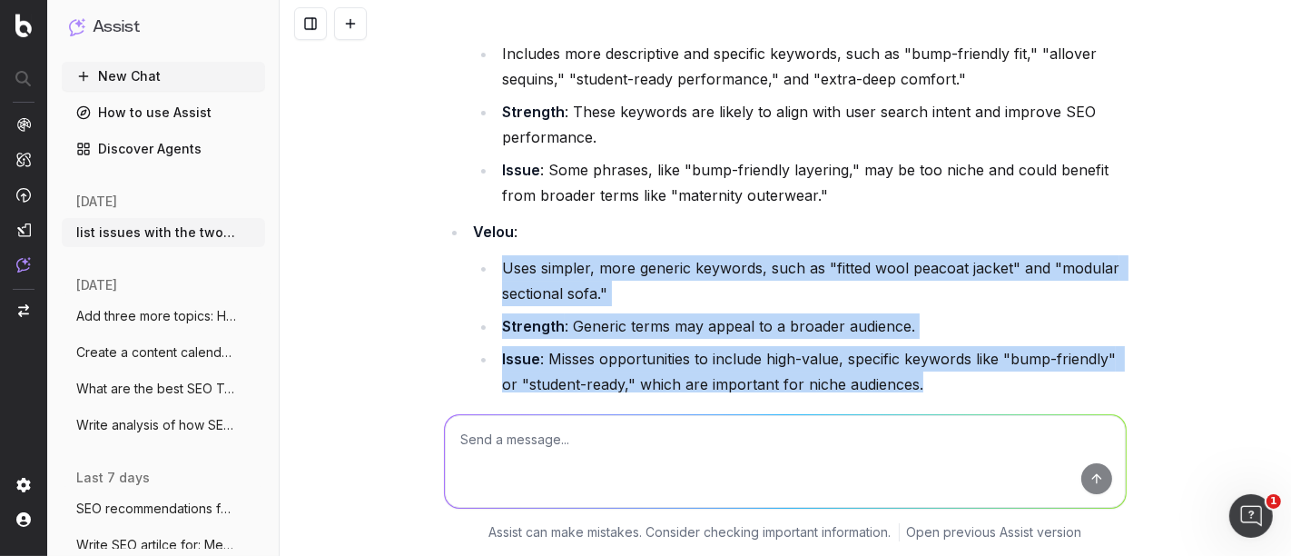
drag, startPoint x: 493, startPoint y: 210, endPoint x: 1022, endPoint y: 331, distance: 542.2
click at [1022, 331] on ul "Uses simpler, more generic keywords, such as "fitted wool peacoat jacket" and "…" at bounding box center [800, 326] width 654 height 142
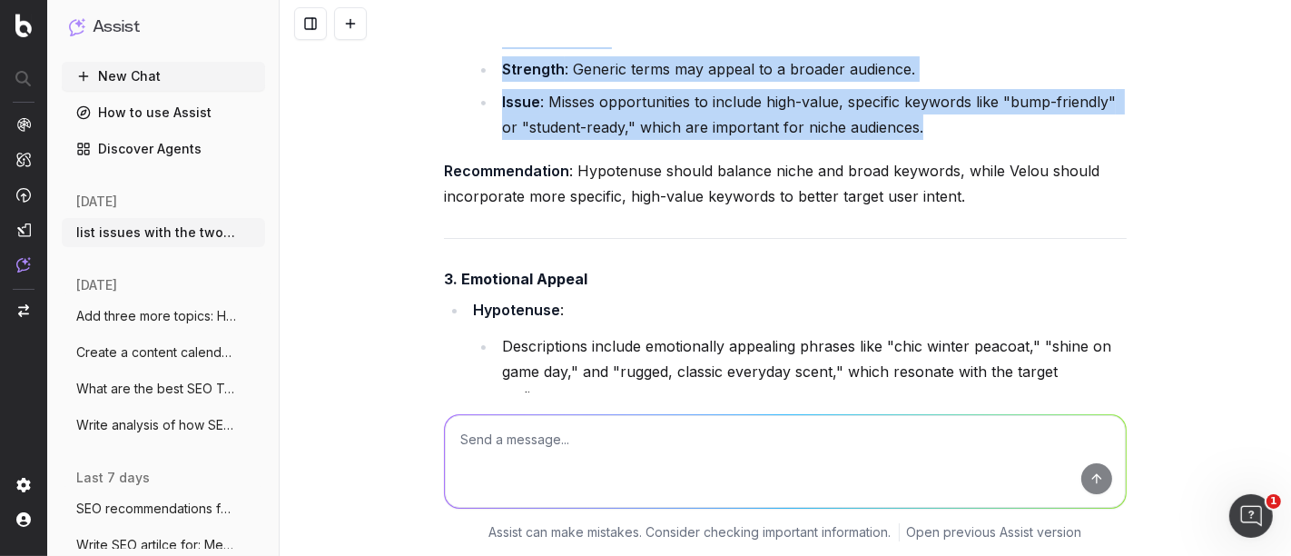
scroll to position [28699, 0]
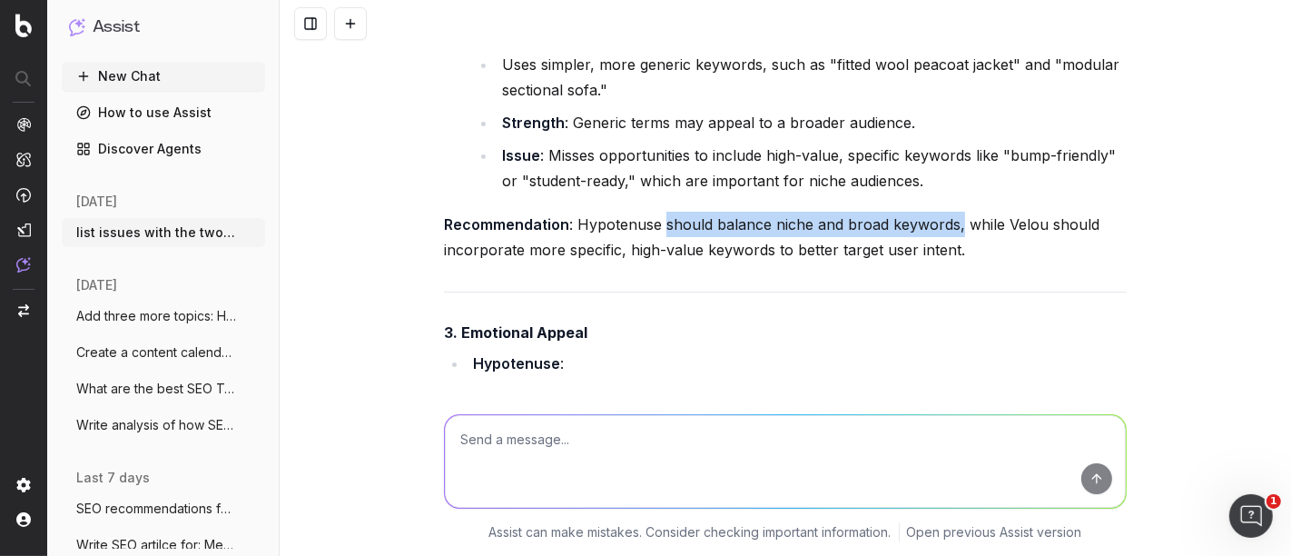
drag, startPoint x: 947, startPoint y: 167, endPoint x: 654, endPoint y: 167, distance: 293.3
click at [654, 212] on p "Recommendation : Hypotenuse should balance niche and broad keywords, while Velo…" at bounding box center [785, 237] width 683 height 51
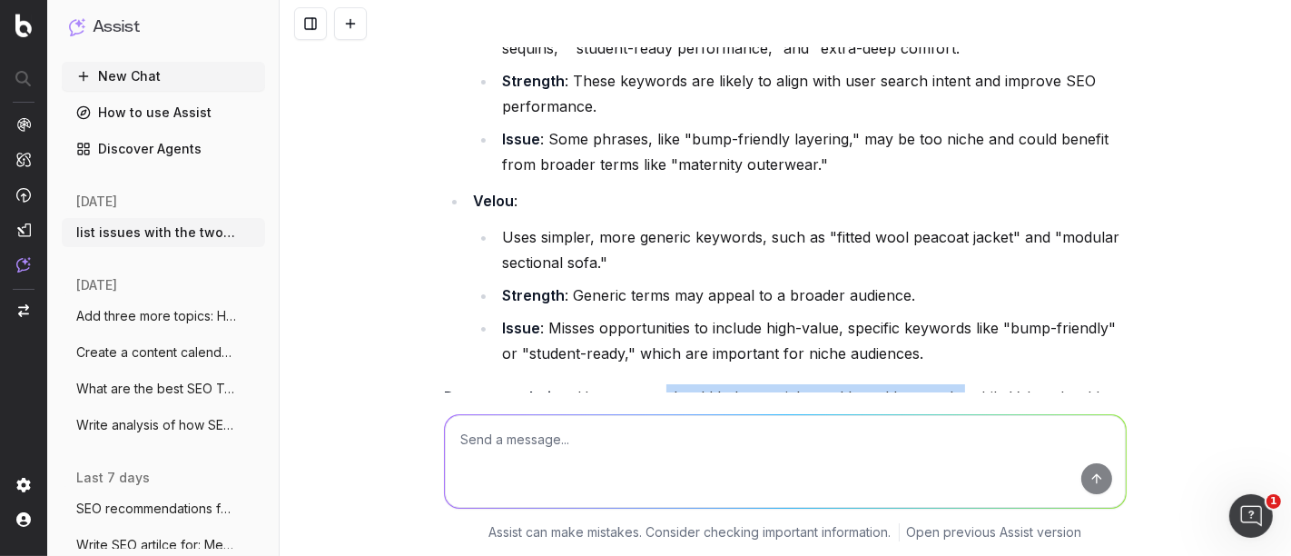
scroll to position [28532, 0]
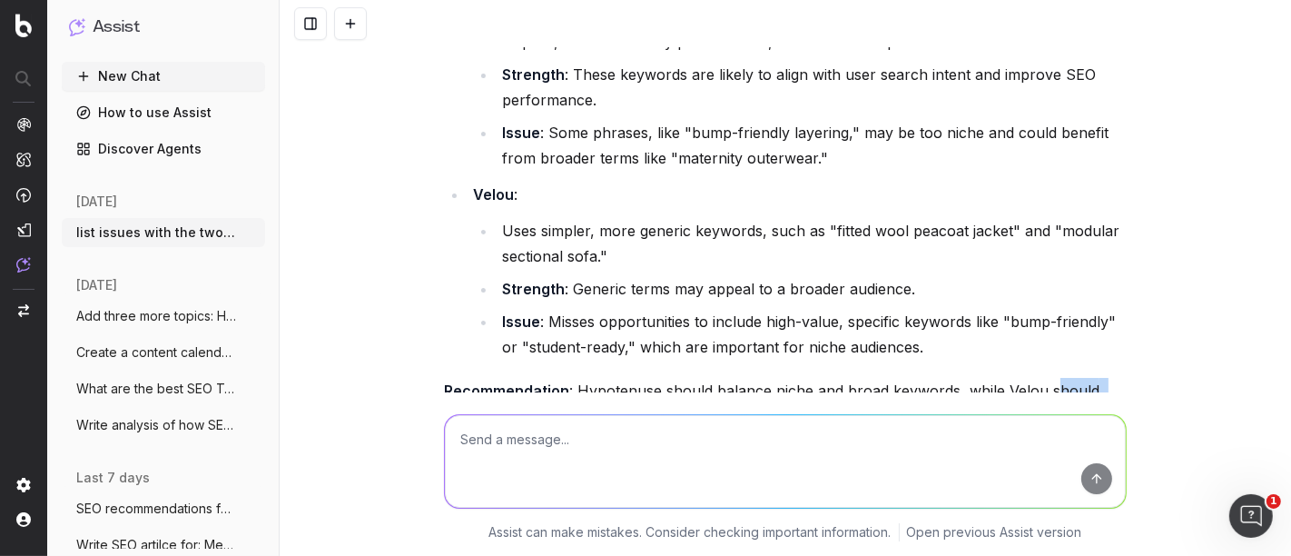
drag, startPoint x: 1039, startPoint y: 330, endPoint x: 947, endPoint y: 349, distance: 93.7
click at [947, 378] on p "Recommendation : Hypotenuse should balance niche and broad keywords, while Velo…" at bounding box center [785, 403] width 683 height 51
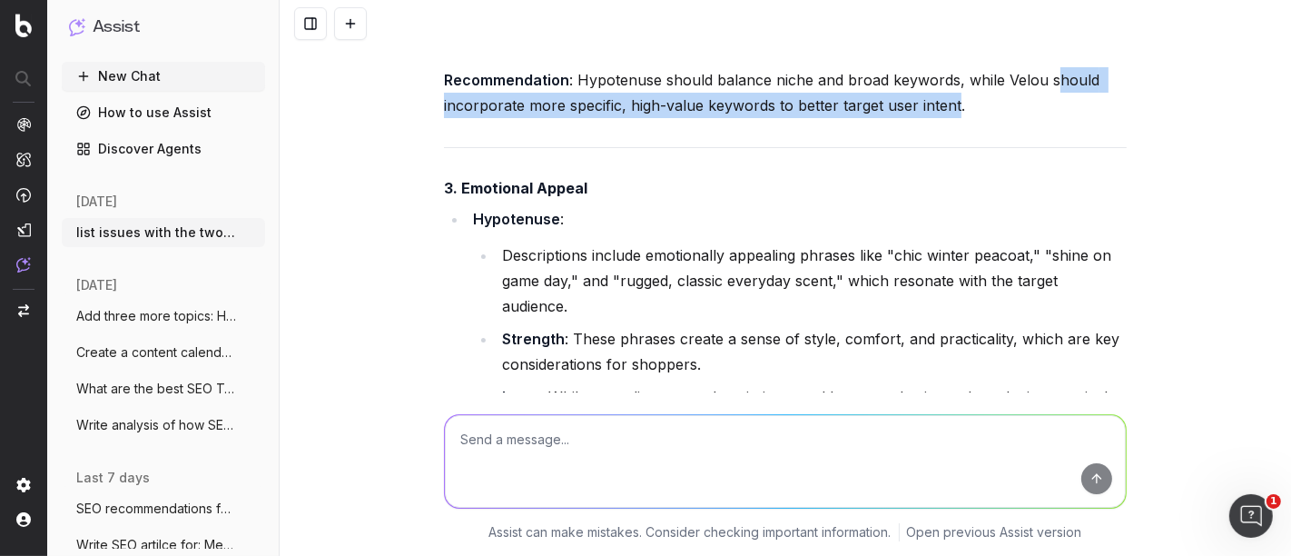
scroll to position [28842, 0]
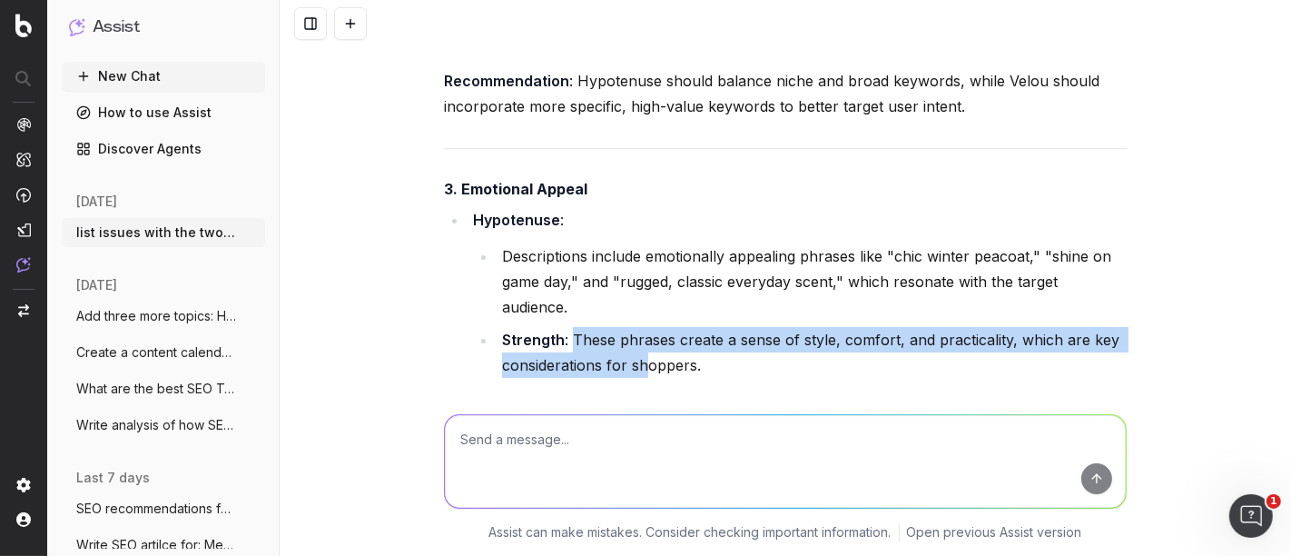
drag, startPoint x: 565, startPoint y: 254, endPoint x: 641, endPoint y: 284, distance: 82.0
click at [641, 327] on li "Strength : These phrases create a sense of style, comfort, and practicality, wh…" at bounding box center [812, 352] width 630 height 51
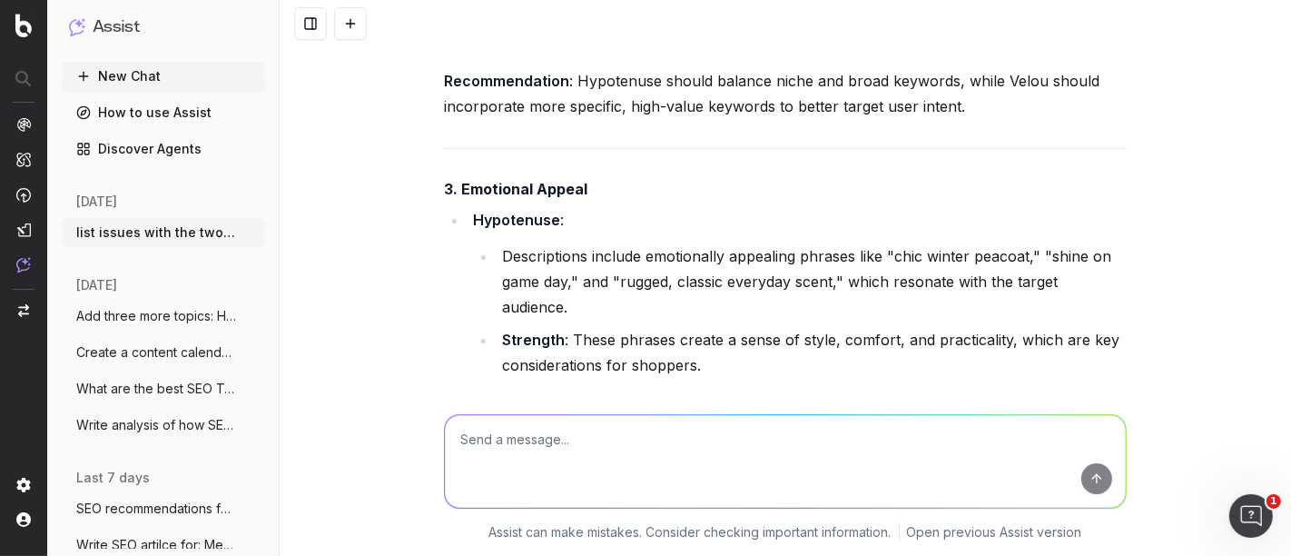
click at [679, 385] on li "Issue : While appealing, some descriptions could overemphasize style and miss p…" at bounding box center [812, 410] width 630 height 51
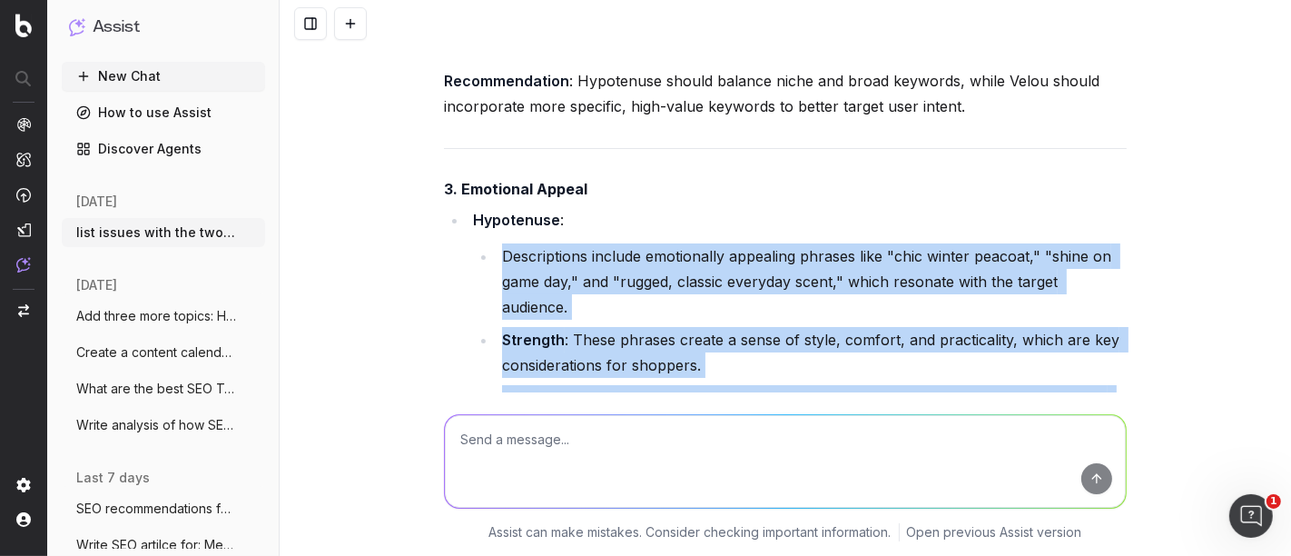
drag, startPoint x: 817, startPoint y: 341, endPoint x: 495, endPoint y: 200, distance: 351.8
click at [495, 243] on ul "Descriptions include emotionally appealing phrases like "chic winter peacoat," …" at bounding box center [800, 339] width 654 height 193
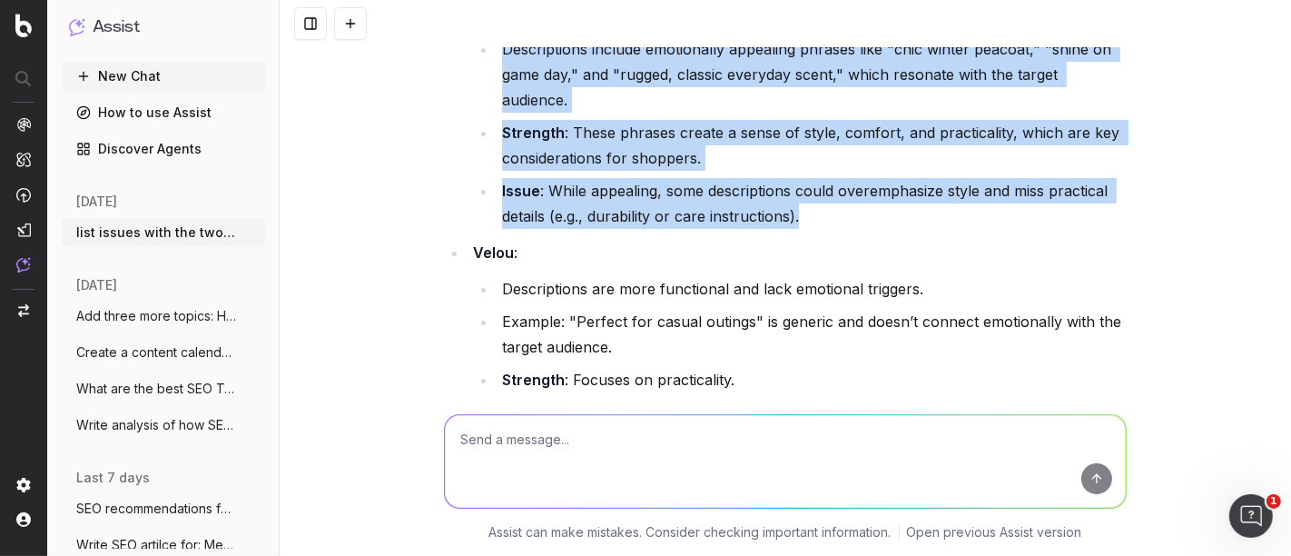
scroll to position [29050, 0]
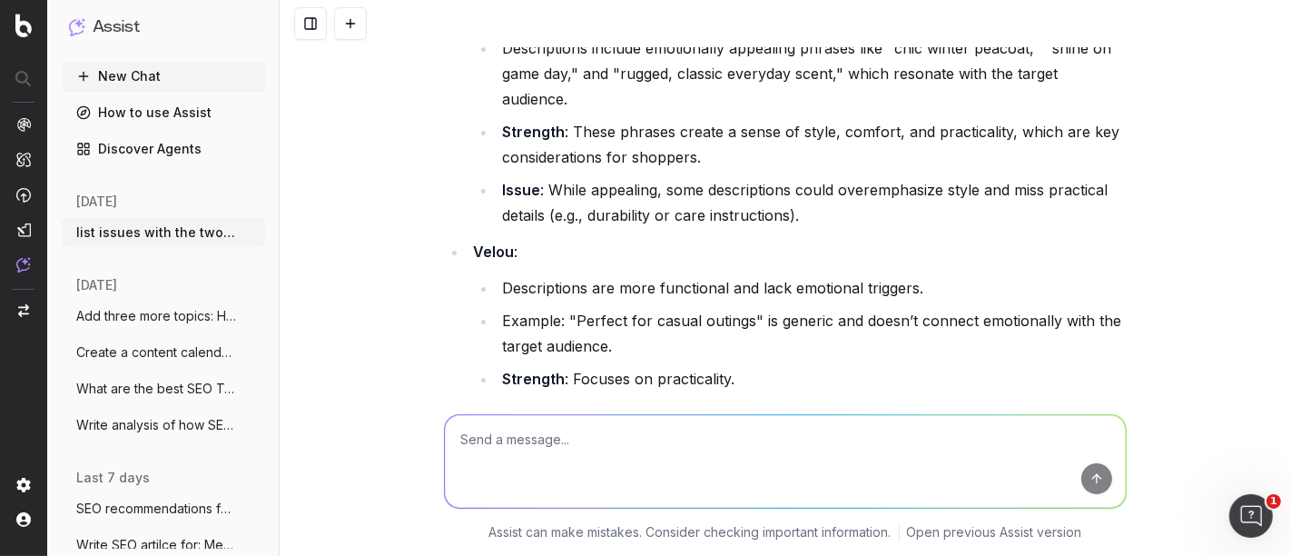
click at [509, 275] on li "Descriptions are more functional and lack emotional triggers." at bounding box center [812, 287] width 630 height 25
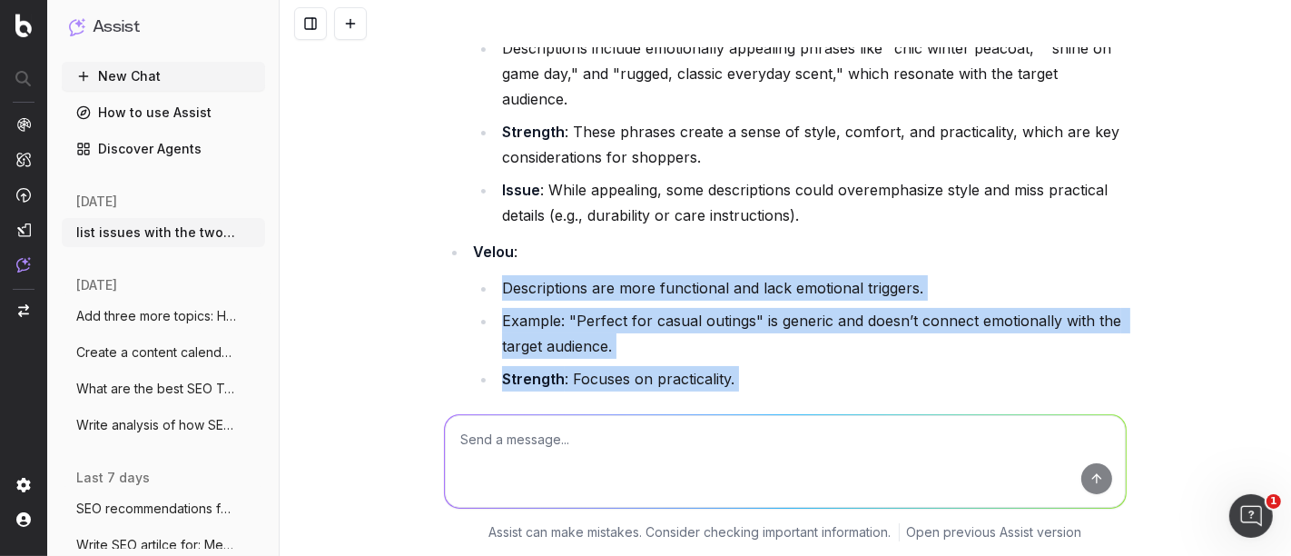
drag, startPoint x: 495, startPoint y: 205, endPoint x: 1010, endPoint y: 348, distance: 534.3
click at [1010, 348] on ul "Descriptions are more functional and lack emotional triggers. Example: "Perfect…" at bounding box center [800, 362] width 654 height 174
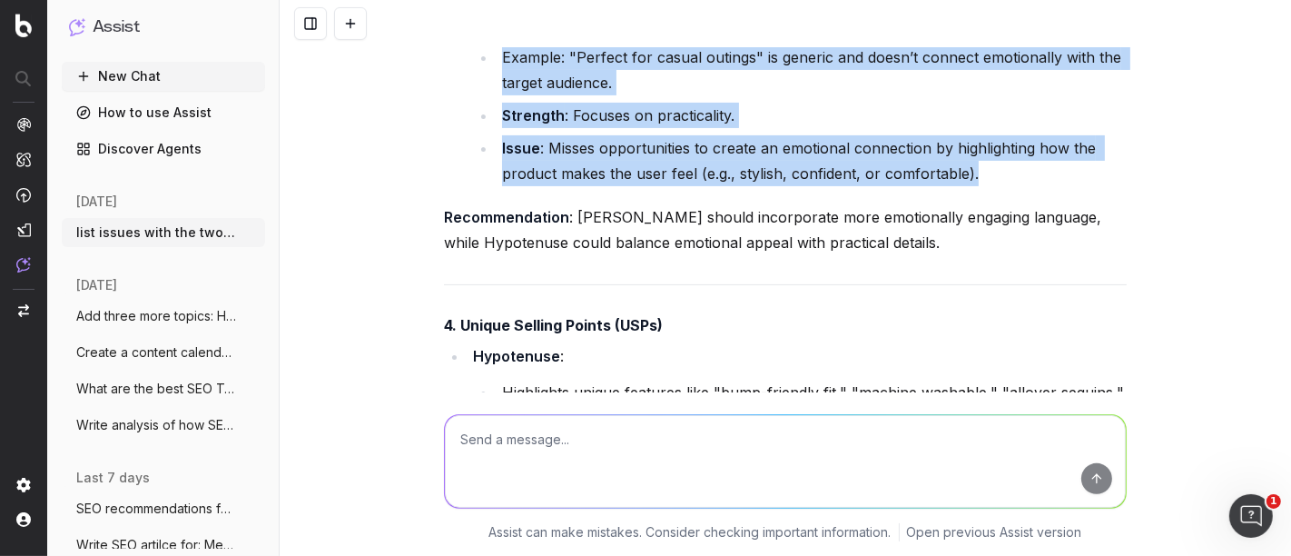
scroll to position [29314, 0]
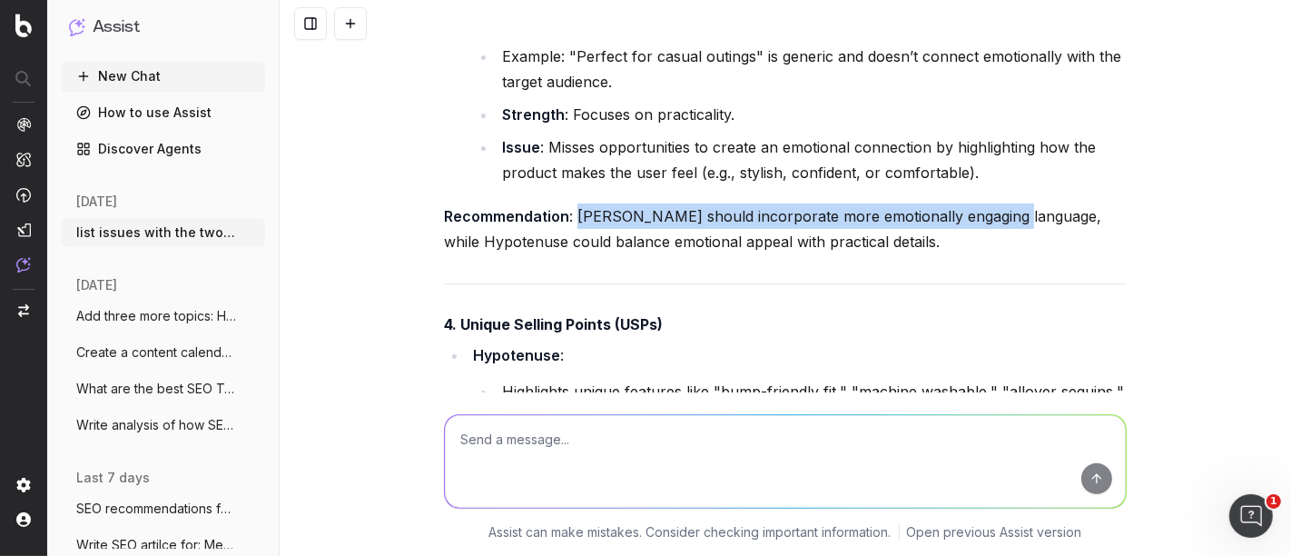
drag, startPoint x: 568, startPoint y: 130, endPoint x: 996, endPoint y: 131, distance: 428.7
click at [996, 203] on p "Recommendation : [PERSON_NAME] should incorporate more emotionally engaging lan…" at bounding box center [785, 228] width 683 height 51
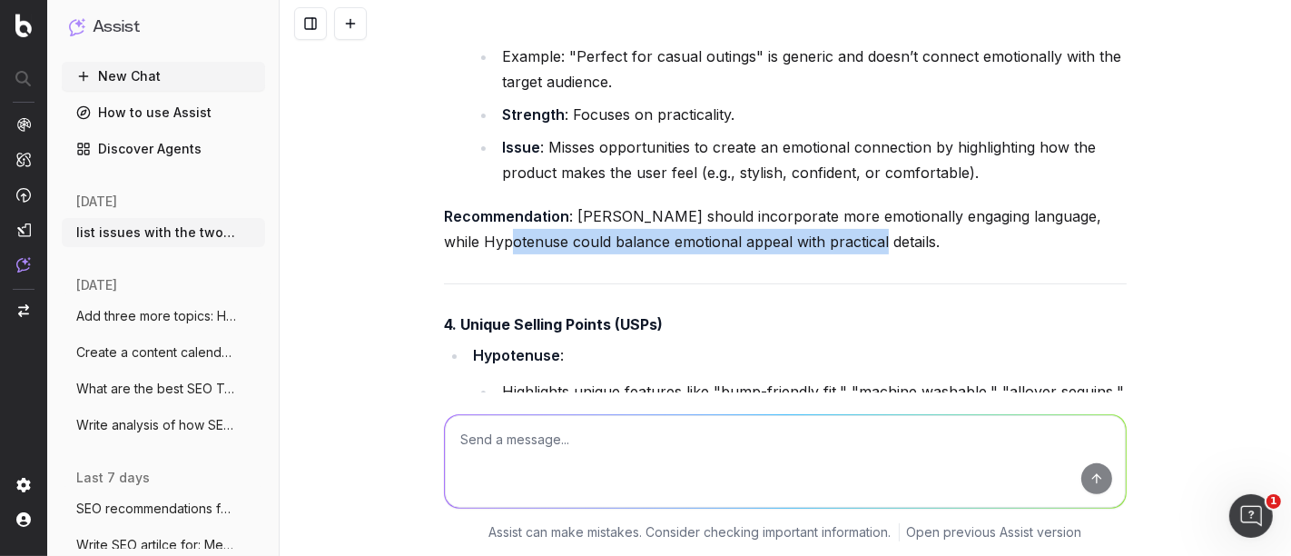
drag, startPoint x: 886, startPoint y: 157, endPoint x: 524, endPoint y: 164, distance: 362.4
click at [524, 203] on p "Recommendation : [PERSON_NAME] should incorporate more emotionally engaging lan…" at bounding box center [785, 228] width 683 height 51
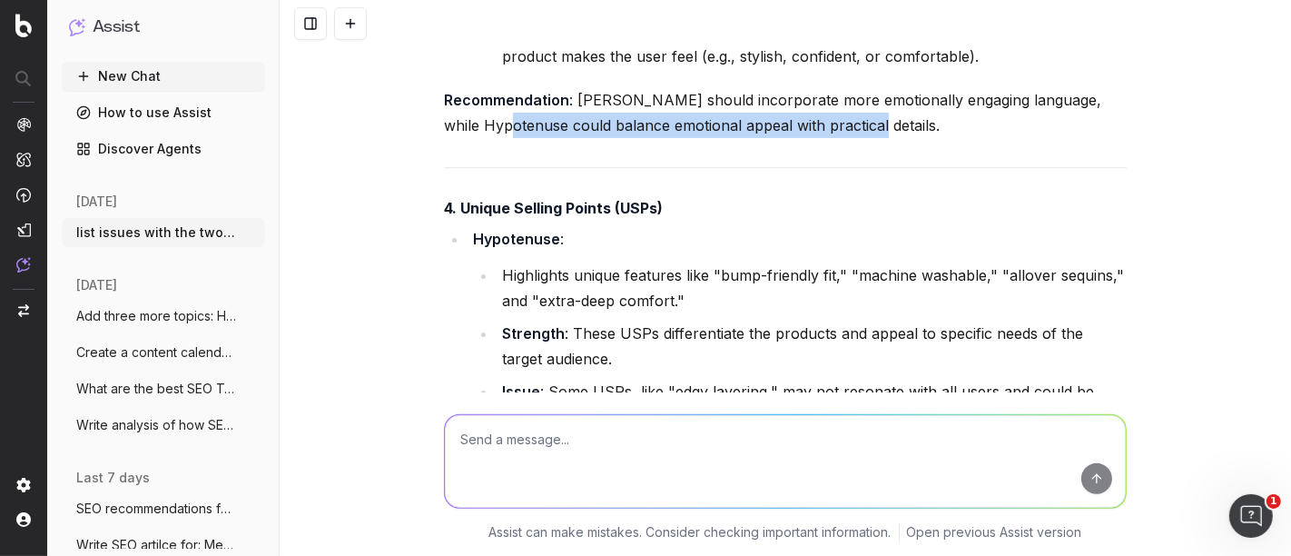
scroll to position [29461, 0]
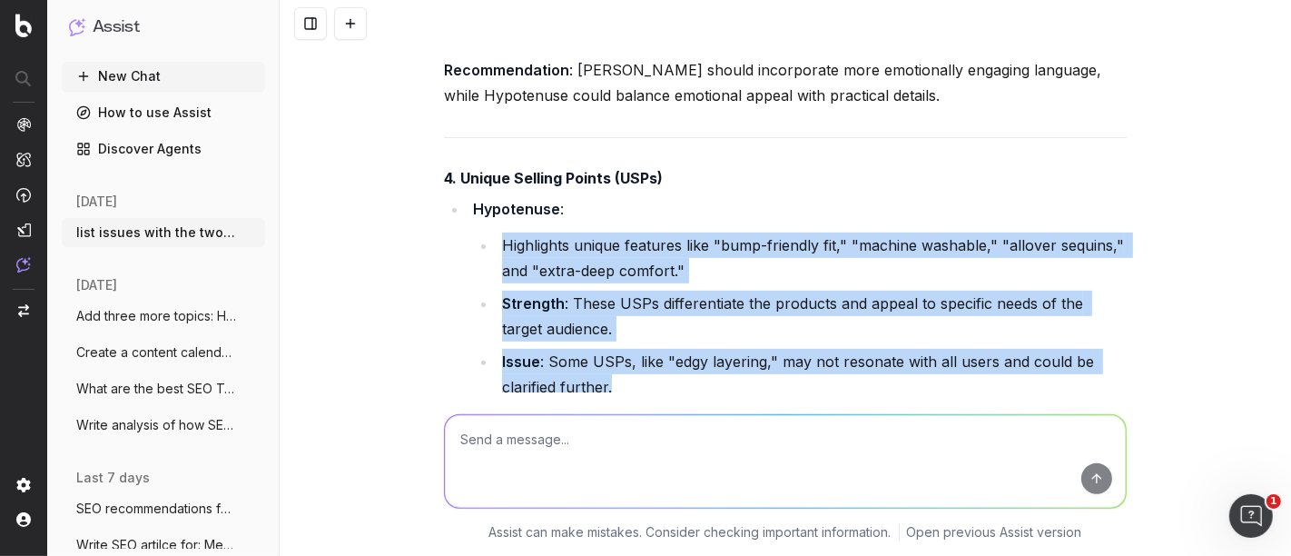
drag, startPoint x: 625, startPoint y: 304, endPoint x: 494, endPoint y: 156, distance: 197.5
click at [494, 232] on ul "Highlights unique features like "bump-friendly fit," "machine washable," "allov…" at bounding box center [800, 315] width 654 height 167
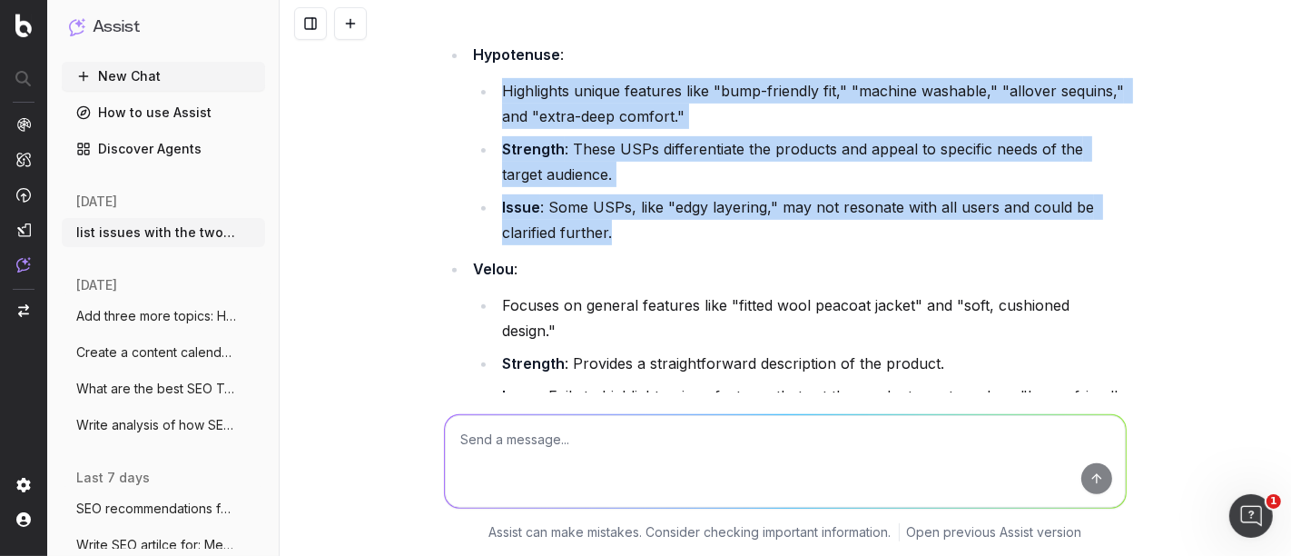
scroll to position [29624, 0]
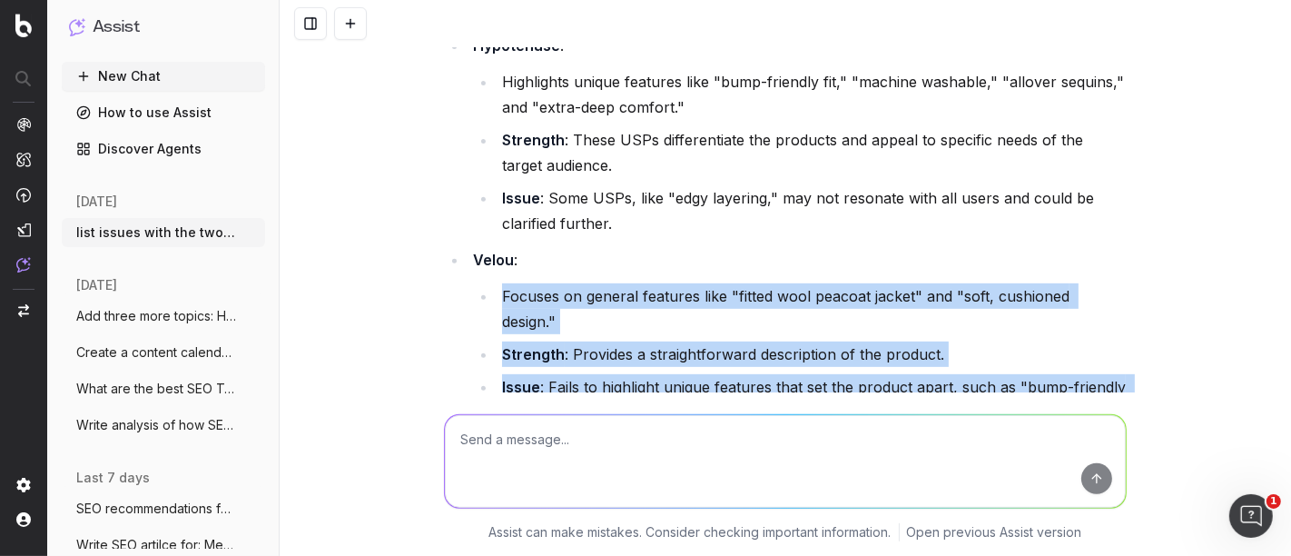
drag, startPoint x: 759, startPoint y: 304, endPoint x: 482, endPoint y: 214, distance: 291.2
click at [482, 283] on ul "Focuses on general features like "fitted wool peacoat jacket" and "soft, cushio…" at bounding box center [800, 354] width 654 height 142
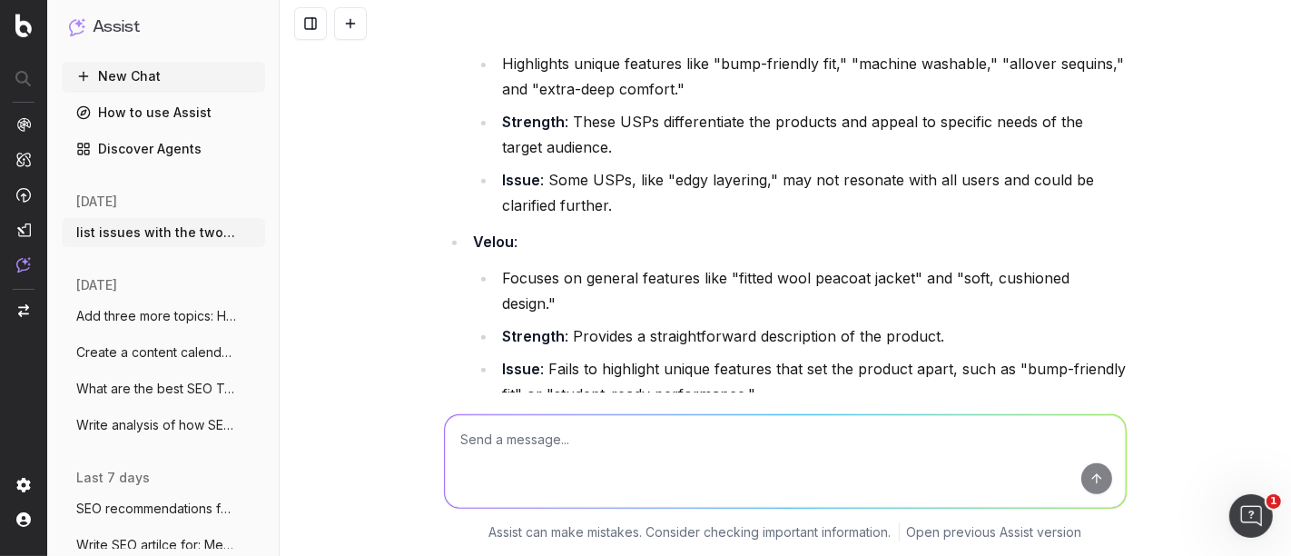
drag, startPoint x: 656, startPoint y: 328, endPoint x: 966, endPoint y: 325, distance: 310.6
click at [966, 425] on p "Recommendation : Hypotenuse should ensure all USPs are clear and relevant, whil…" at bounding box center [785, 450] width 683 height 51
drag, startPoint x: 837, startPoint y: 351, endPoint x: 418, endPoint y: 356, distance: 419.6
click at [418, 356] on div "list issues with the two meta titles: A Pea in the Pod Maternity Flared Bouclé …" at bounding box center [786, 278] width 1012 height 556
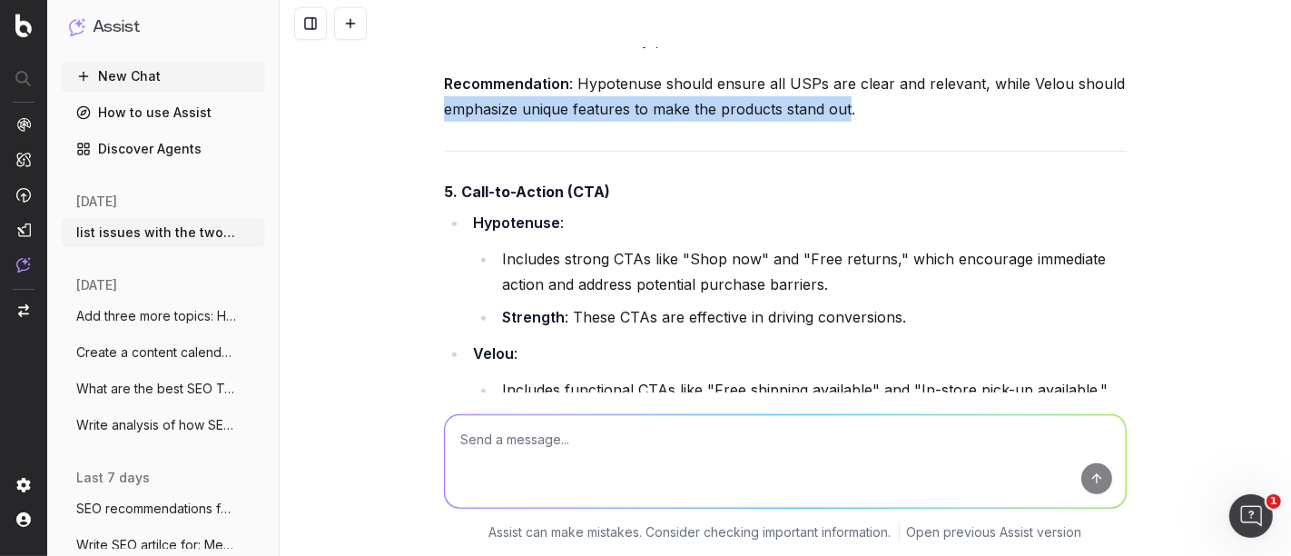
scroll to position [29997, 0]
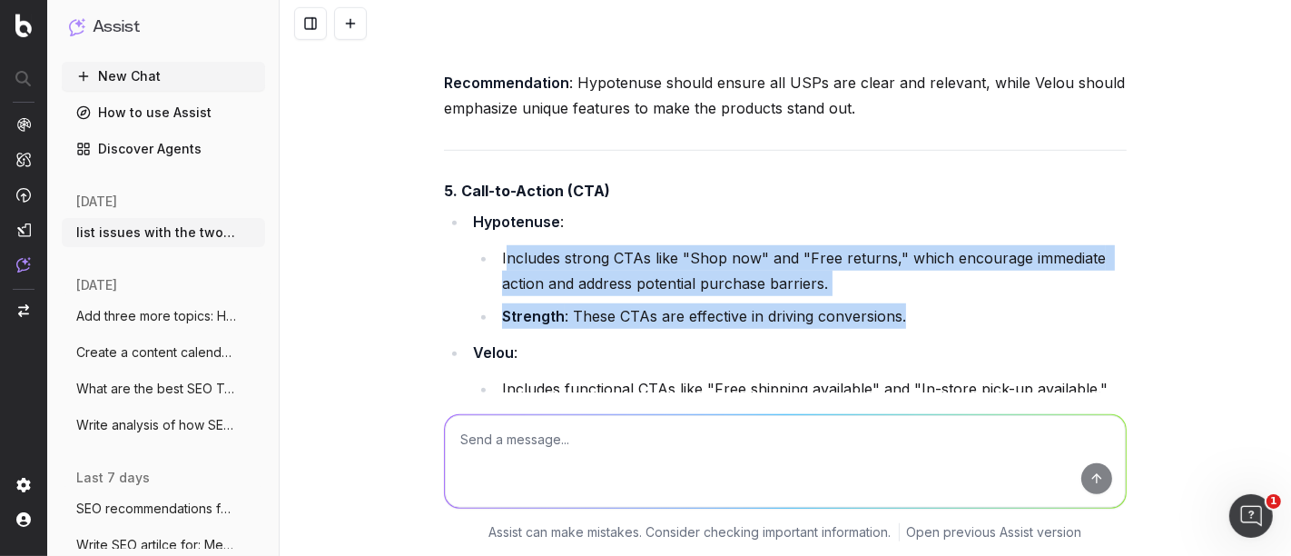
drag, startPoint x: 498, startPoint y: 144, endPoint x: 949, endPoint y: 207, distance: 455.7
click at [949, 245] on ul "Includes strong CTAs like "Shop now" and "Free returns," which encourage immedi…" at bounding box center [800, 287] width 654 height 84
click at [949, 303] on li "Strength : These CTAs are effective in driving conversions." at bounding box center [812, 315] width 630 height 25
drag, startPoint x: 949, startPoint y: 207, endPoint x: 500, endPoint y: 144, distance: 453.0
click at [500, 245] on ul "Includes strong CTAs like "Shop now" and "Free returns," which encourage immedi…" at bounding box center [800, 287] width 654 height 84
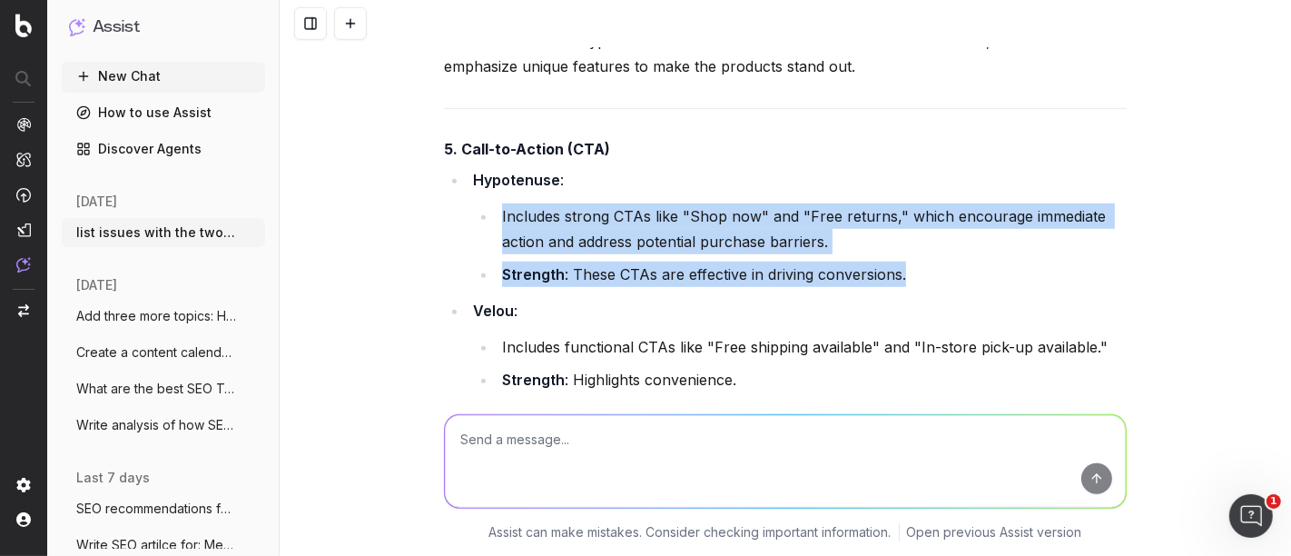
scroll to position [30040, 0]
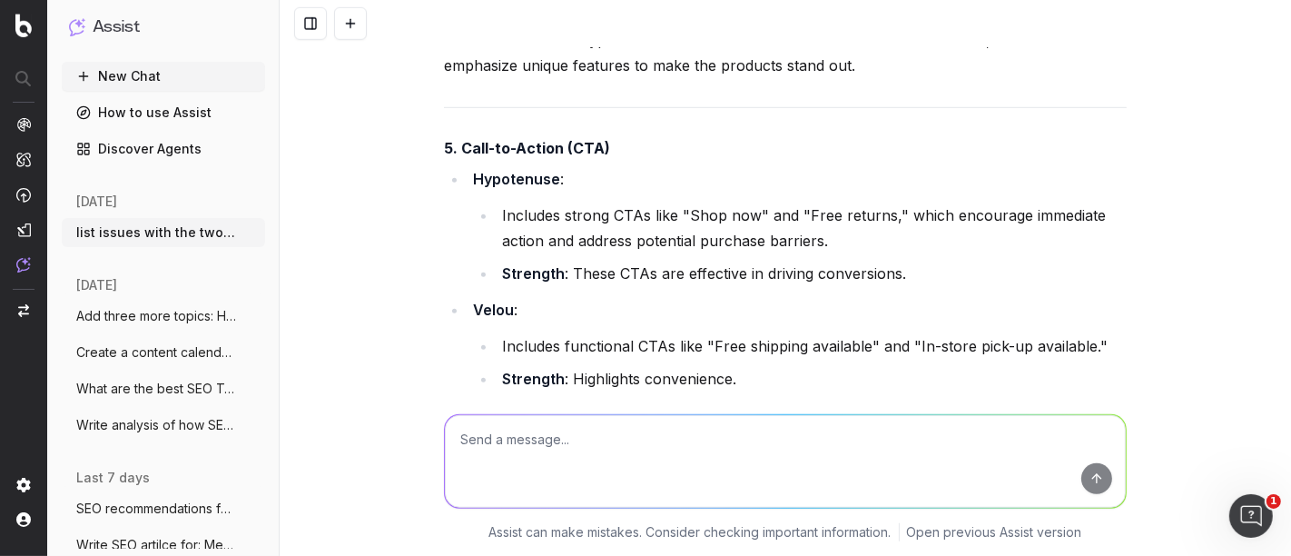
click at [633, 399] on li "Issue : Lacks urgency or emotional appeal compared to Hypotenuse's CTAs." at bounding box center [812, 411] width 630 height 25
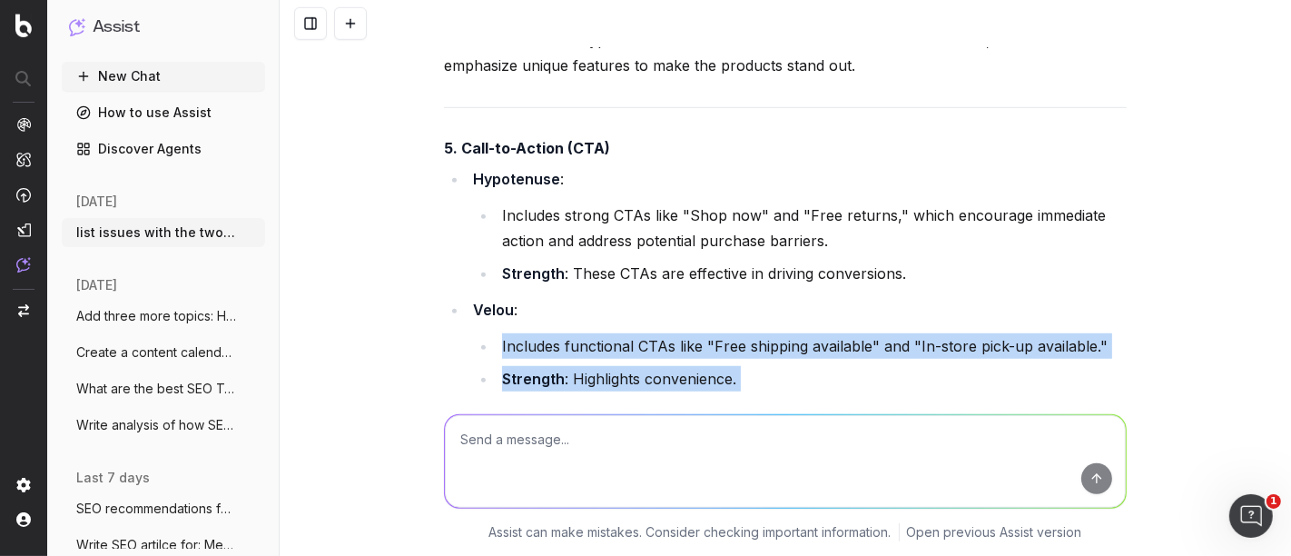
drag, startPoint x: 1033, startPoint y: 298, endPoint x: 485, endPoint y: 238, distance: 550.9
click at [485, 333] on ul "Includes functional CTAs like "Free shipping available" and "In-store pick-up a…" at bounding box center [800, 378] width 654 height 91
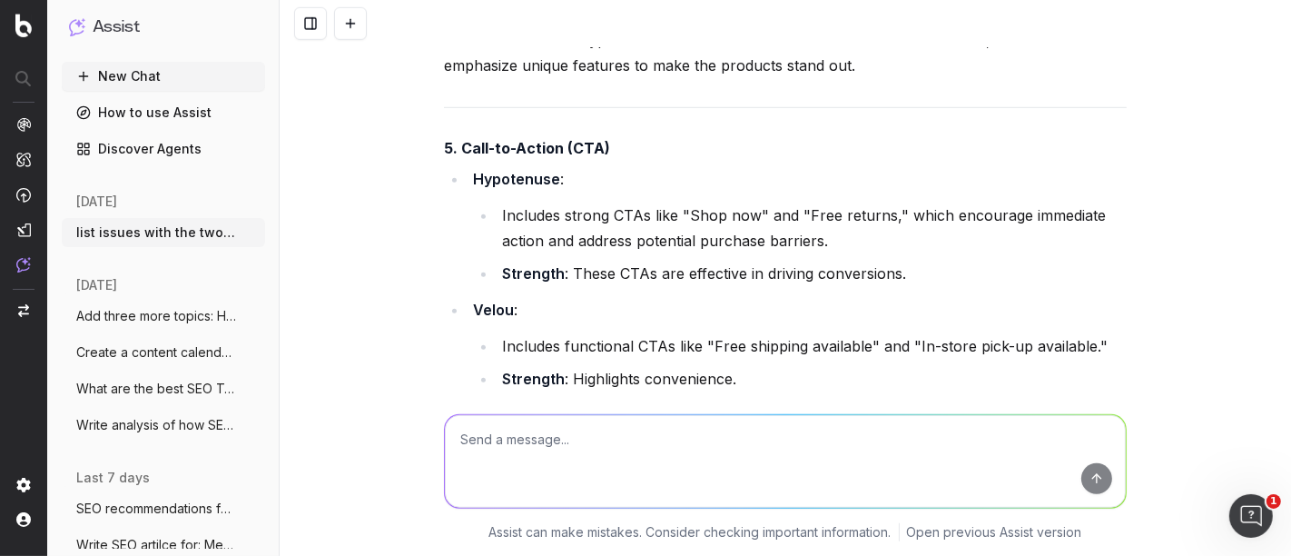
drag, startPoint x: 606, startPoint y: 345, endPoint x: 473, endPoint y: 372, distance: 135.4
click at [473, 442] on p "Recommendation : Velou should incorporate more compelling CTAs, such as "Shop n…" at bounding box center [785, 467] width 683 height 51
click at [736, 366] on li "Strength : Highlights convenience." at bounding box center [812, 378] width 630 height 25
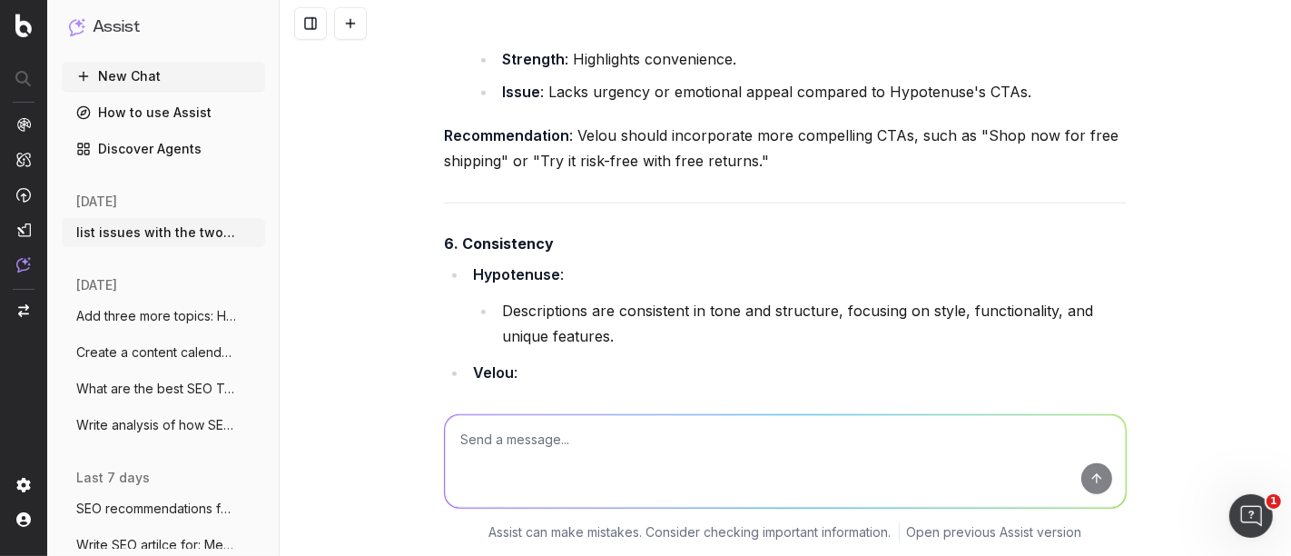
scroll to position [30361, 0]
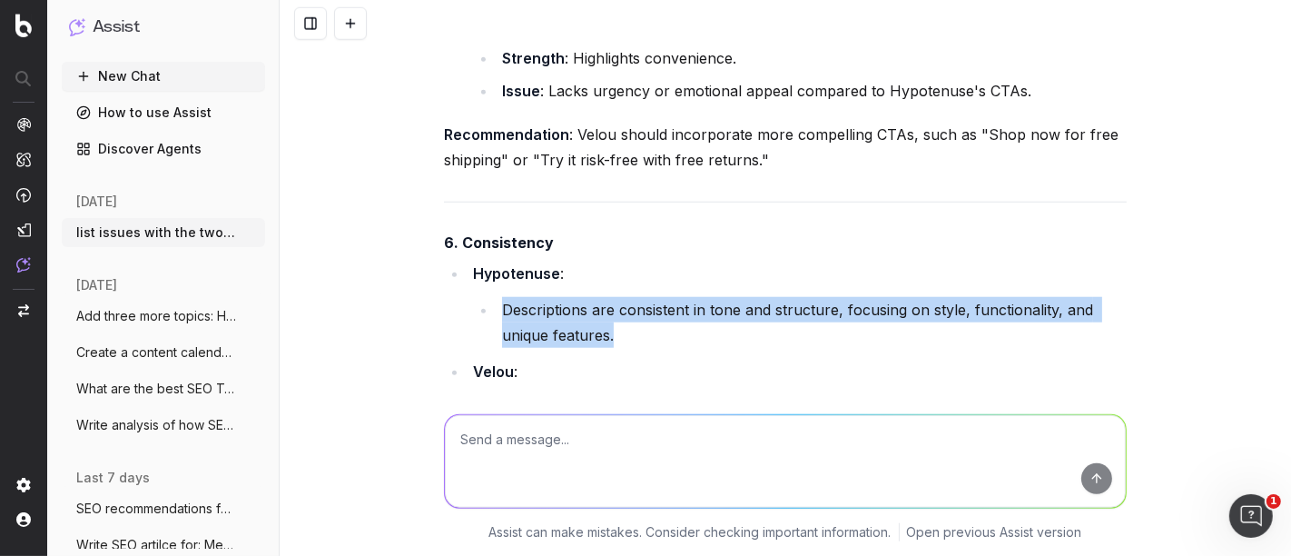
drag, startPoint x: 613, startPoint y: 228, endPoint x: 475, endPoint y: 202, distance: 140.5
click at [497, 297] on li "Descriptions are consistent in tone and structure, focusing on style, functiona…" at bounding box center [812, 322] width 630 height 51
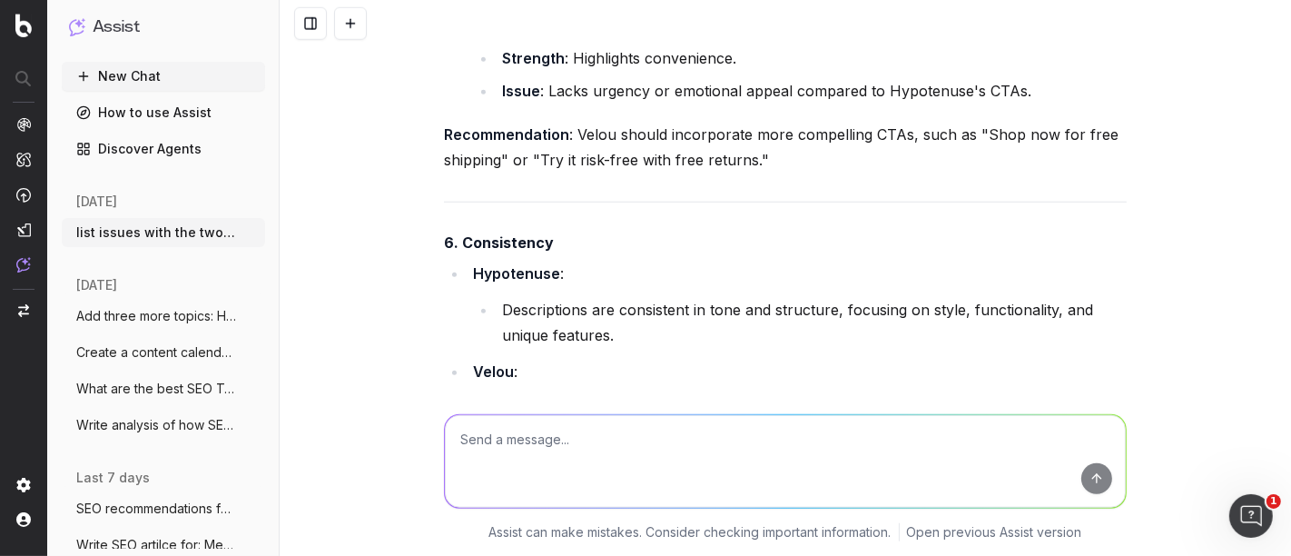
click at [614, 395] on li "Descriptions are consistent in their concise, practical tone but lack the depth…" at bounding box center [812, 420] width 630 height 51
click at [680, 395] on li "Descriptions are consistent in their concise, practical tone but lack the depth…" at bounding box center [812, 420] width 630 height 51
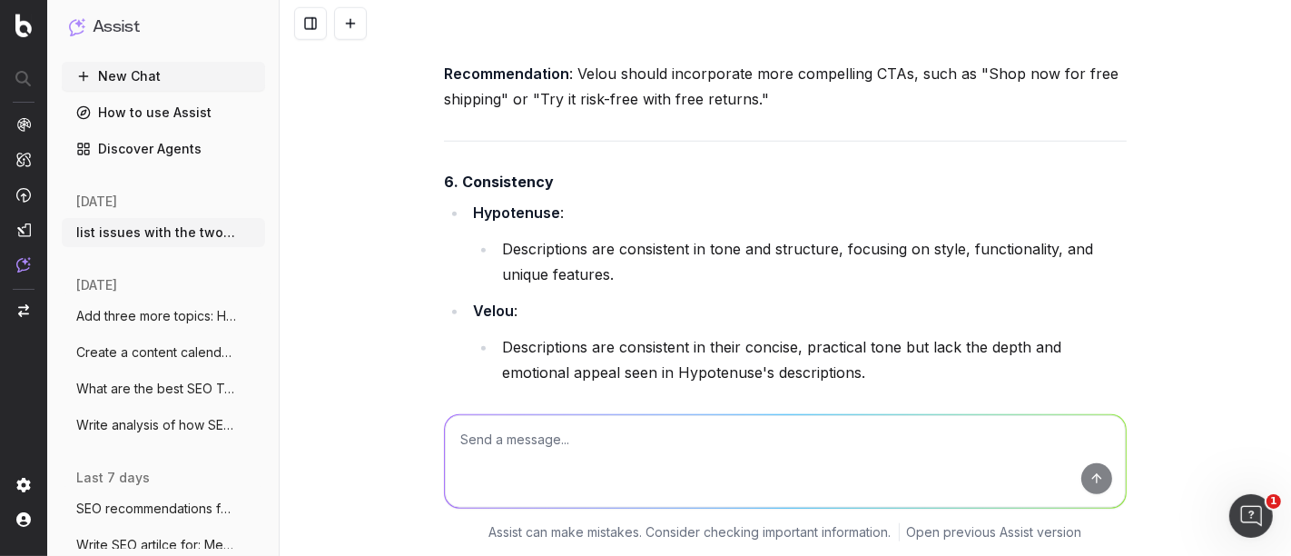
scroll to position [30422, 0]
drag, startPoint x: 615, startPoint y: 302, endPoint x: 1086, endPoint y: 300, distance: 471.3
click at [1086, 402] on p "Recommendation : Velou should maintain its practical tone but add depth and emo…" at bounding box center [785, 427] width 683 height 51
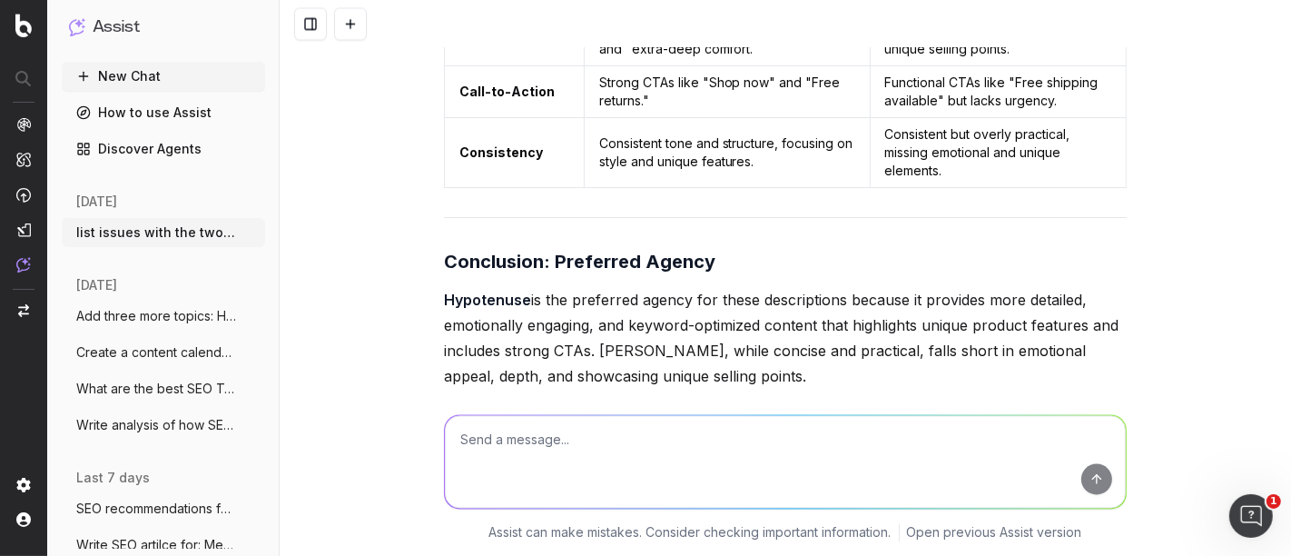
scroll to position [32008, 0]
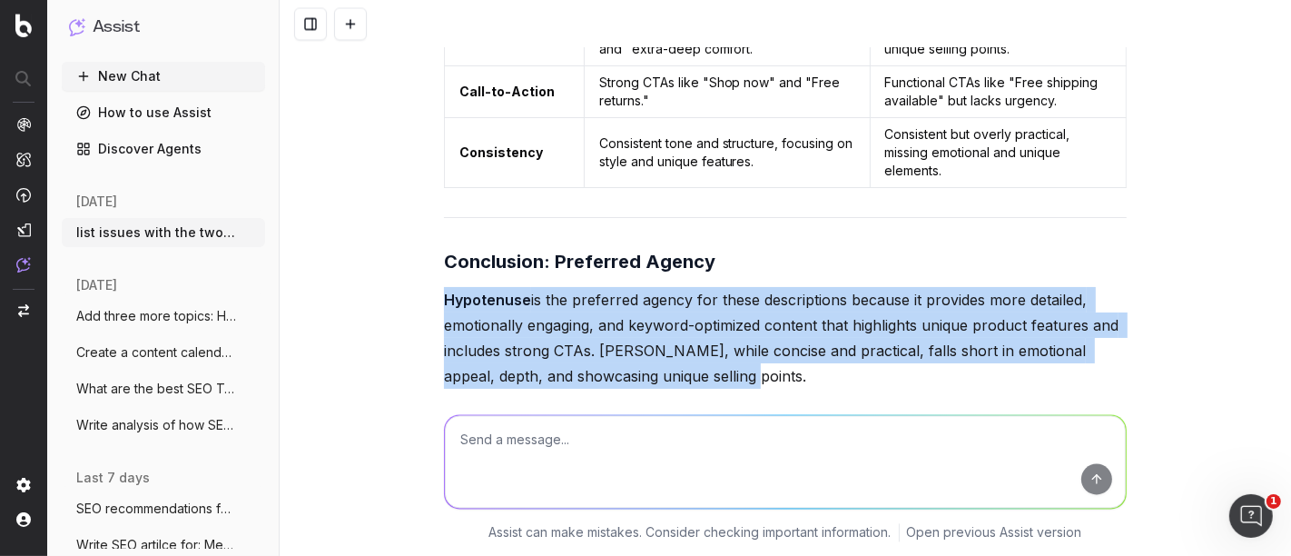
drag, startPoint x: 687, startPoint y: 252, endPoint x: 430, endPoint y: 194, distance: 262.6
click at [597, 287] on p "Hypotenuse is the preferred agency for these descriptions because it provides m…" at bounding box center [785, 338] width 683 height 102
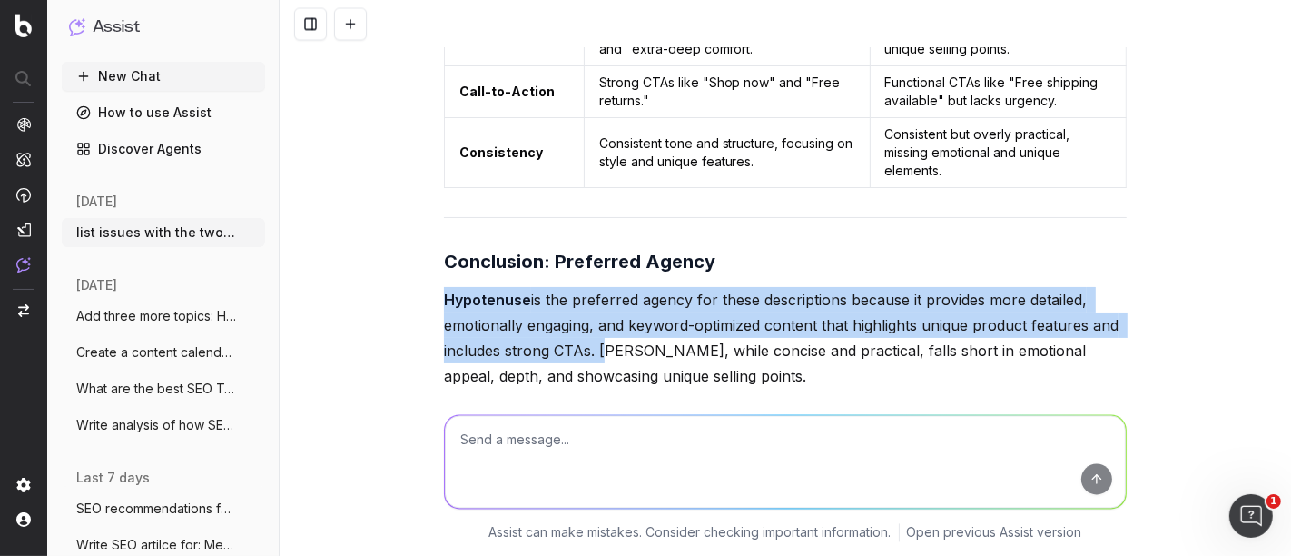
drag, startPoint x: 436, startPoint y: 183, endPoint x: 592, endPoint y: 239, distance: 166.0
click at [592, 287] on p "Hypotenuse is the preferred agency for these descriptions because it provides m…" at bounding box center [785, 338] width 683 height 102
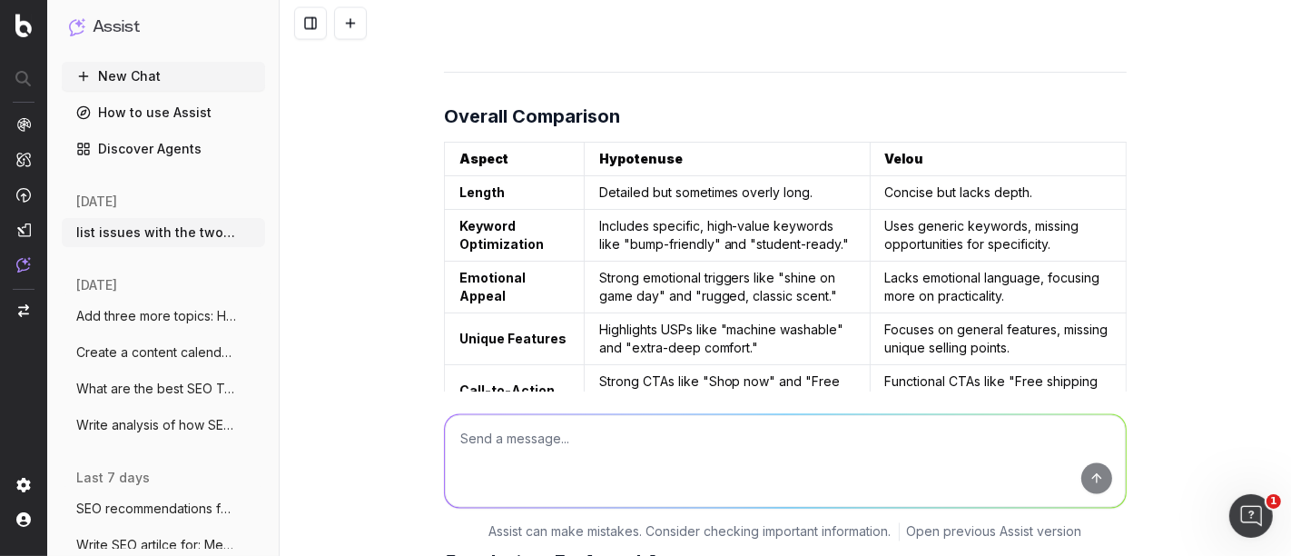
scroll to position [31710, 0]
click at [1019, 364] on td "Functional CTAs like "Free shipping available" but lacks urgency." at bounding box center [998, 390] width 256 height 52
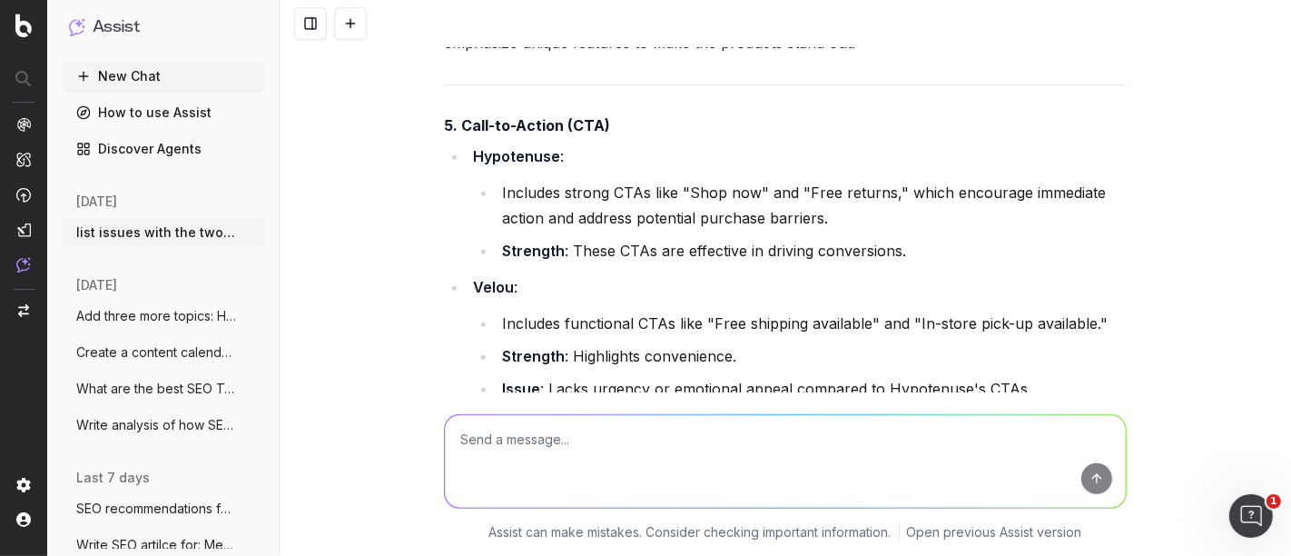
scroll to position [30062, 0]
click at [525, 427] on textarea at bounding box center [785, 461] width 681 height 93
type textarea "I've completed my feedback in an additional tab"
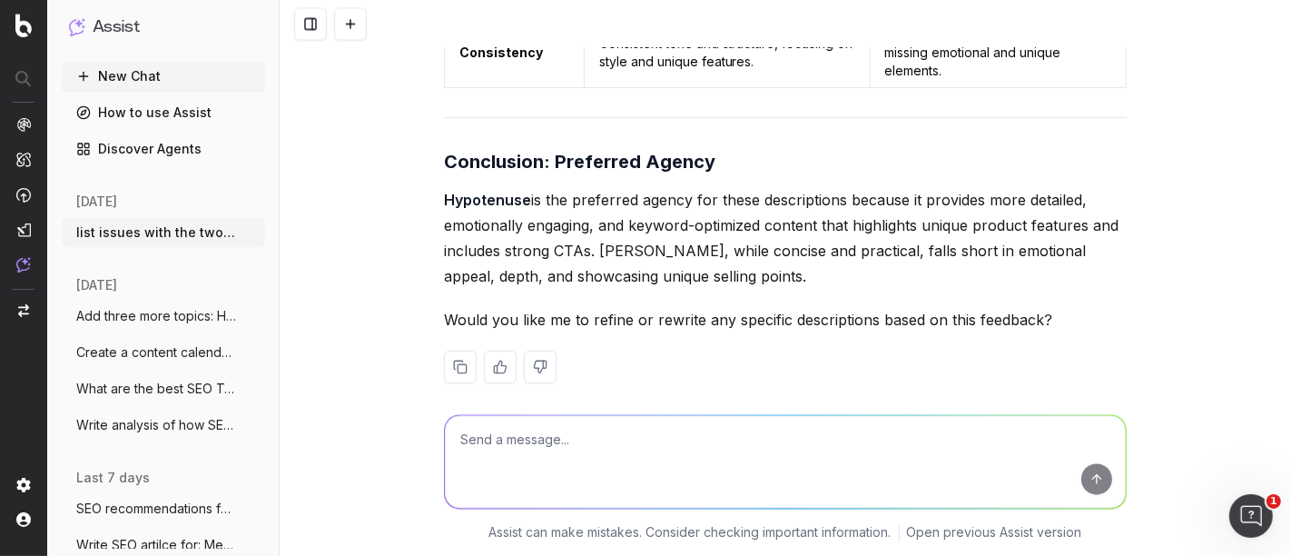
scroll to position [32239, 0]
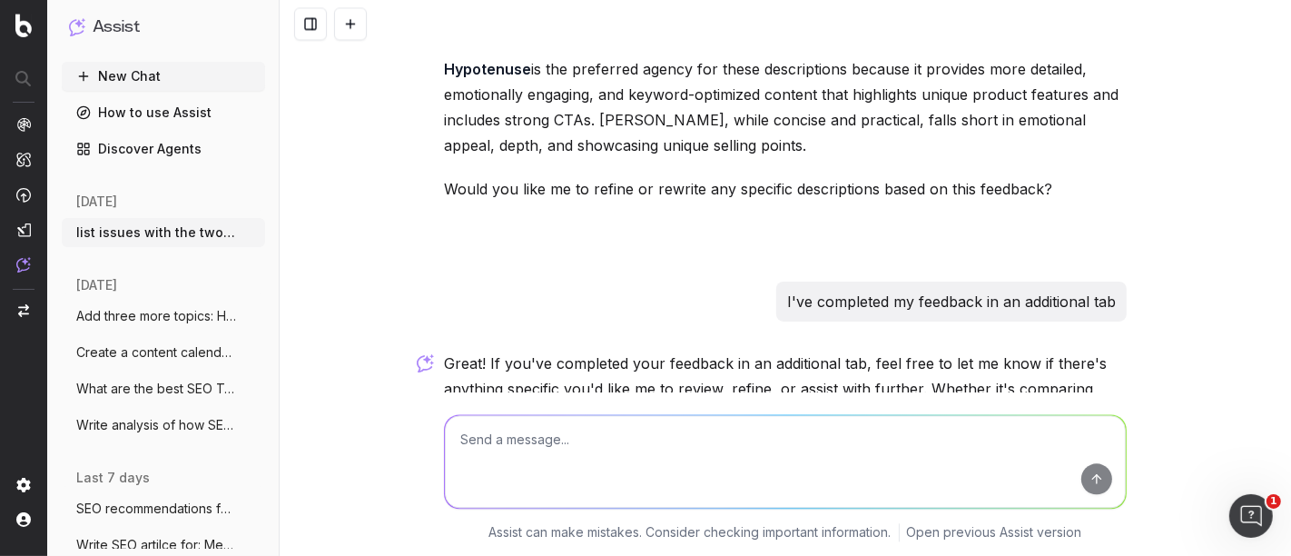
click at [899, 289] on p "I've completed my feedback in an additional tab" at bounding box center [951, 301] width 329 height 25
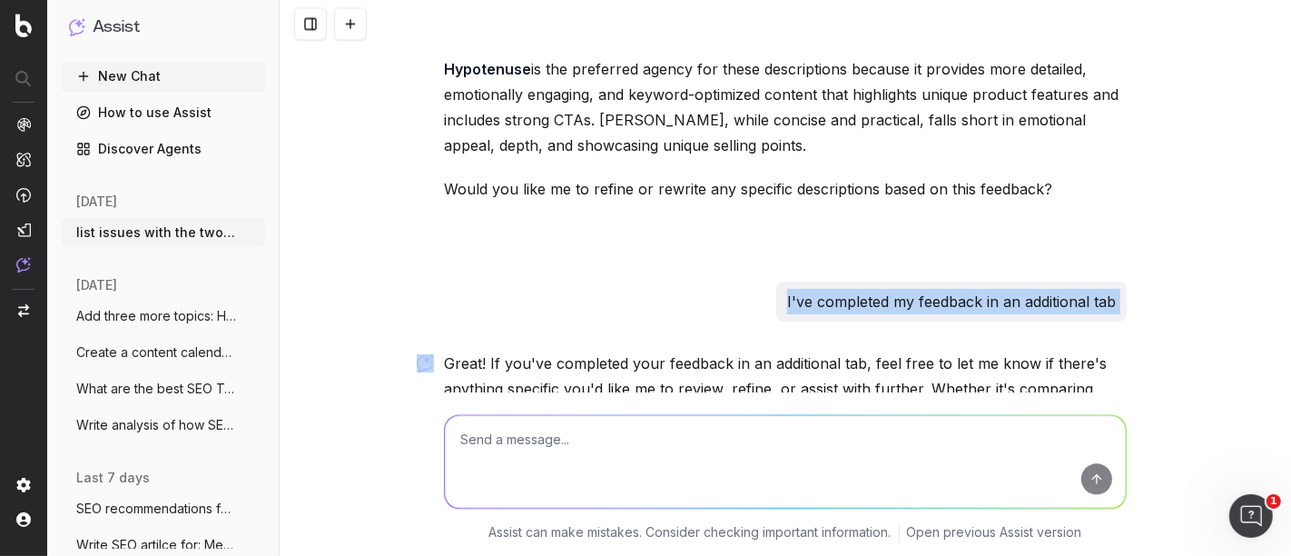
click at [899, 289] on p "I've completed my feedback in an additional tab" at bounding box center [951, 301] width 329 height 25
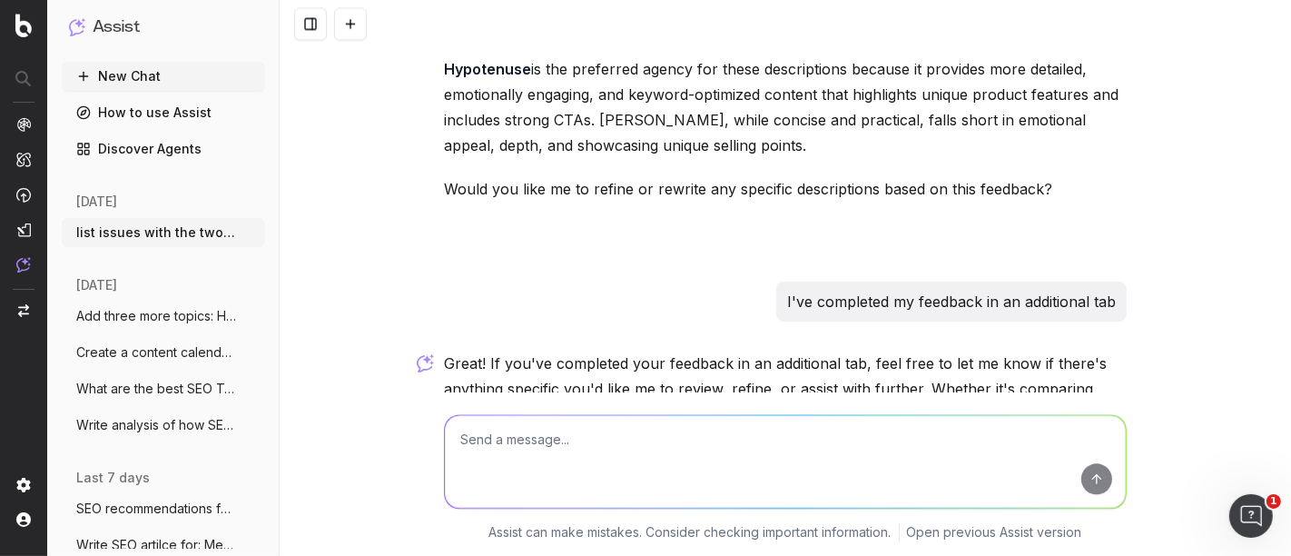
click at [597, 476] on textarea at bounding box center [785, 461] width 681 height 93
paste textarea "I've completed my feedback in an additional tab"
type textarea "Write message: I've completed my feedback in an additional tab"
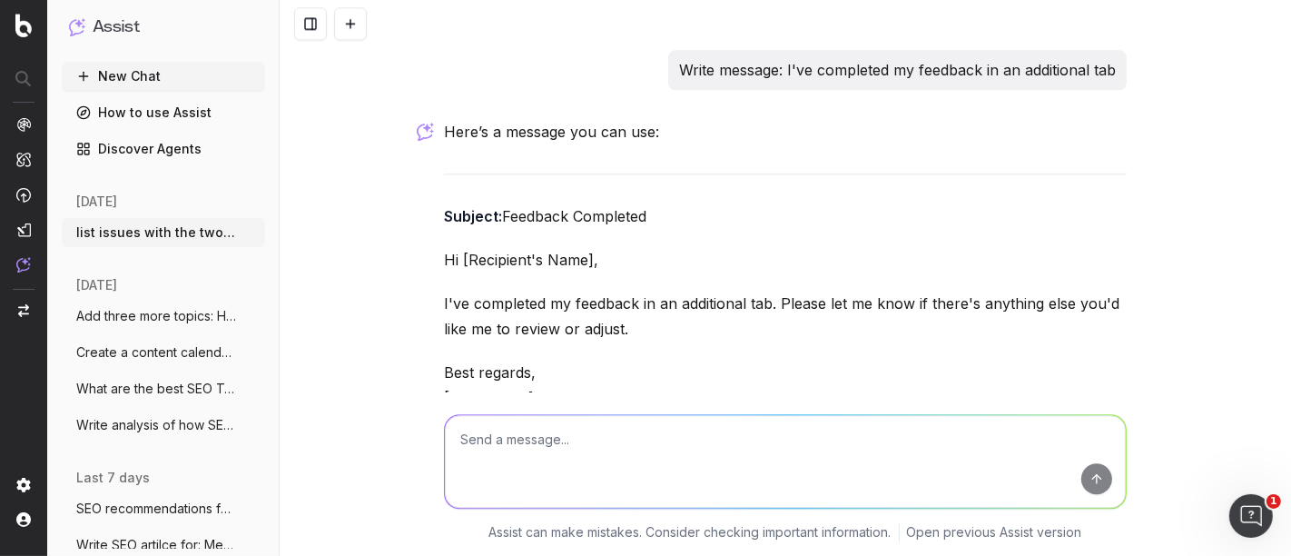
scroll to position [32695, 0]
drag, startPoint x: 436, startPoint y: 189, endPoint x: 756, endPoint y: 219, distance: 321.1
click at [756, 292] on p "I've completed my feedback in an additional tab. Please let me know if there's …" at bounding box center [785, 317] width 683 height 51
